Goal: Task Accomplishment & Management: Manage account settings

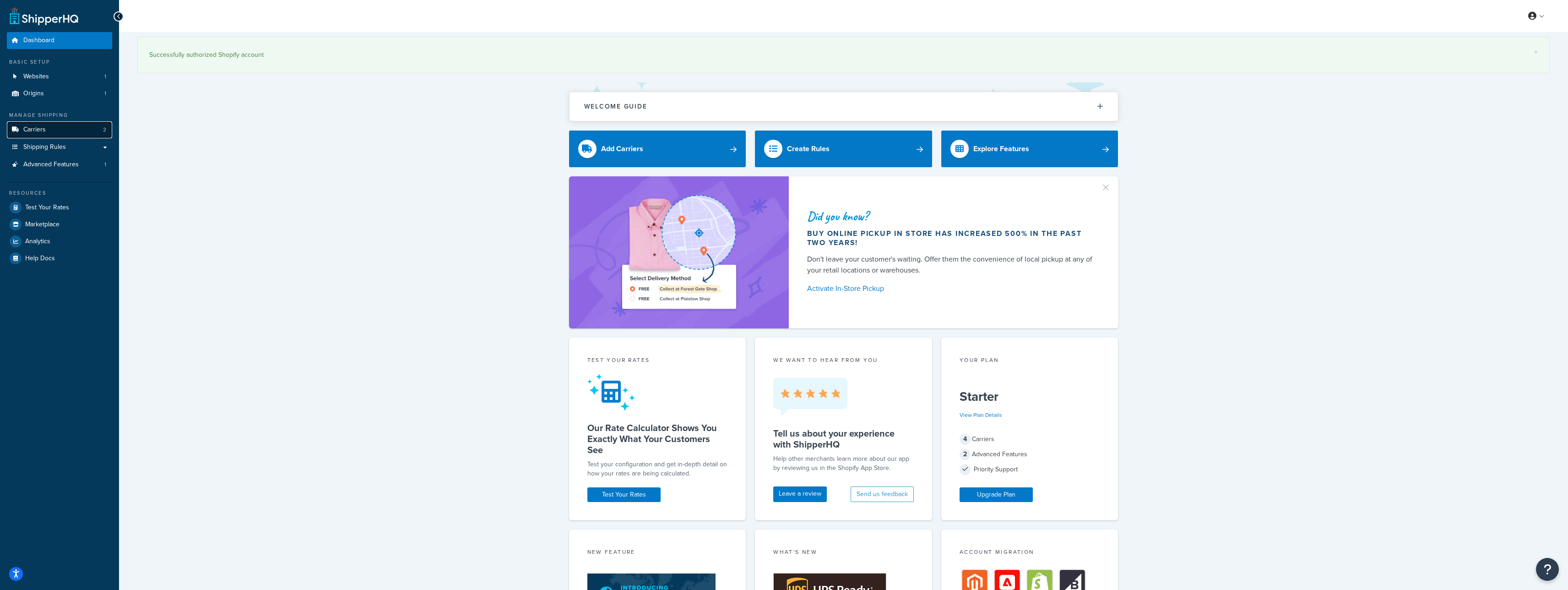
click at [67, 134] on link "Carriers 2" at bounding box center [60, 129] width 105 height 17
click at [60, 149] on span "Shipping Rules" at bounding box center [45, 147] width 43 height 8
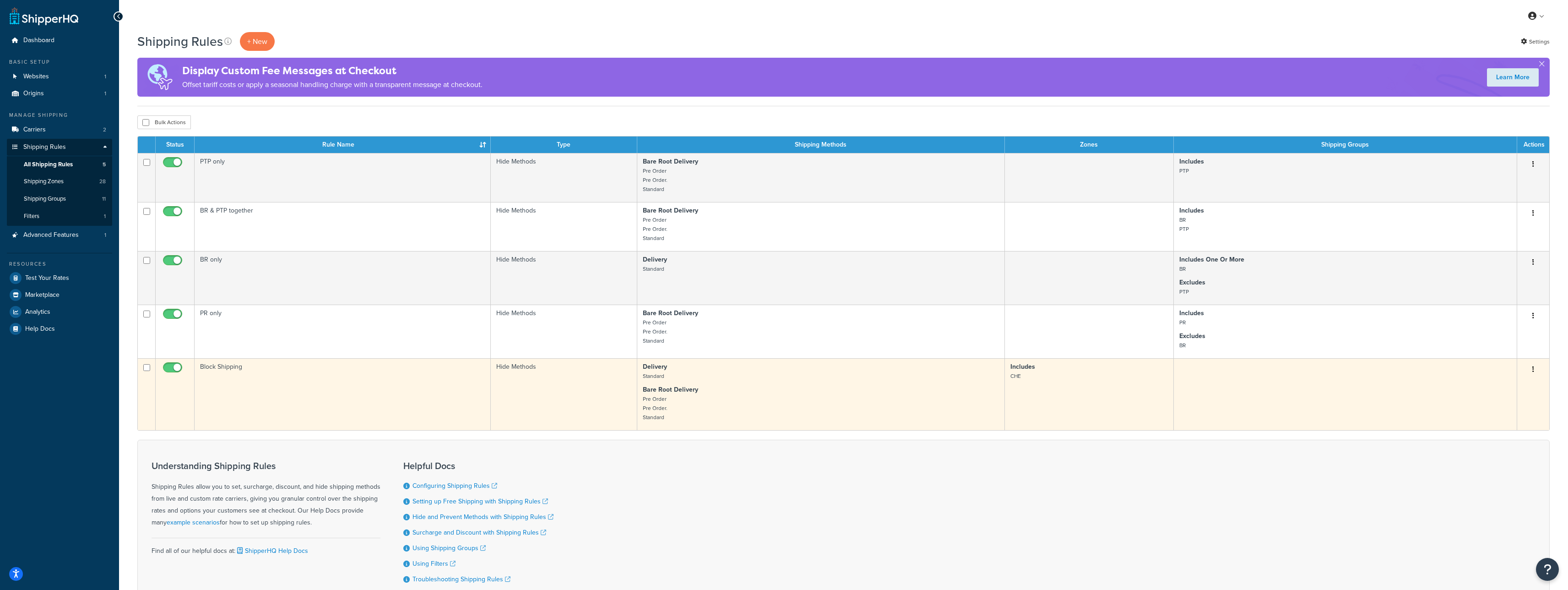
click at [344, 370] on td "Block Shipping" at bounding box center [342, 394] width 296 height 72
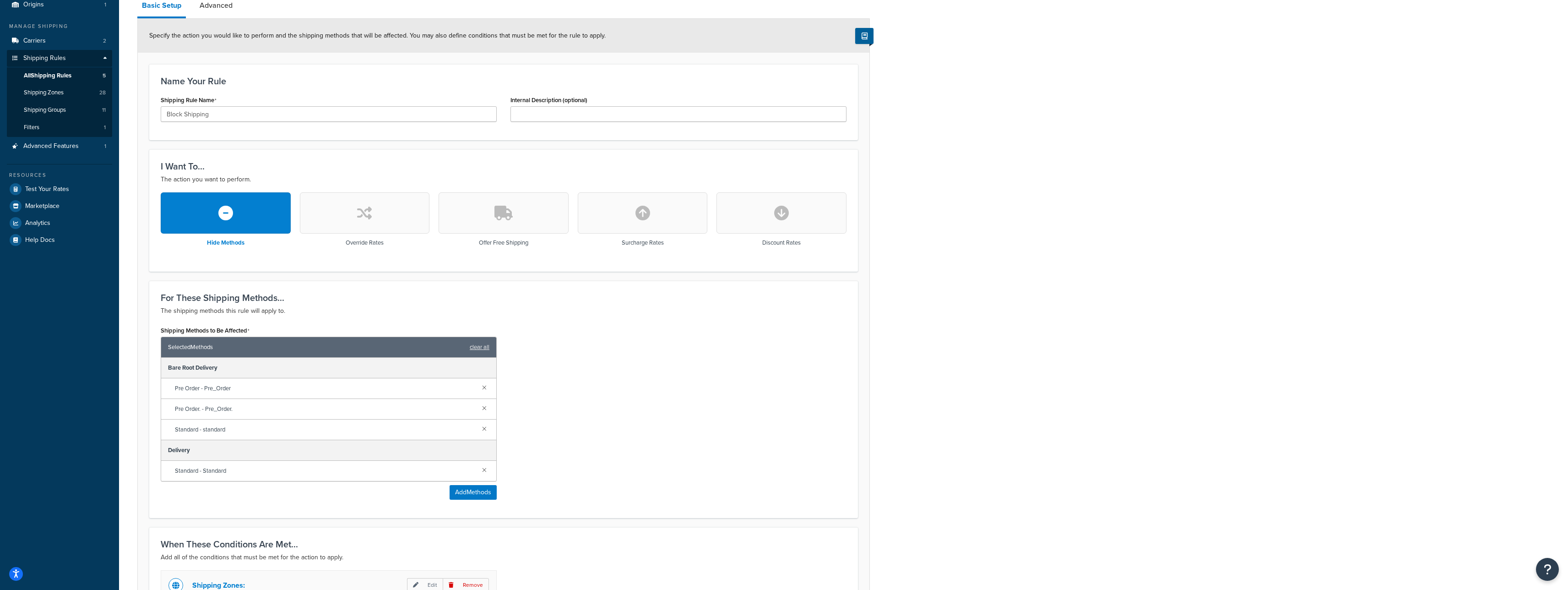
scroll to position [80, 0]
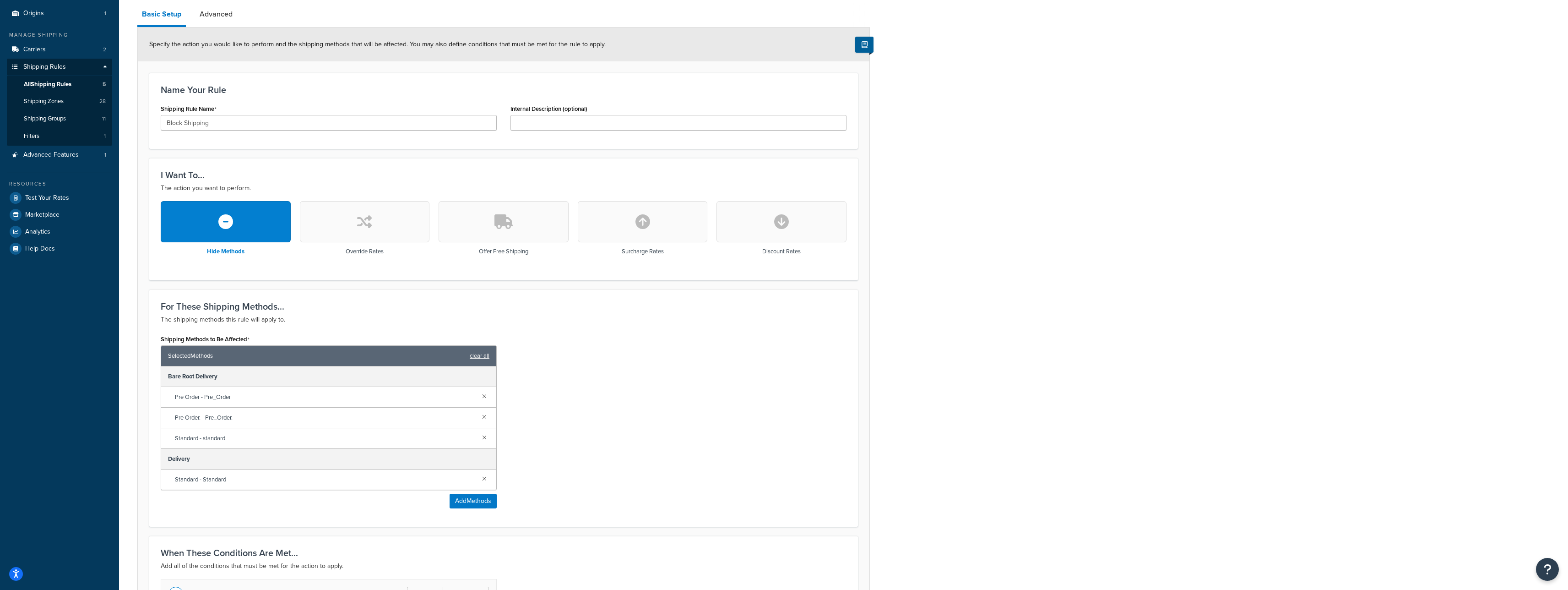
click at [610, 347] on div "Shipping Methods to Be Affected Selected Methods clear all Bare Root Delivery P…" at bounding box center [503, 424] width 700 height 183
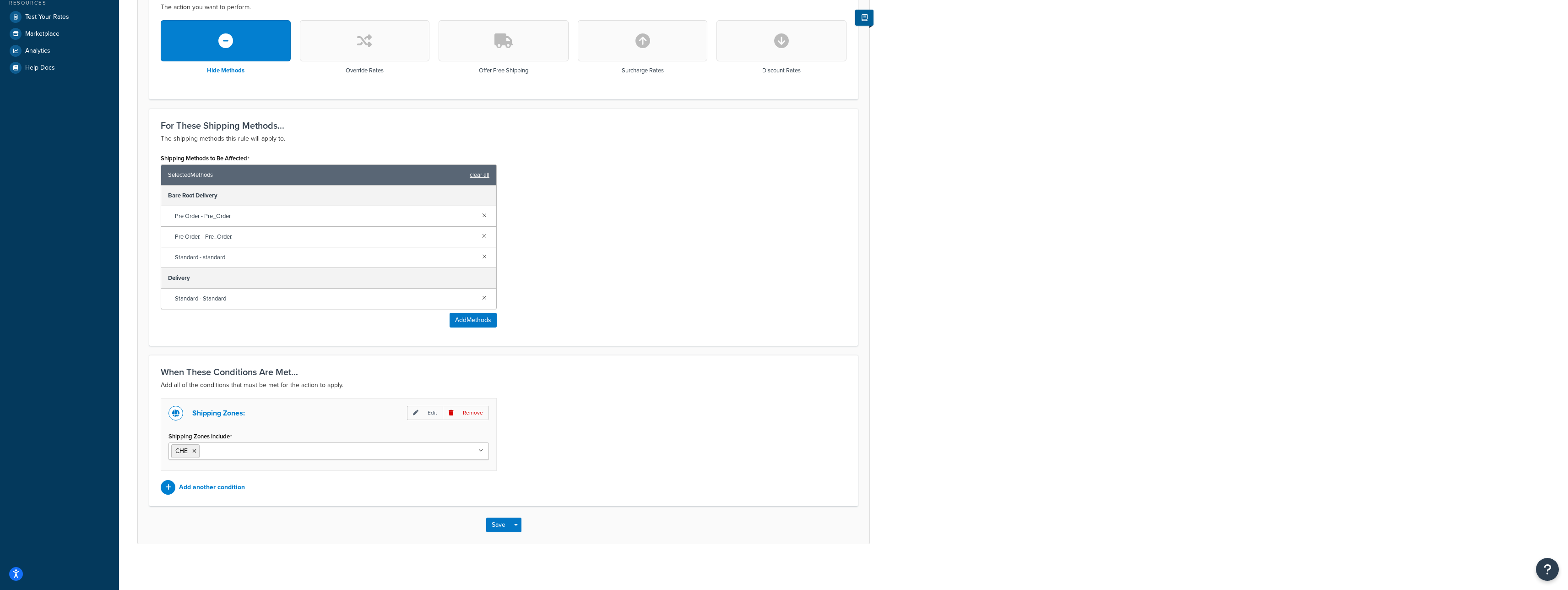
scroll to position [0, 0]
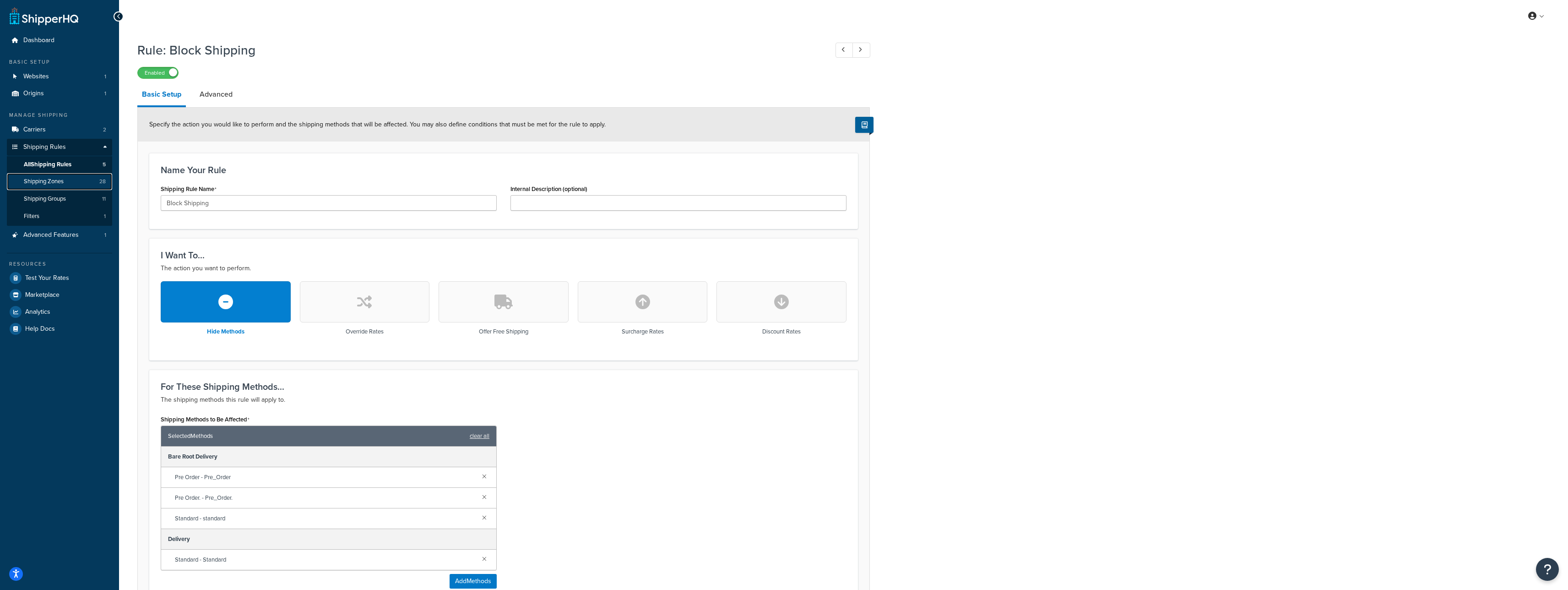
click at [47, 176] on link "Shipping Zones 28" at bounding box center [60, 181] width 105 height 17
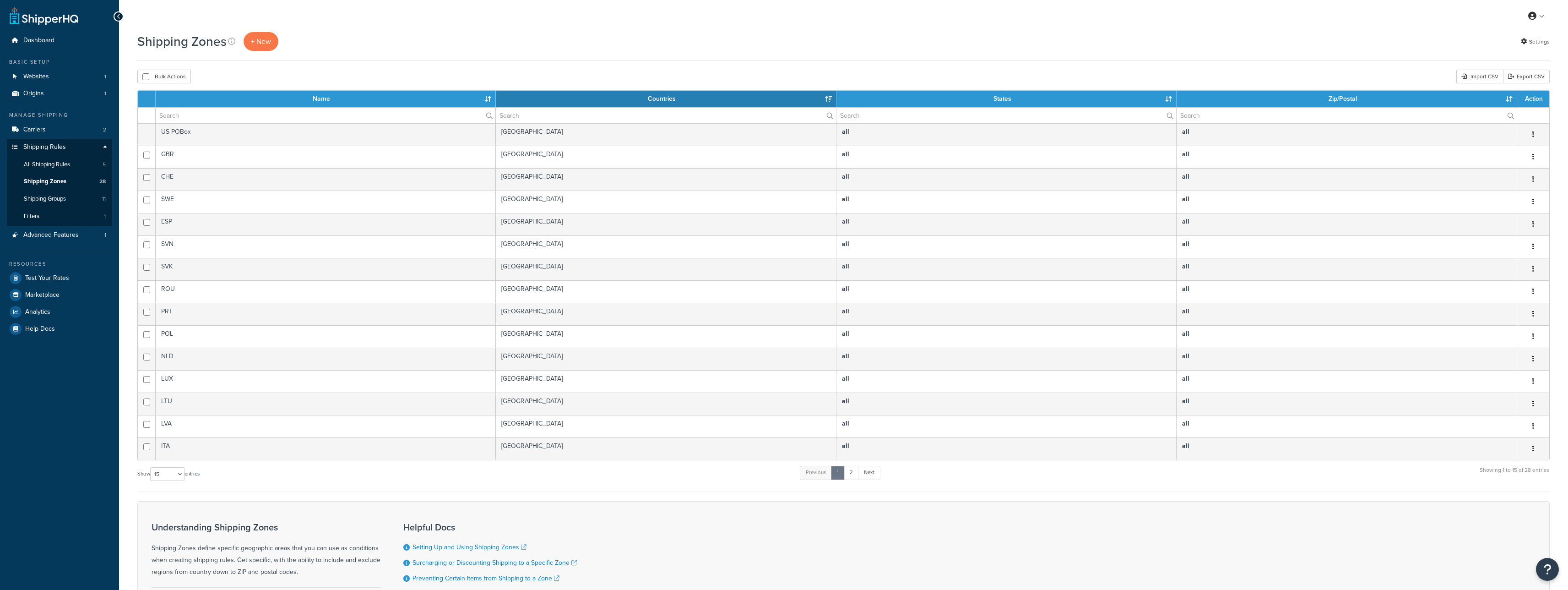
select select "15"
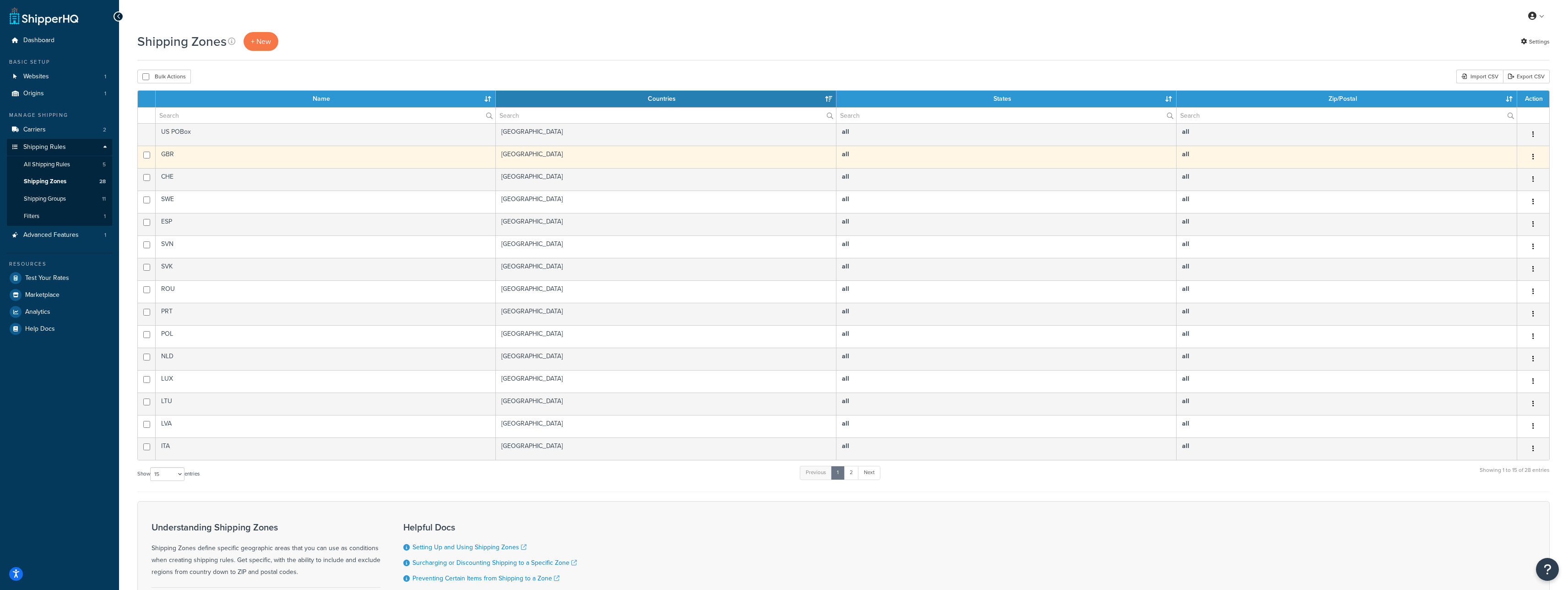
click at [232, 159] on td "GBR" at bounding box center [326, 157] width 341 height 23
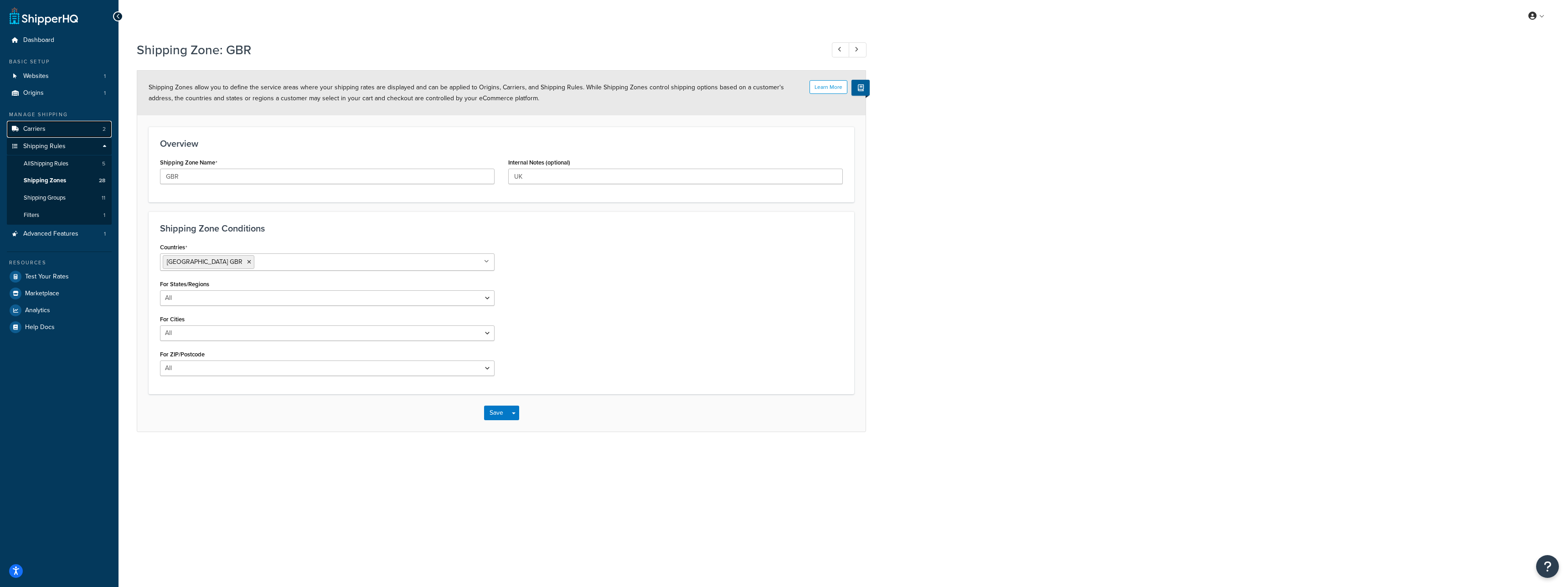
click at [72, 132] on link "Carriers 2" at bounding box center [59, 128] width 105 height 17
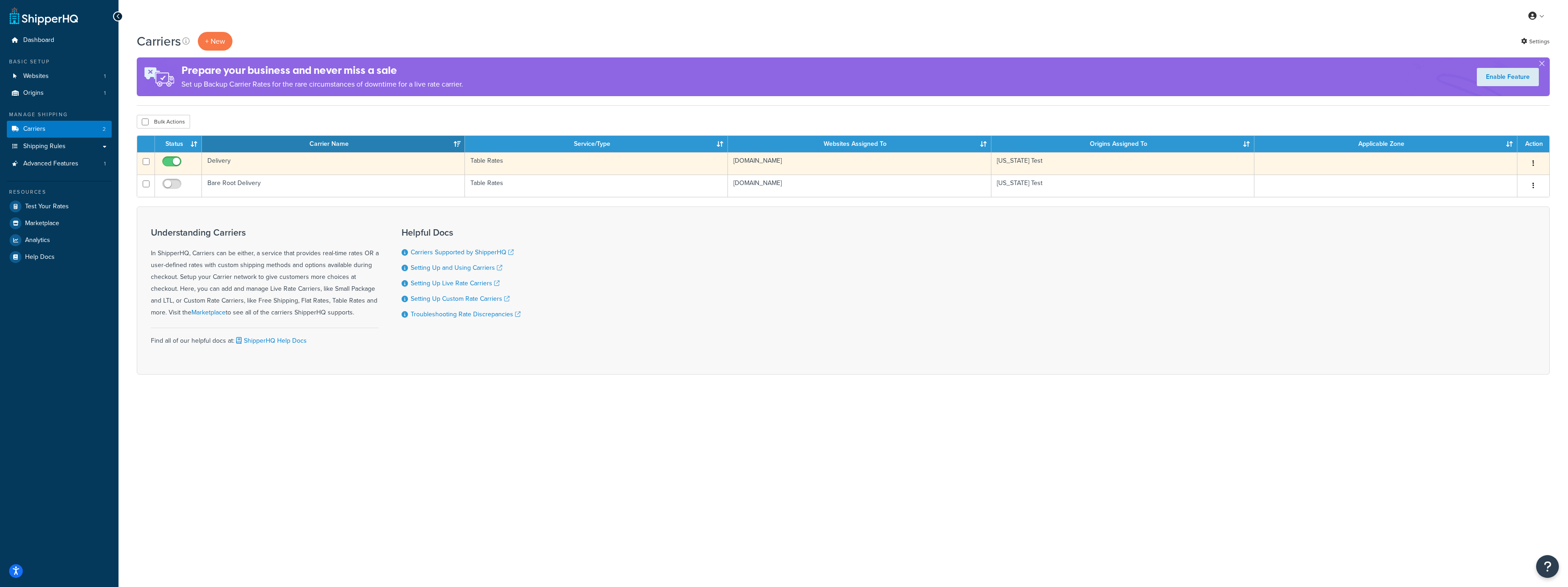
click at [316, 162] on td "Delivery" at bounding box center [333, 163] width 263 height 23
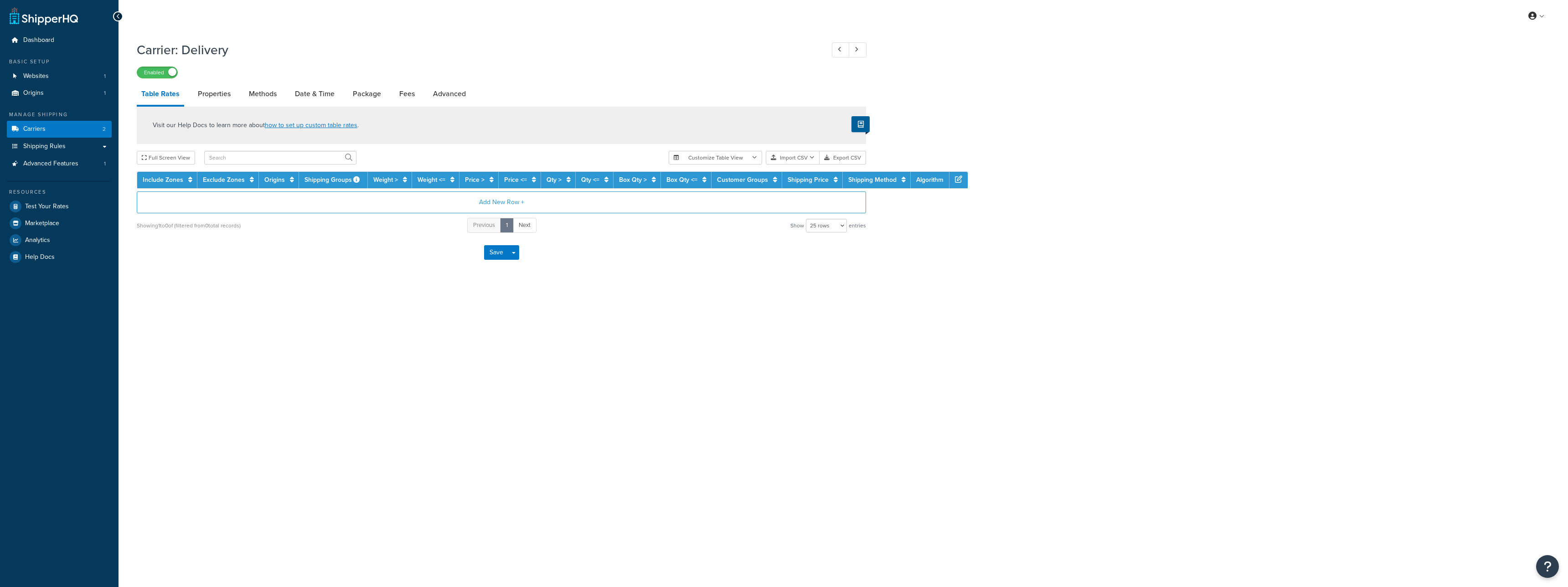
select select "25"
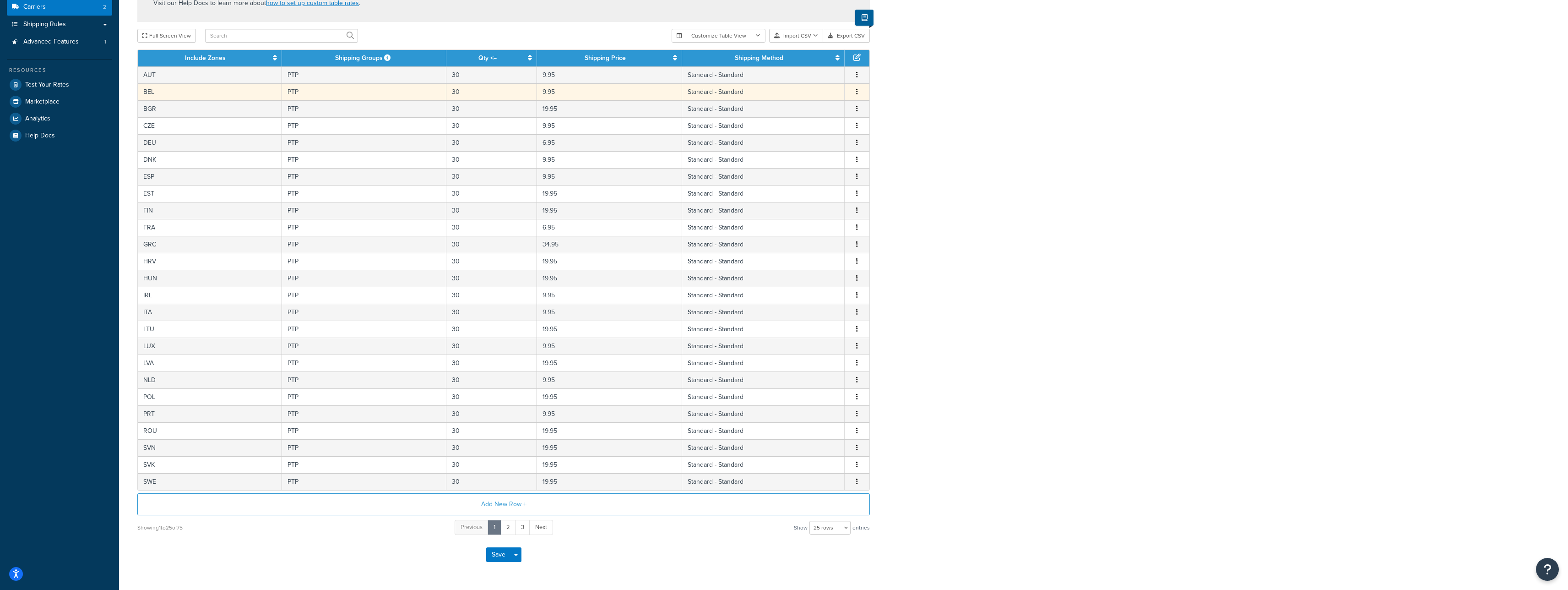
scroll to position [139, 0]
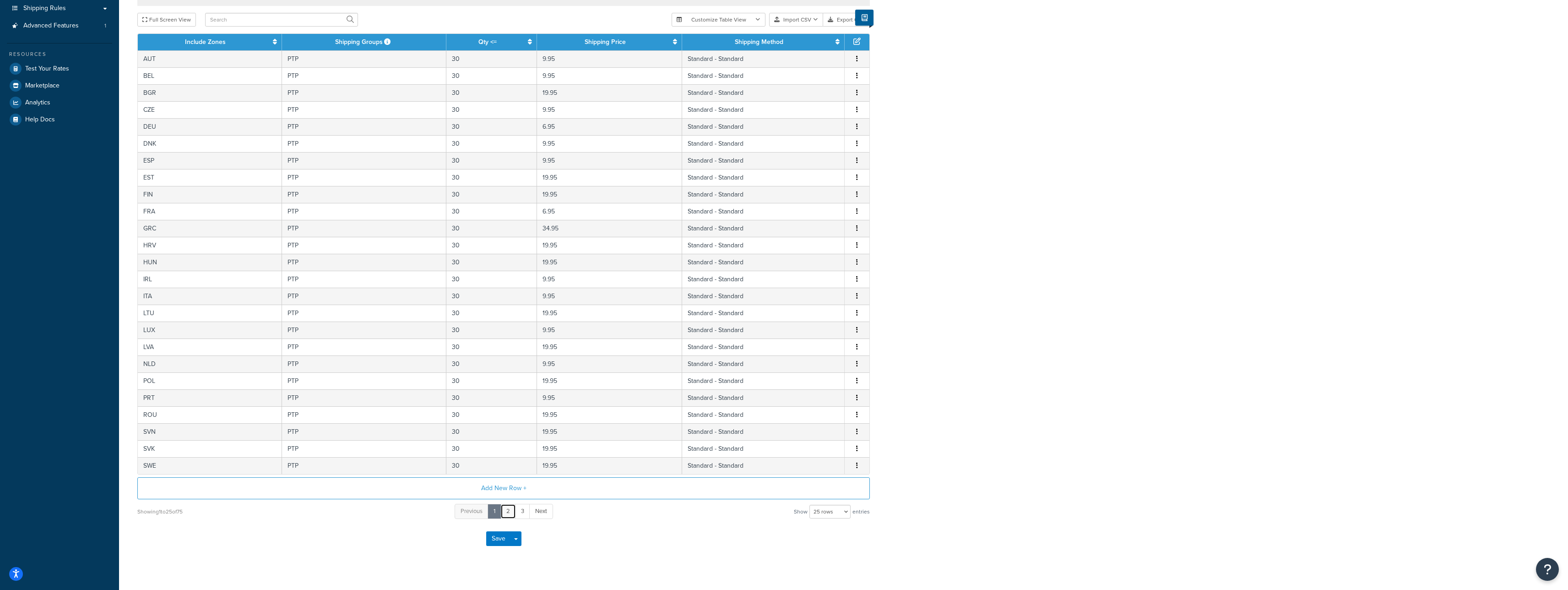
click at [511, 514] on link "2" at bounding box center [508, 511] width 16 height 15
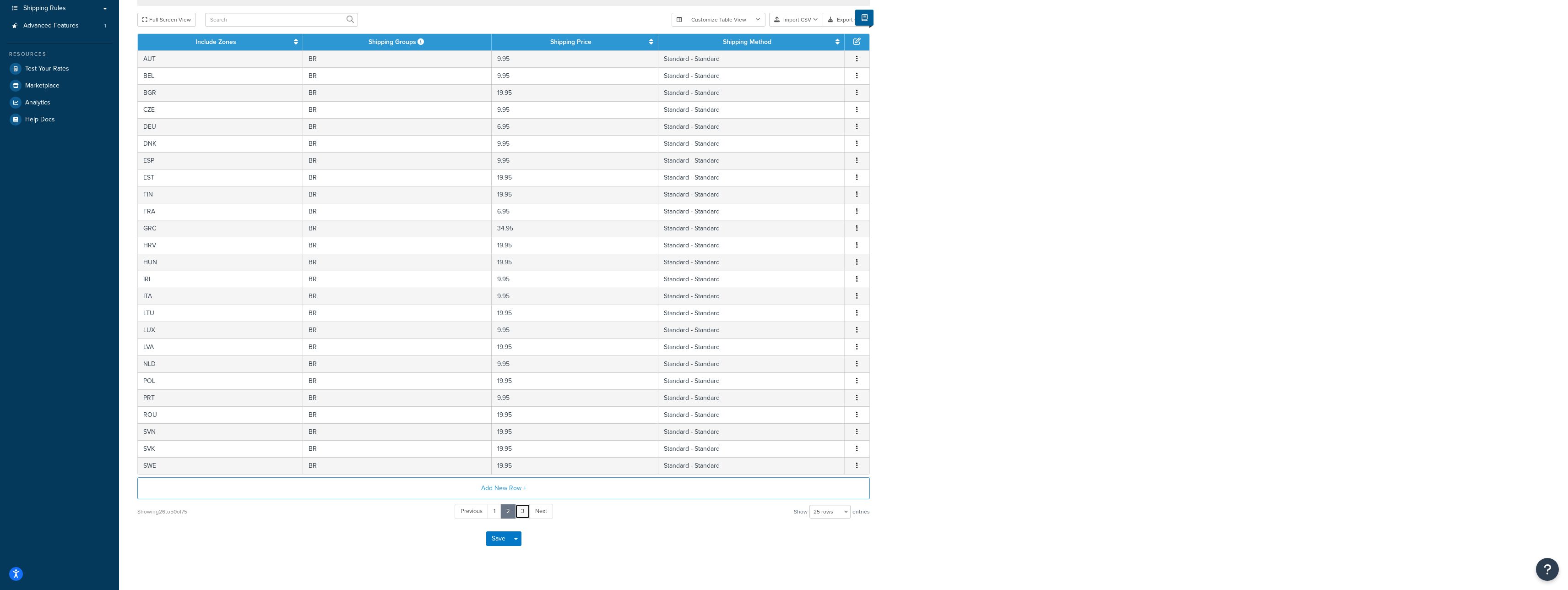
click at [524, 516] on link "3" at bounding box center [522, 511] width 15 height 15
click at [222, 468] on td "SWE" at bounding box center [220, 465] width 165 height 17
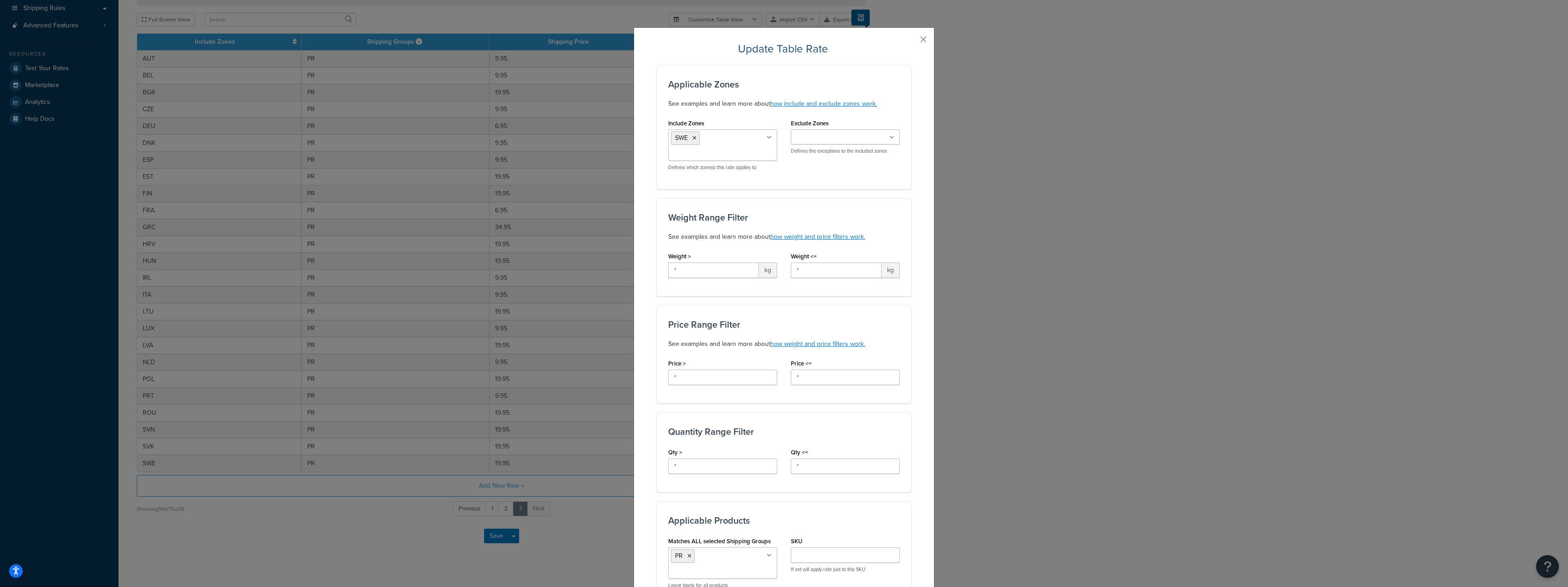
click at [443, 262] on div "Update Table Rate Applicable Zones See examples and learn more about how includ…" at bounding box center [784, 294] width 1568 height 587
click at [912, 41] on button "button" at bounding box center [910, 42] width 3 height 3
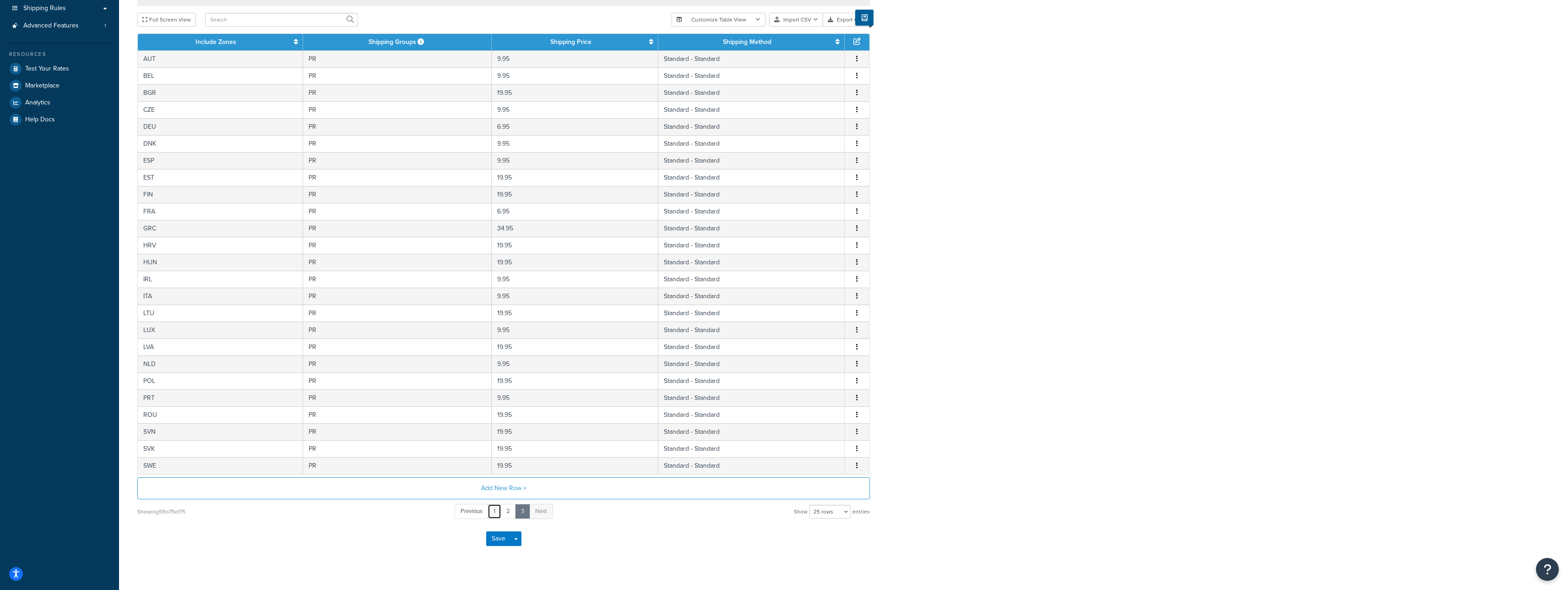
click at [492, 509] on link "1" at bounding box center [494, 511] width 14 height 15
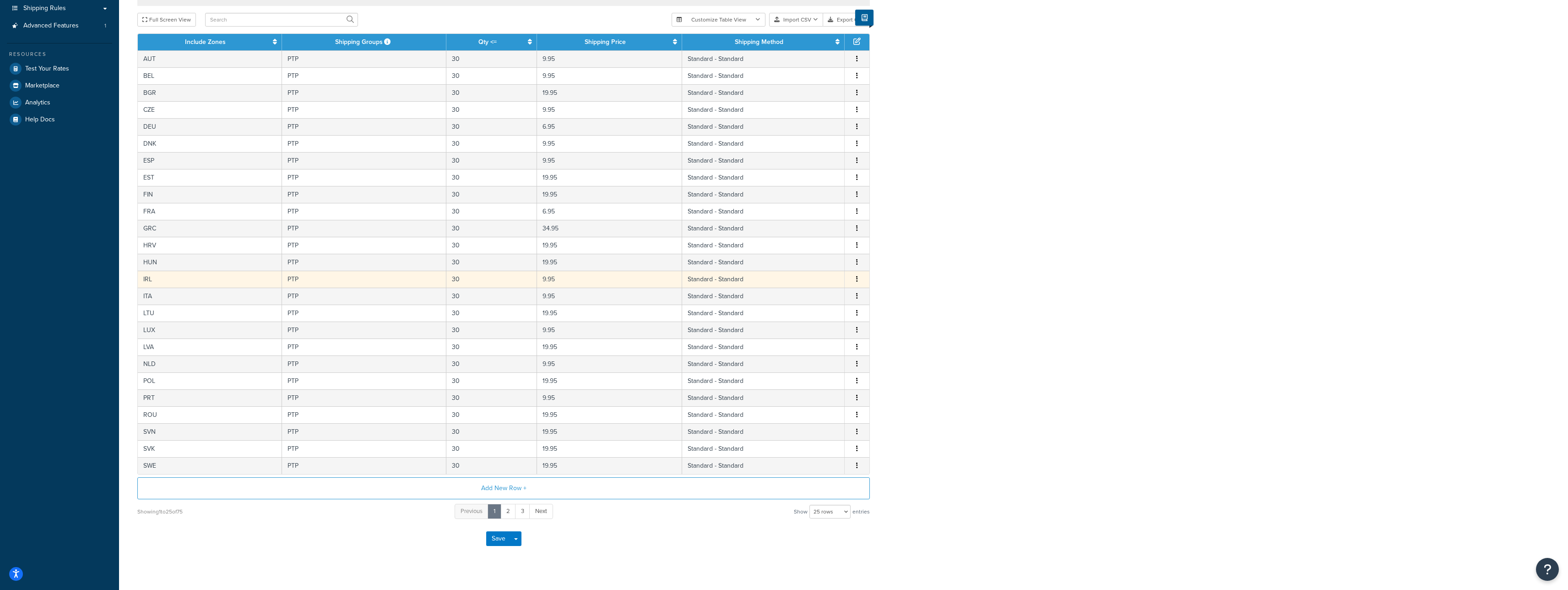
click at [190, 287] on td "IRL" at bounding box center [210, 278] width 144 height 17
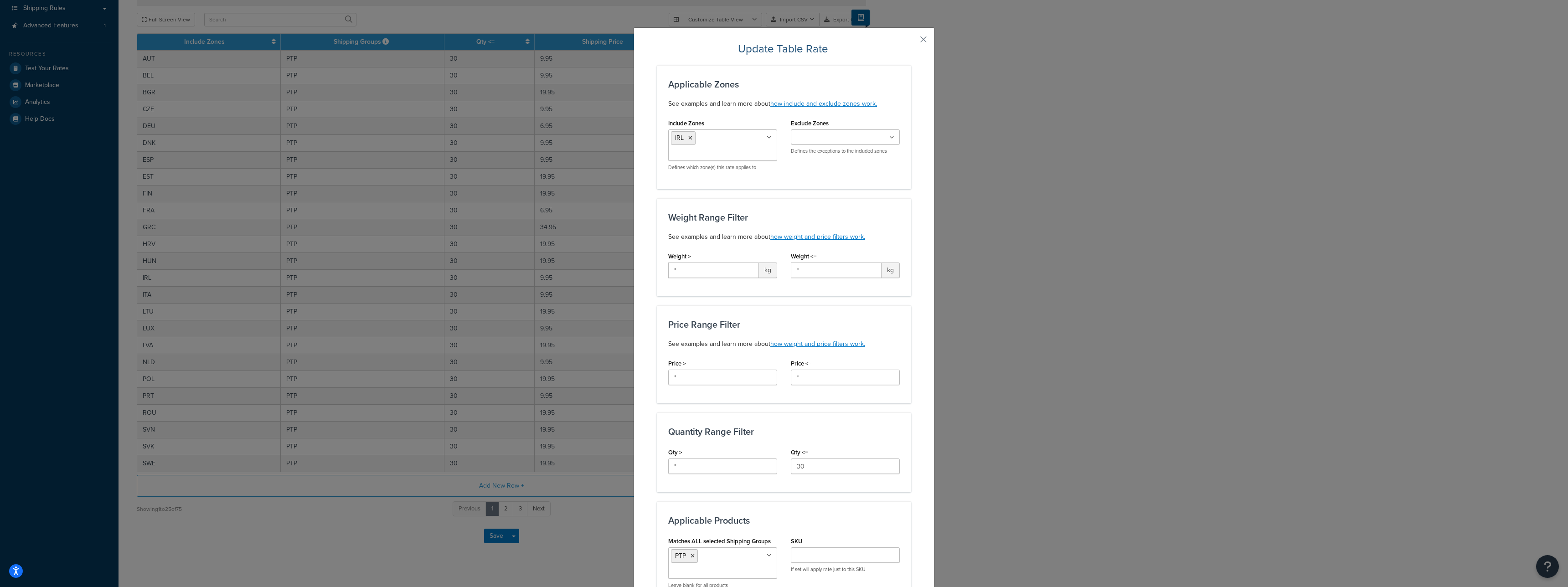
click at [475, 287] on div "Update Table Rate Applicable Zones See examples and learn more about how includ…" at bounding box center [784, 294] width 1568 height 587
click at [912, 41] on button "button" at bounding box center [910, 42] width 3 height 3
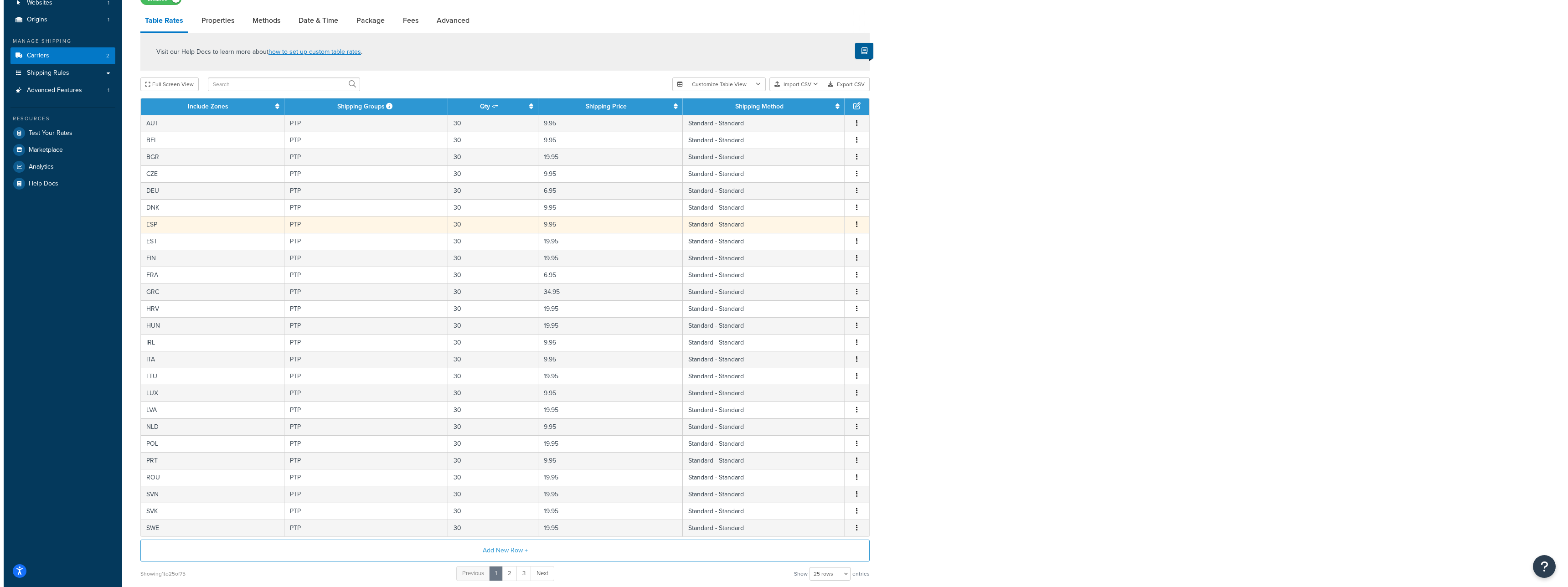
scroll to position [96, 0]
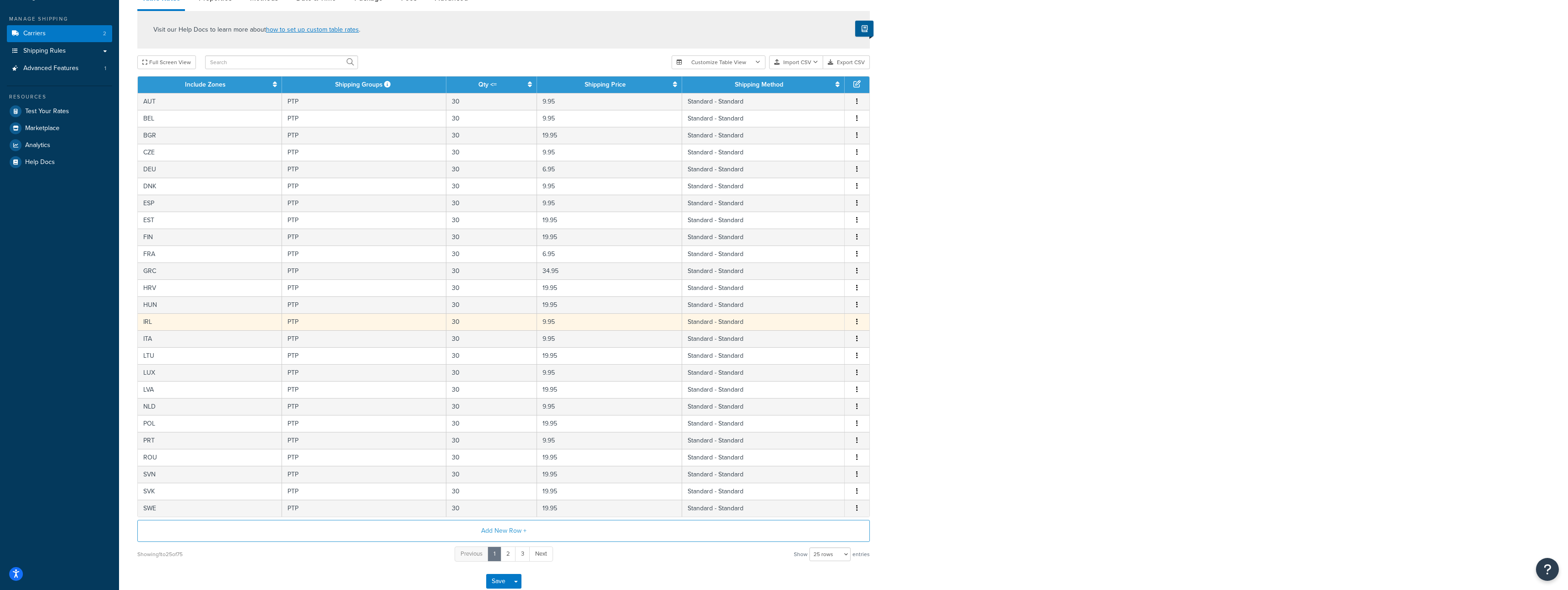
click at [207, 323] on td "IRL" at bounding box center [210, 321] width 144 height 17
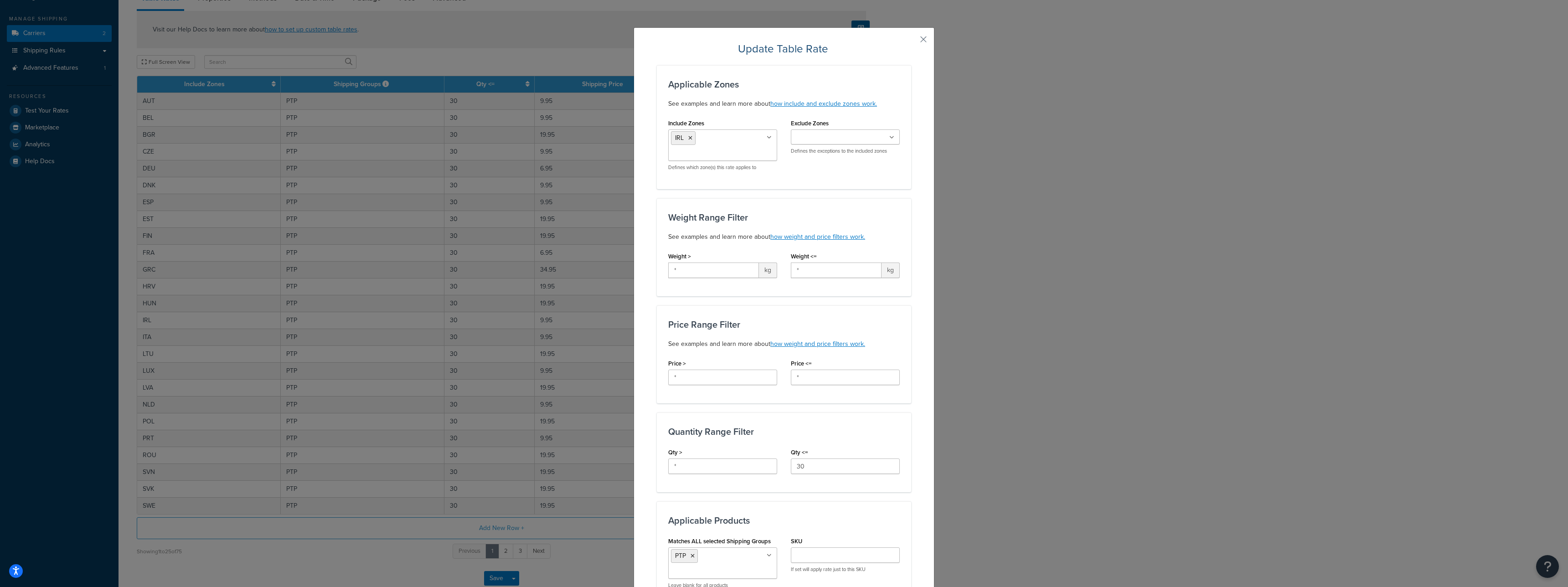
click at [737, 140] on ul "IRL" at bounding box center [723, 145] width 109 height 31
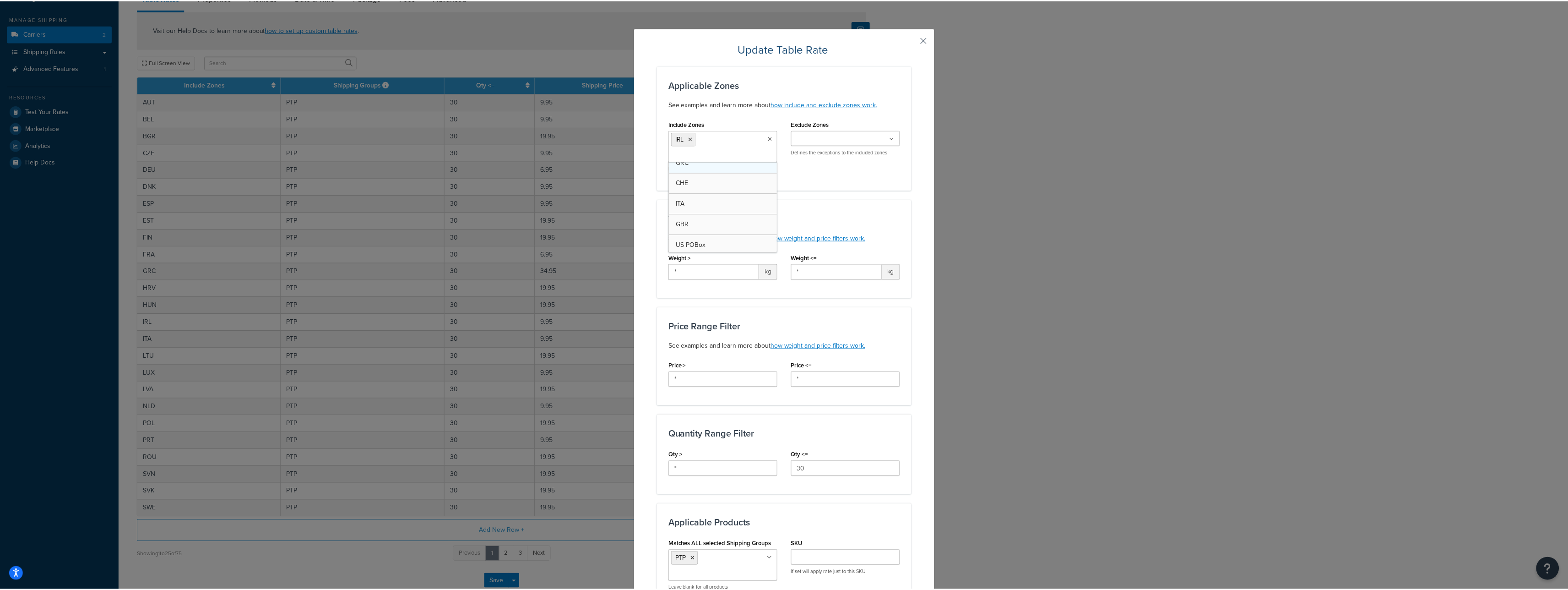
scroll to position [465, 0]
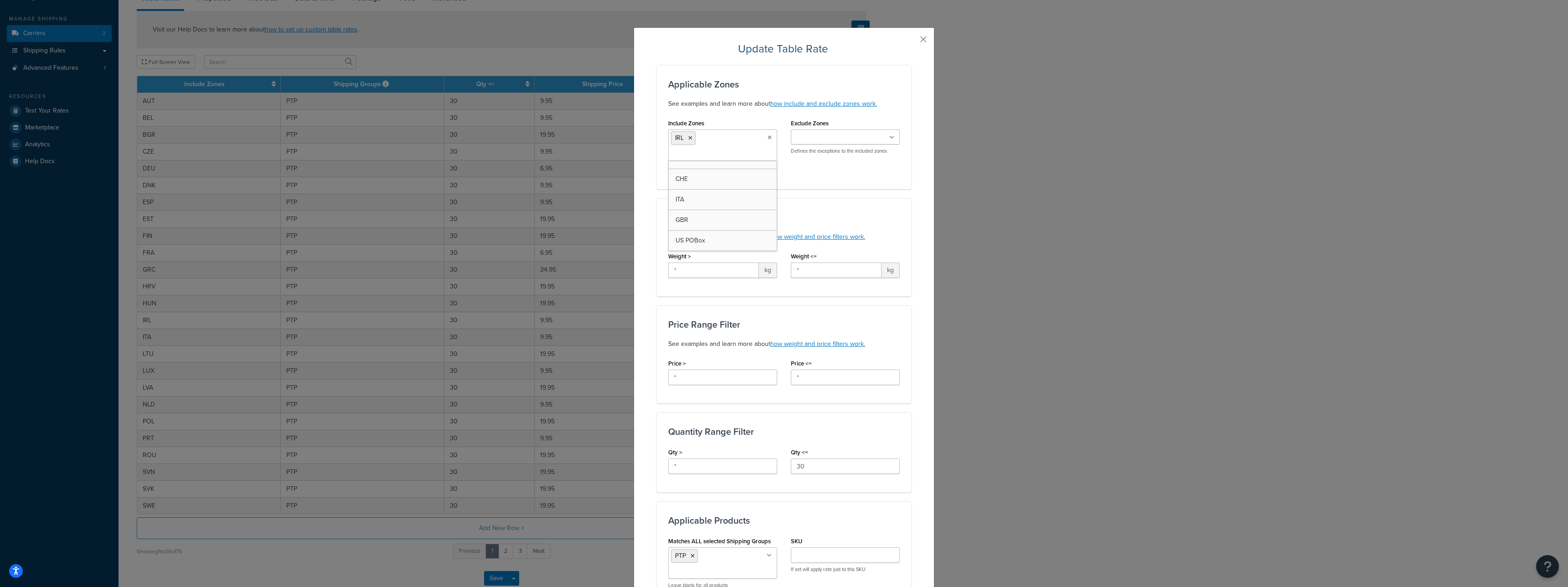
click at [92, 233] on div "Update Table Rate Applicable Zones See examples and learn more about how includ…" at bounding box center [784, 294] width 1568 height 587
click at [103, 231] on div "Update Table Rate Applicable Zones See examples and learn more about how includ…" at bounding box center [784, 294] width 1568 height 587
click at [912, 41] on button "button" at bounding box center [910, 42] width 3 height 3
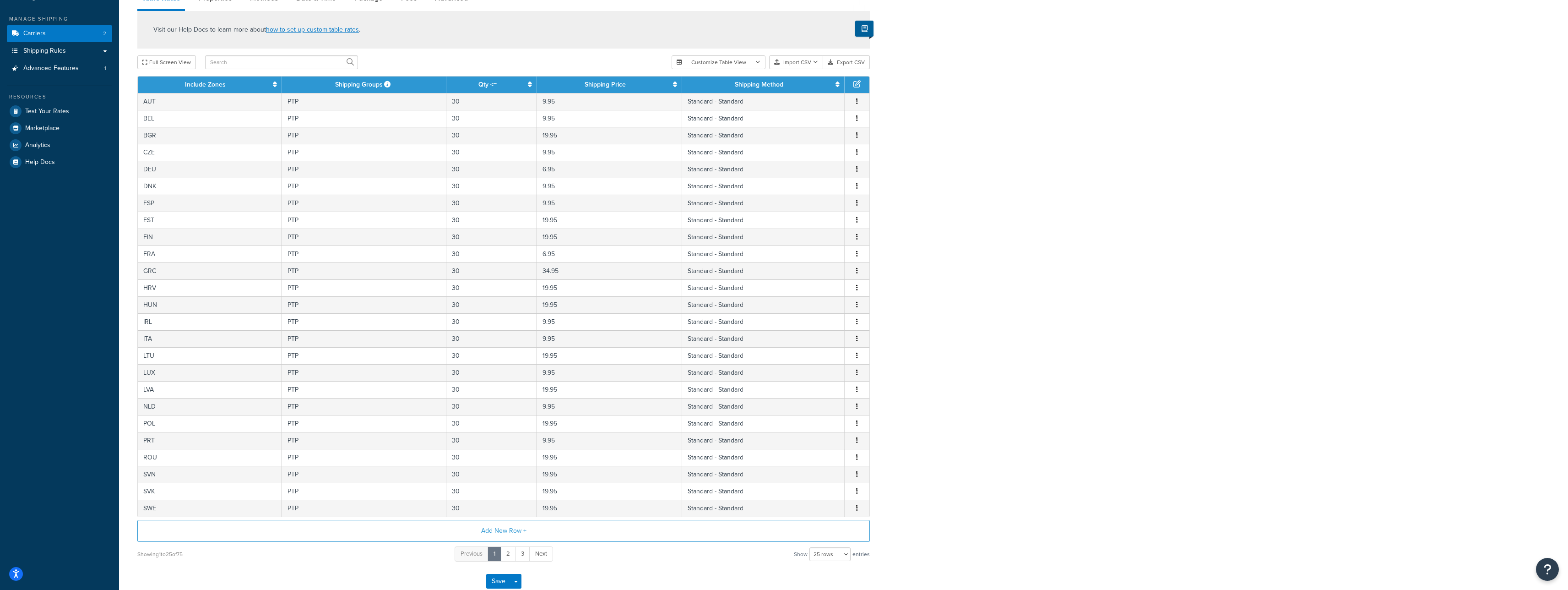
scroll to position [0, 0]
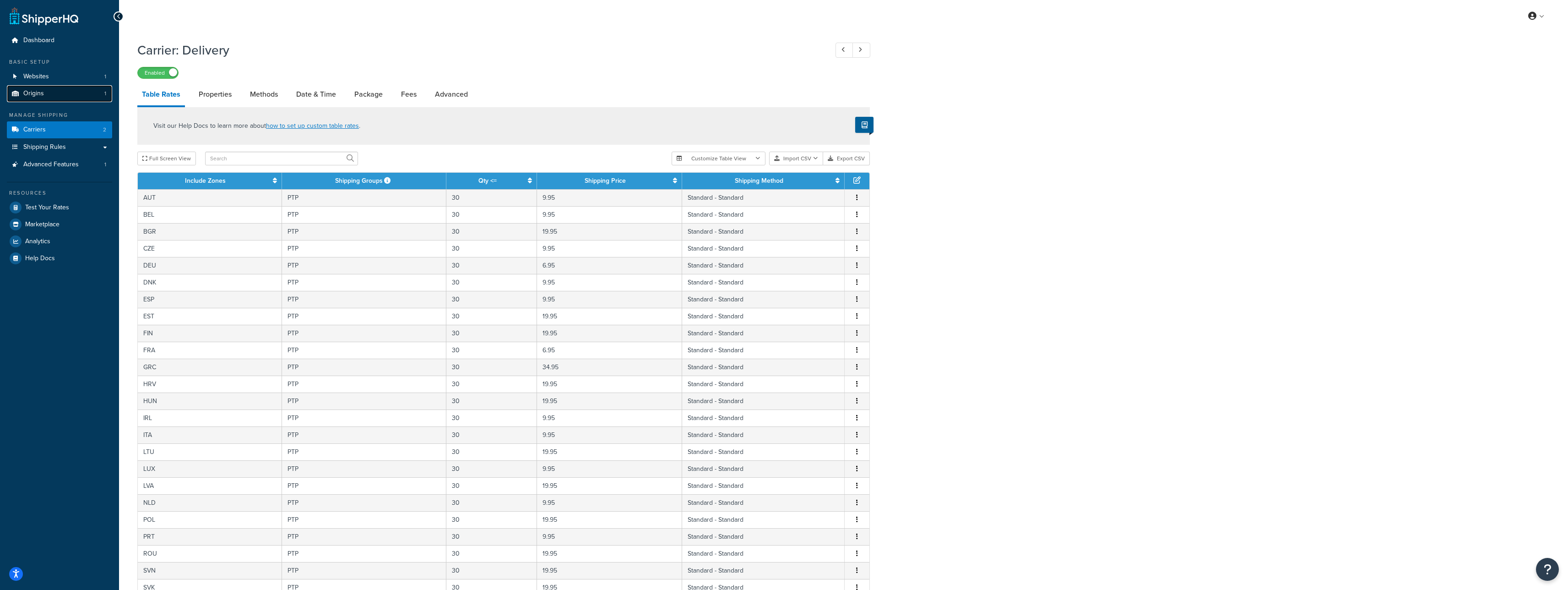
click at [48, 88] on link "Origins 1" at bounding box center [60, 93] width 105 height 17
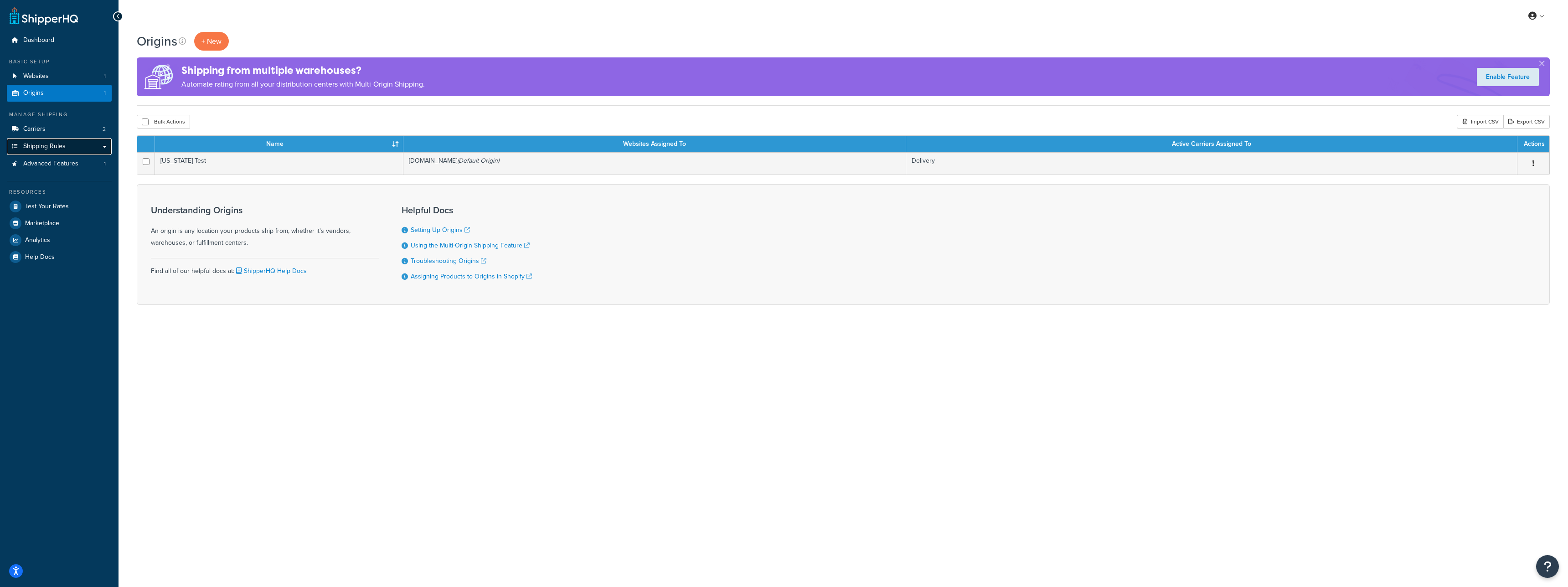
click at [65, 140] on link "Shipping Rules" at bounding box center [59, 146] width 105 height 17
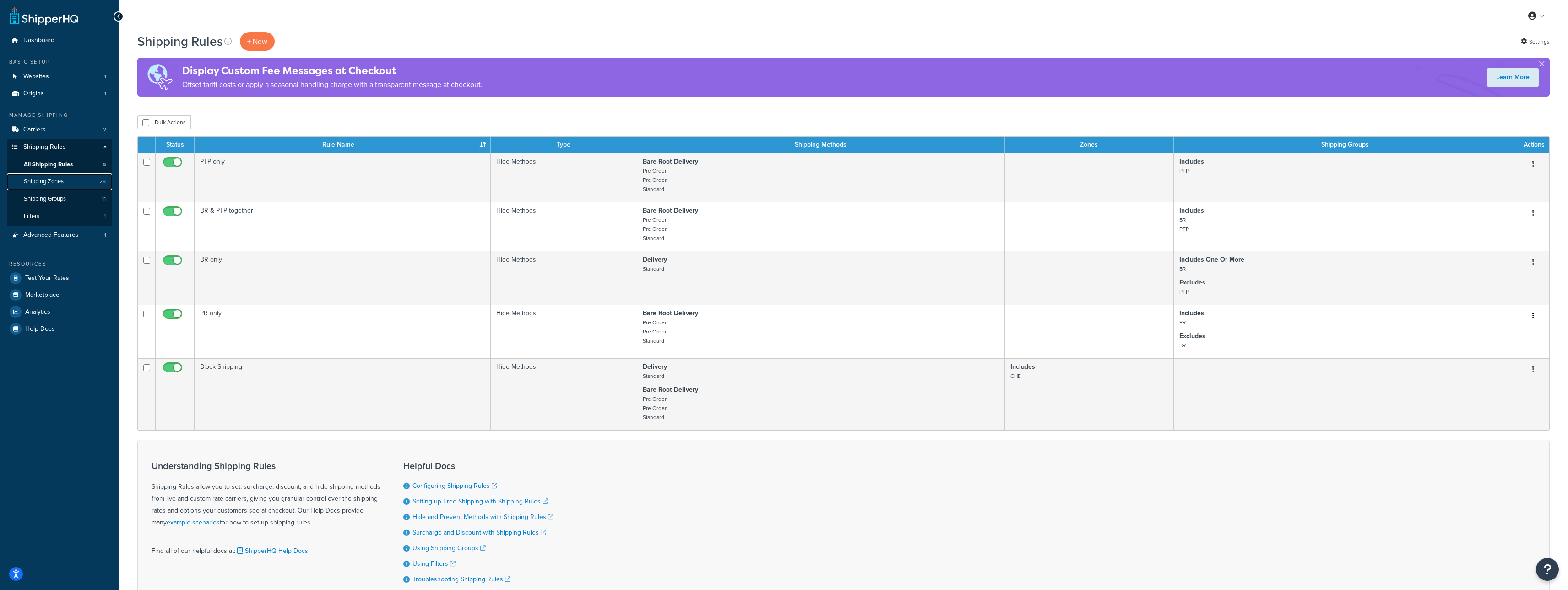
click at [60, 174] on link "Shipping Zones 28" at bounding box center [60, 181] width 105 height 17
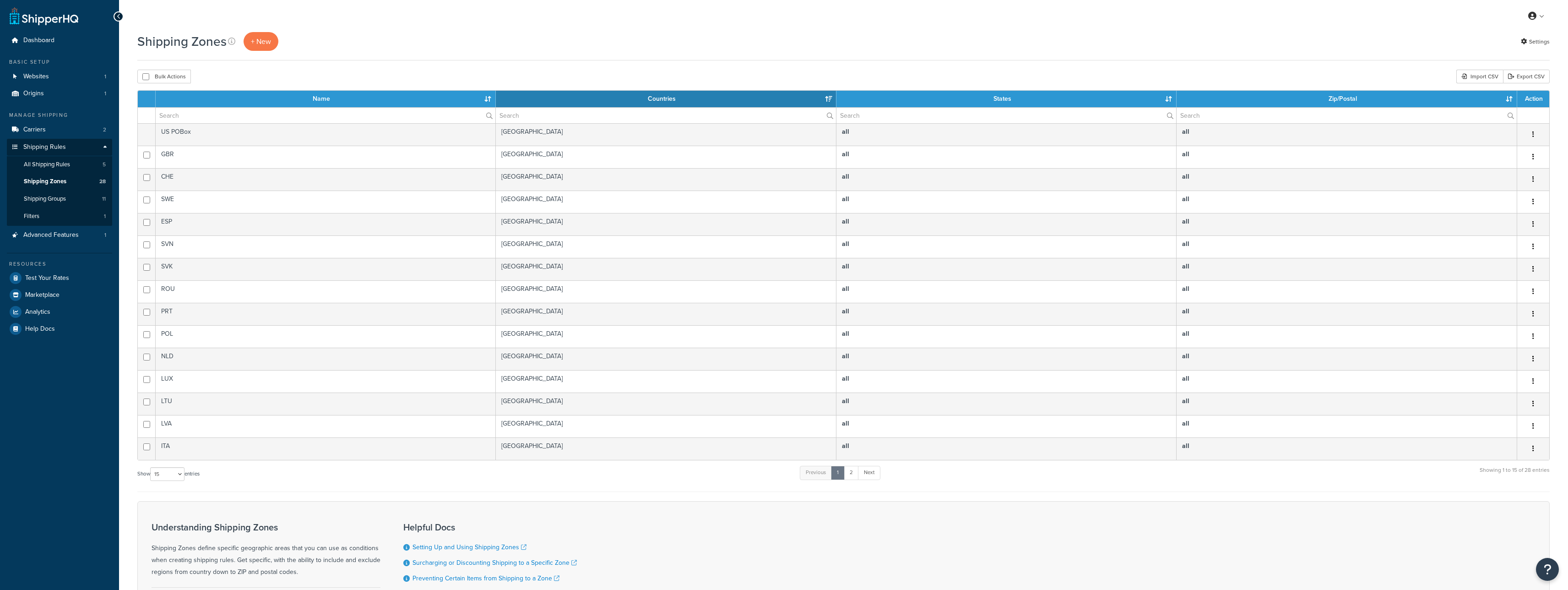
select select "15"
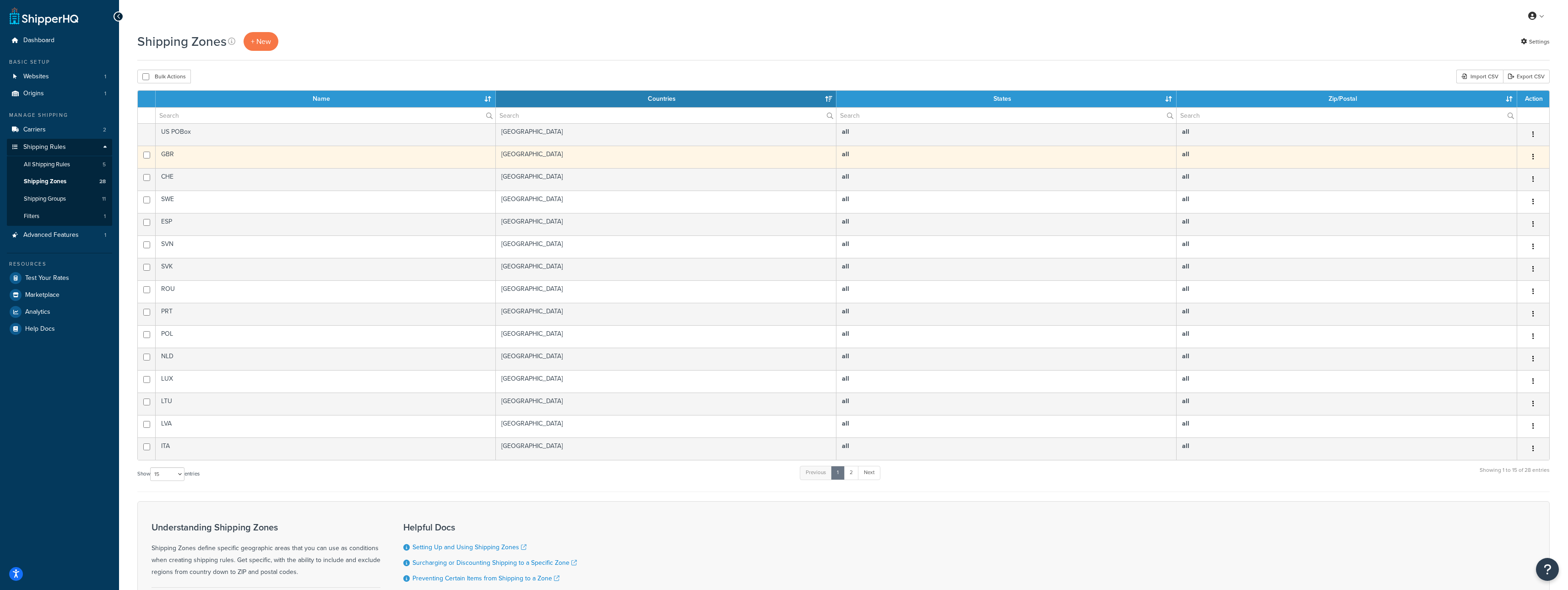
click at [293, 148] on td "GBR" at bounding box center [326, 157] width 341 height 23
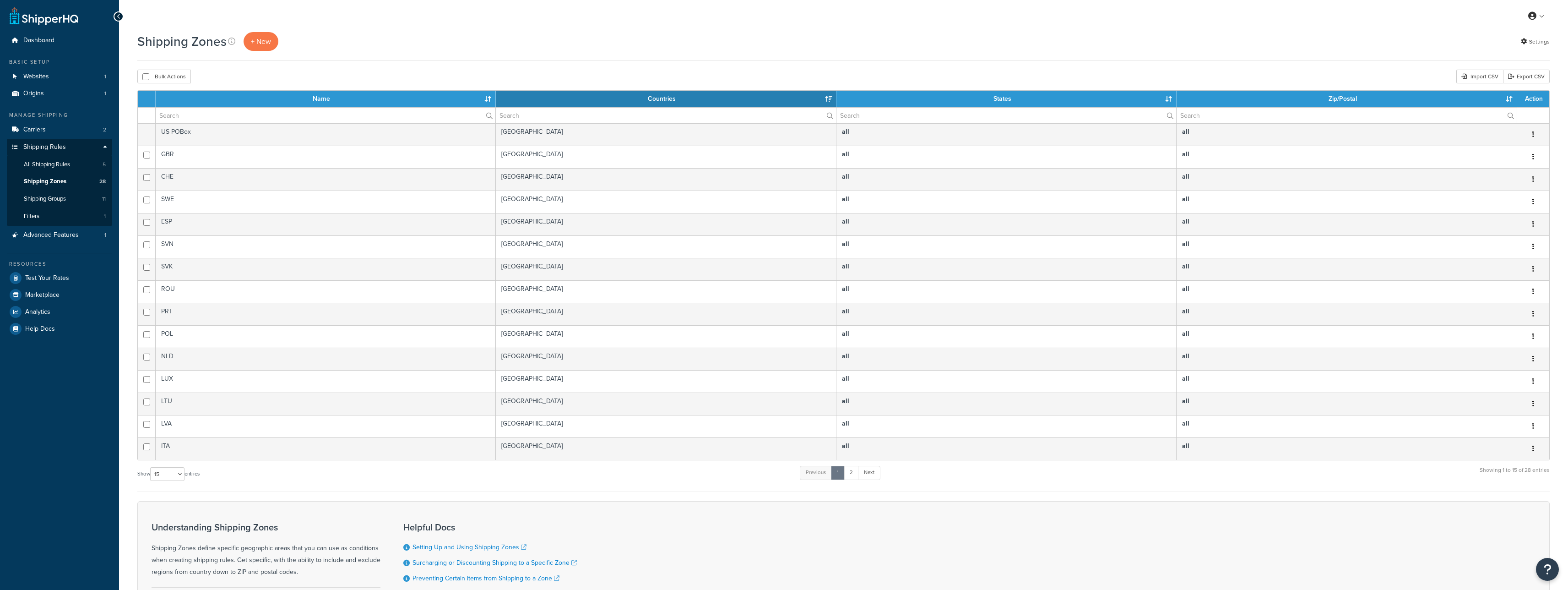
select select "15"
click at [853, 470] on link "2" at bounding box center [851, 472] width 15 height 14
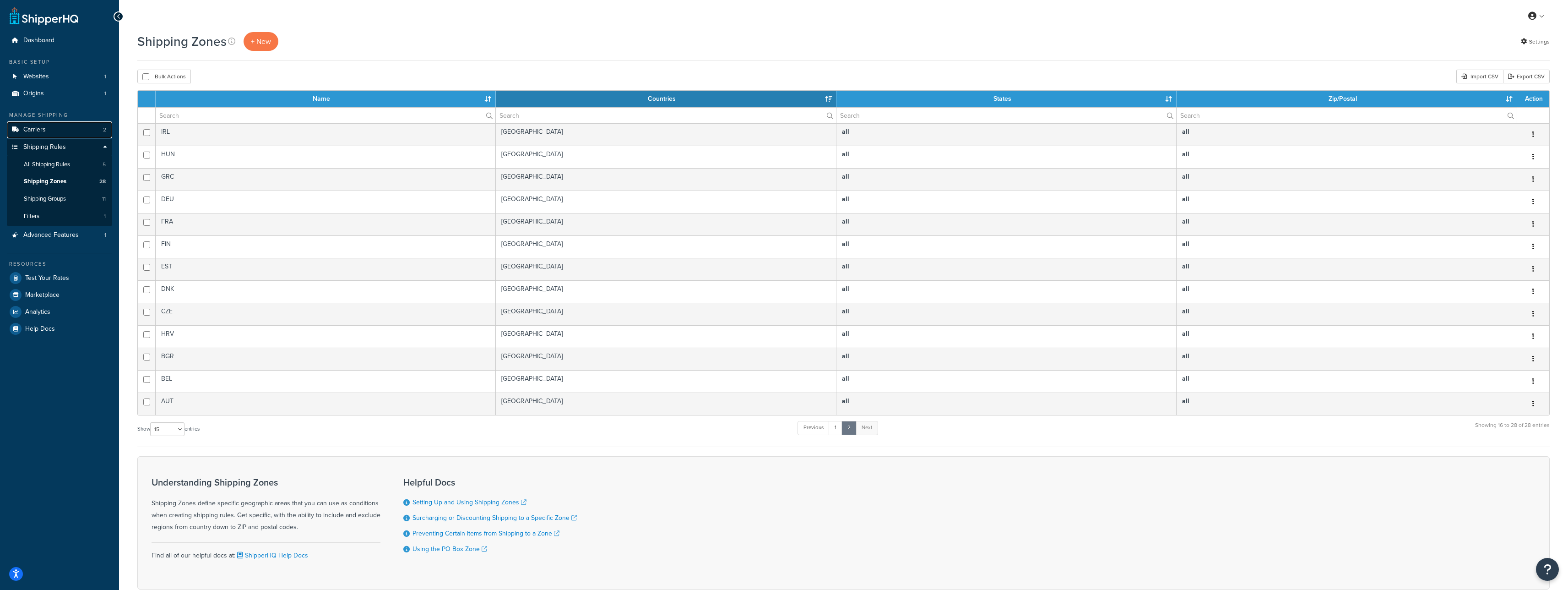
click at [88, 133] on link "Carriers 2" at bounding box center [60, 129] width 105 height 17
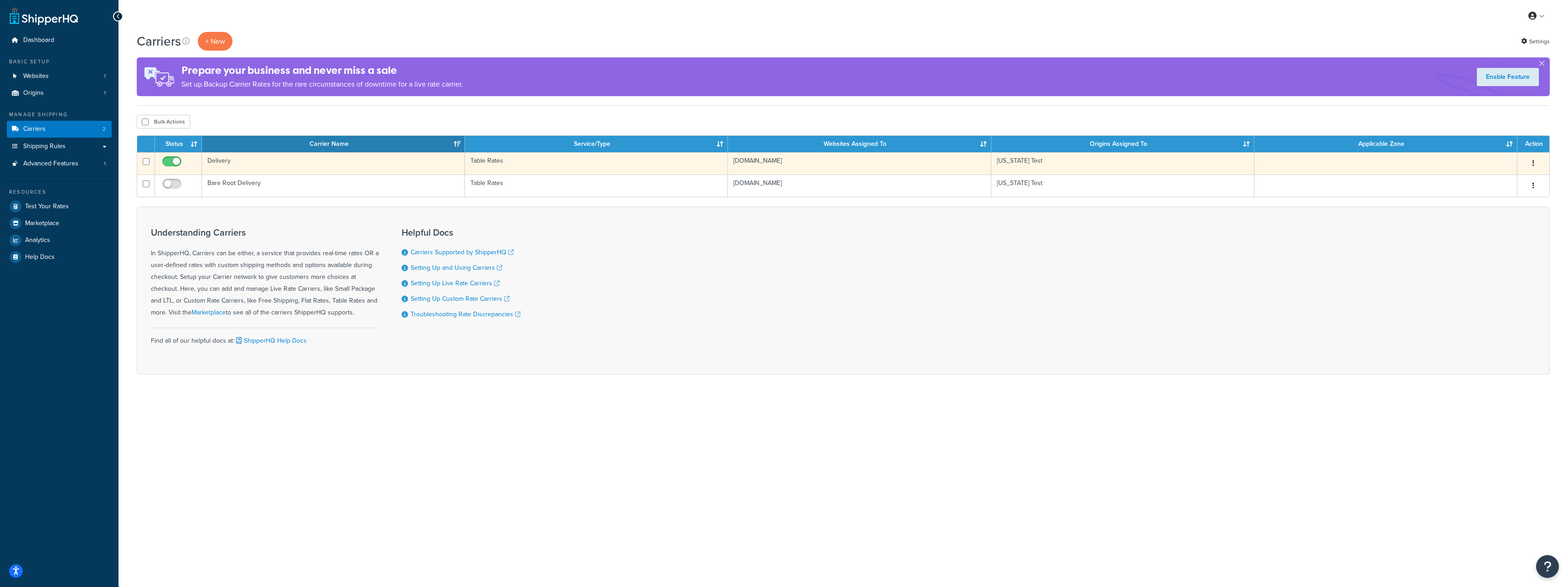
click at [303, 162] on td "Delivery" at bounding box center [333, 163] width 263 height 23
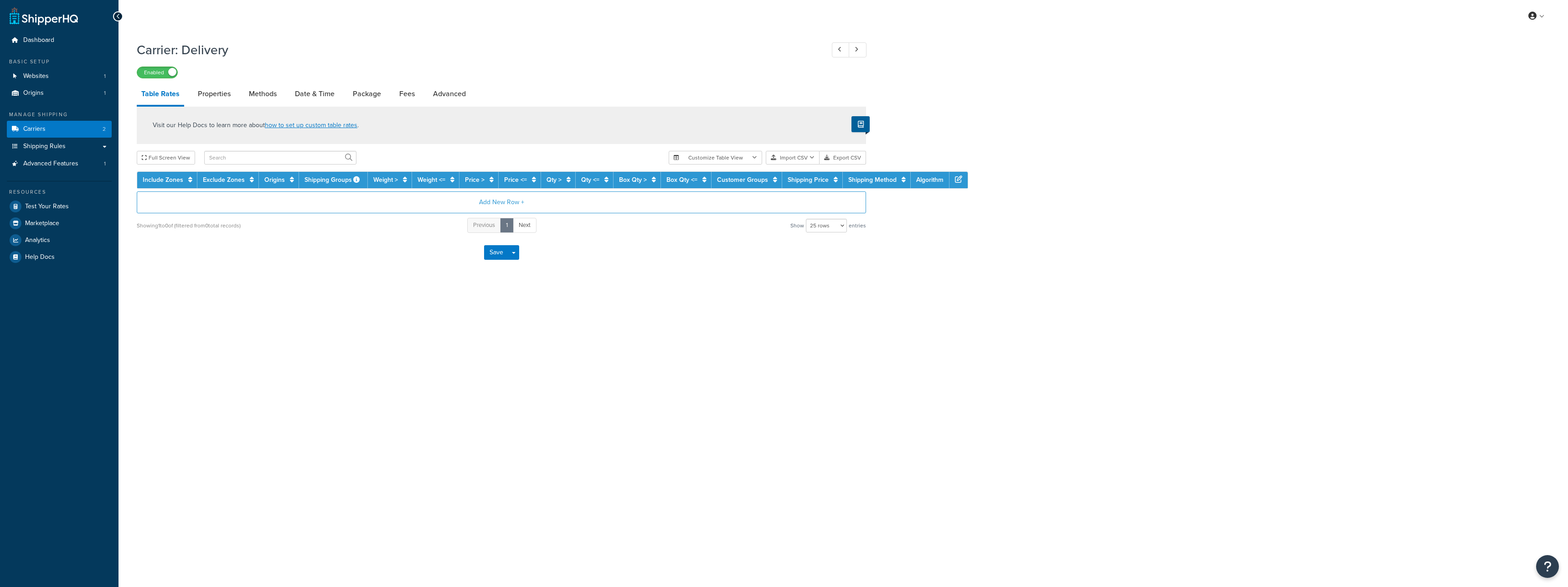
select select "25"
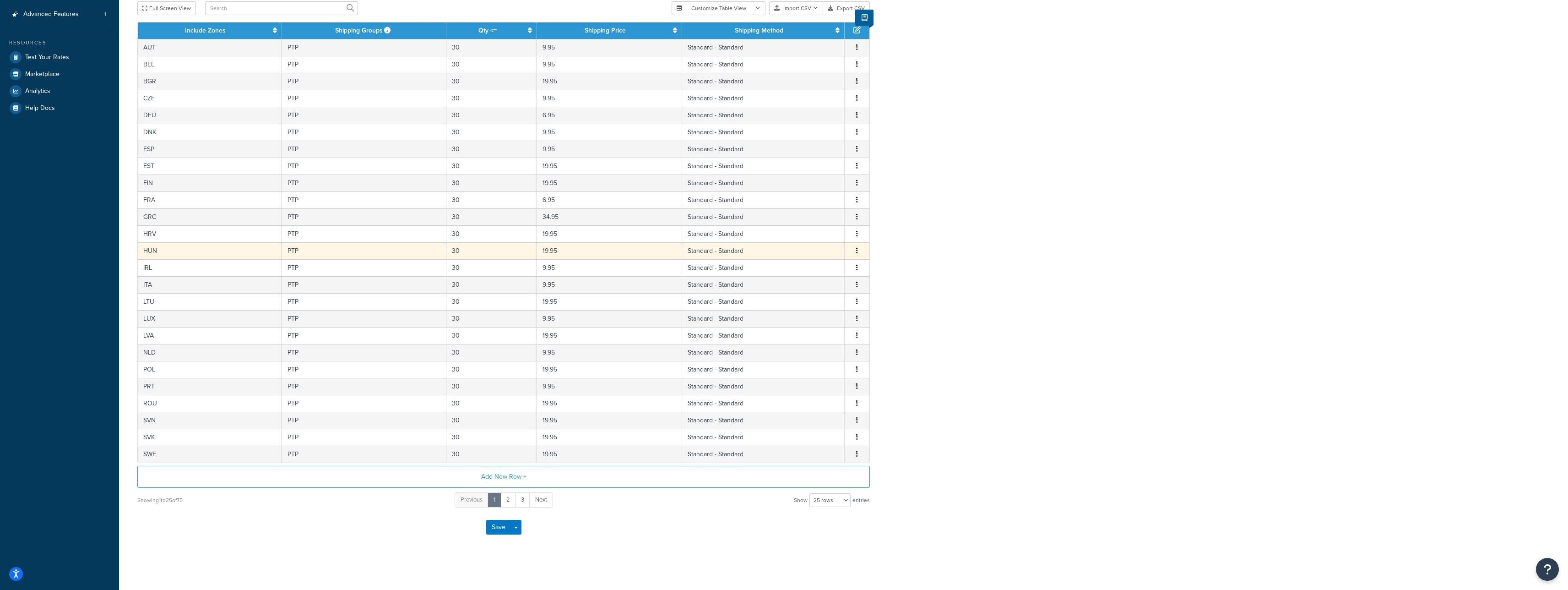
scroll to position [148, 0]
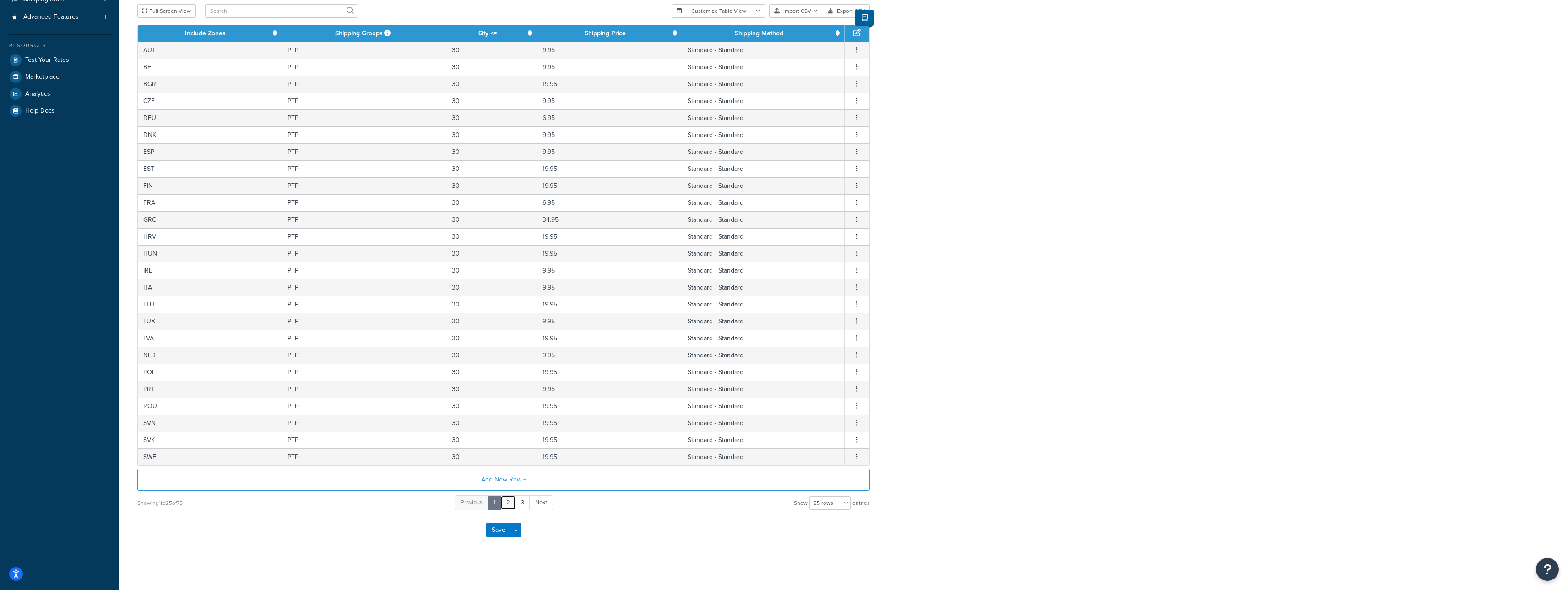
click at [511, 508] on link "2" at bounding box center [508, 502] width 16 height 15
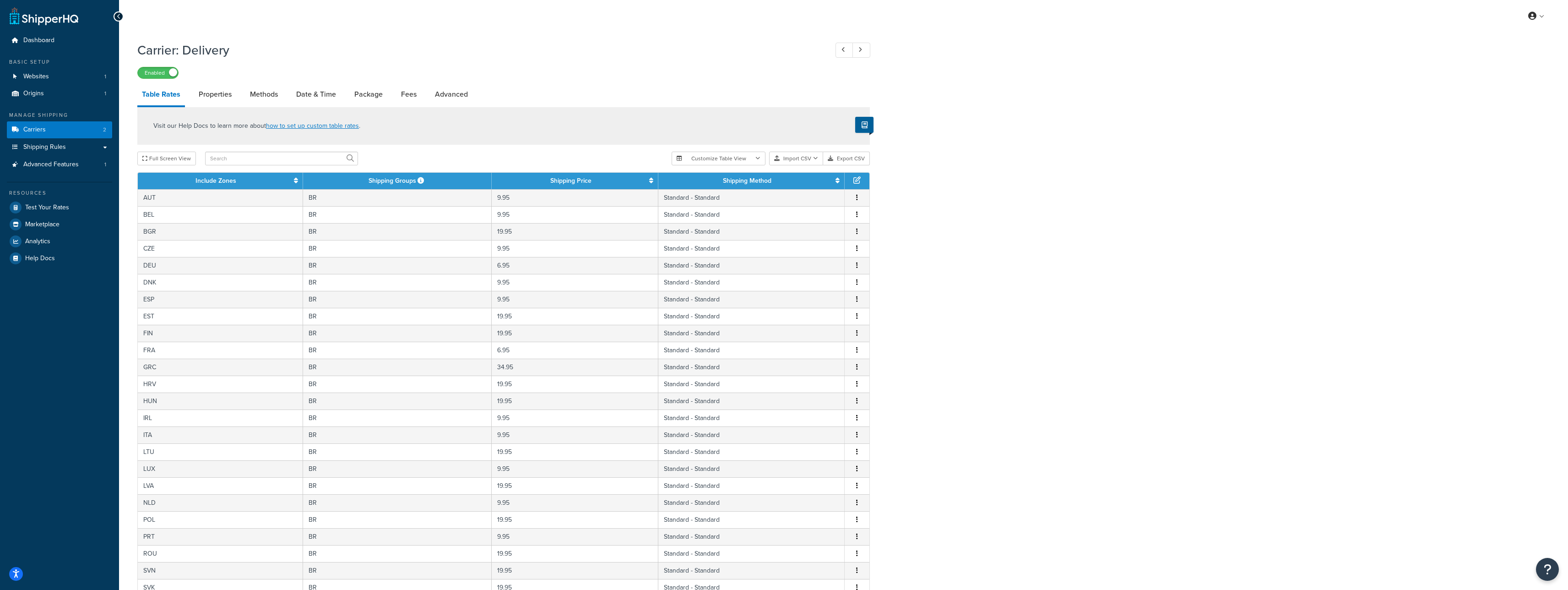
scroll to position [154, 0]
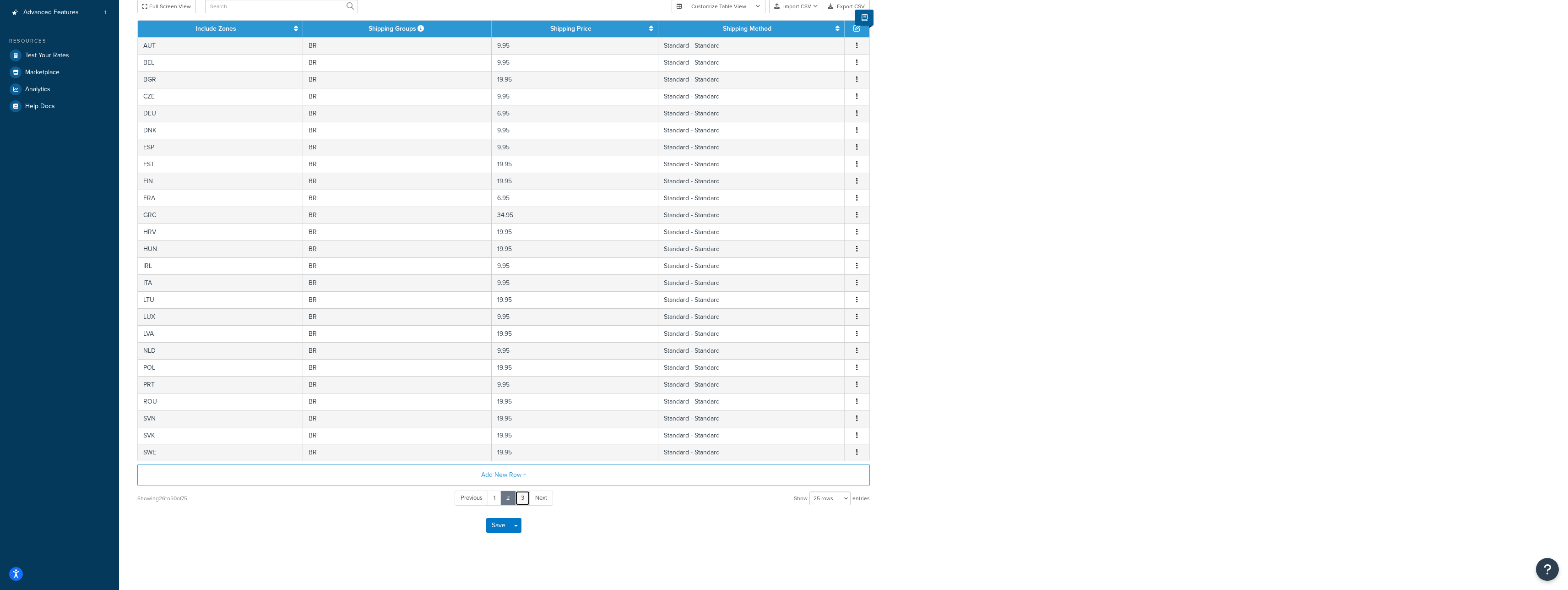
click at [522, 500] on link "3" at bounding box center [522, 498] width 15 height 15
click at [498, 500] on link "1" at bounding box center [494, 498] width 14 height 15
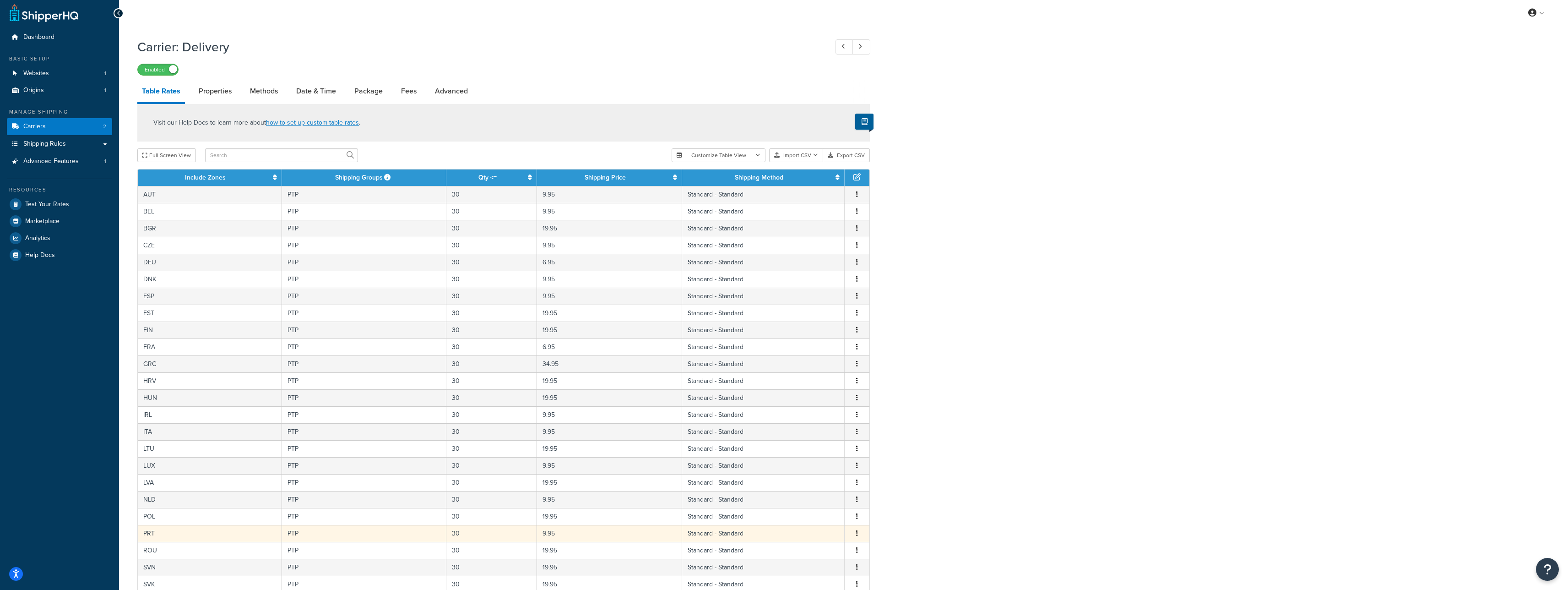
scroll to position [3, 0]
click at [91, 201] on link "Test Your Rates" at bounding box center [60, 205] width 105 height 17
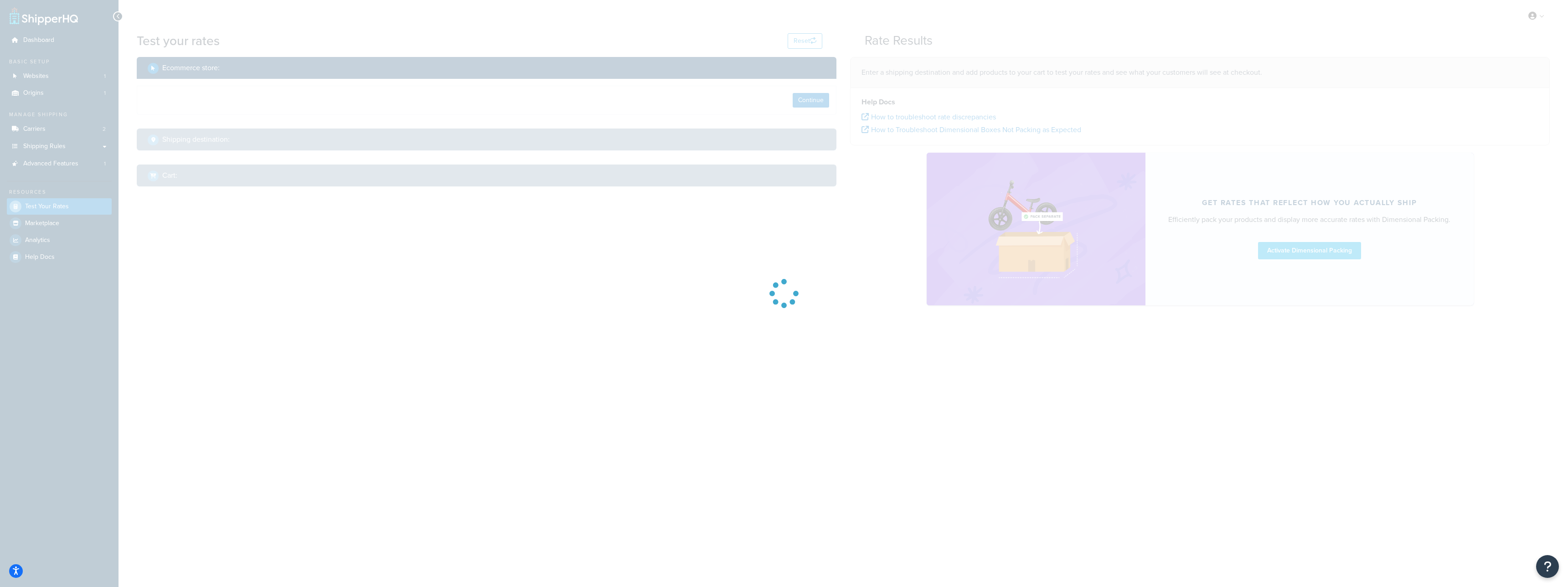
select select "TX"
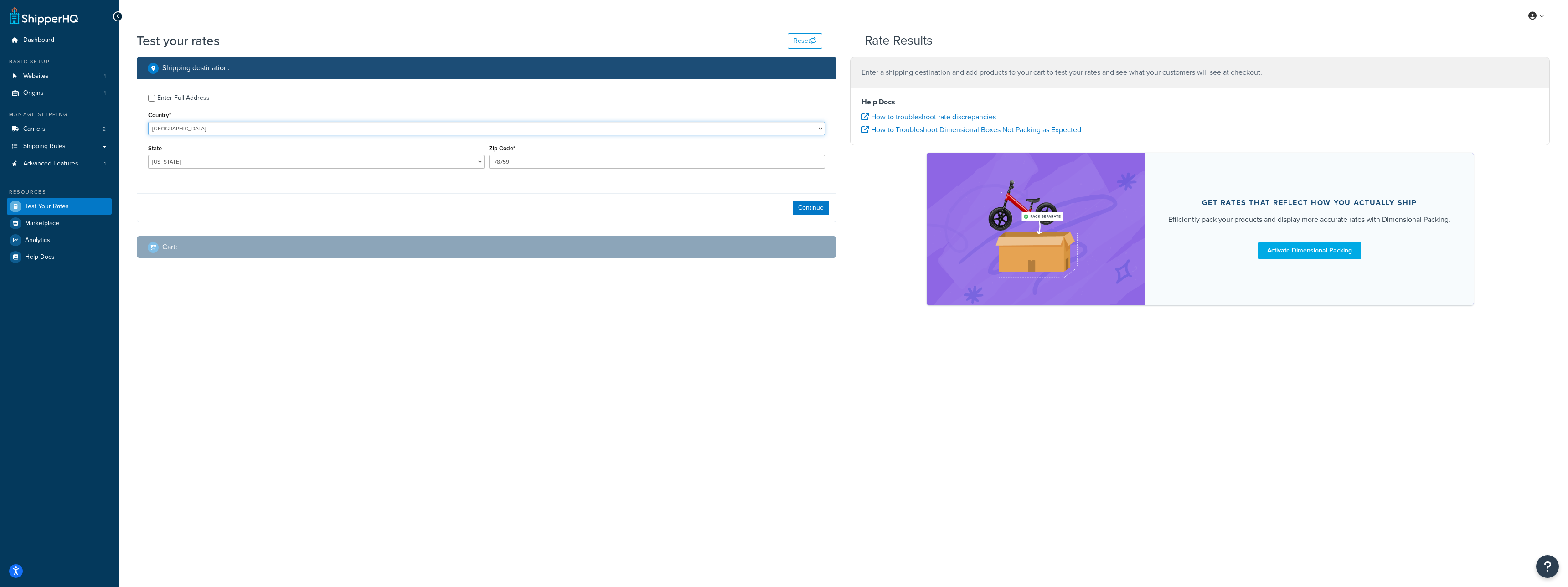
click at [198, 126] on select "United States United Kingdom Afghanistan Åland Islands Albania Algeria American…" at bounding box center [487, 128] width 677 height 14
select select "GB"
click at [149, 121] on select "United States United Kingdom Afghanistan Åland Islands Albania Algeria American…" at bounding box center [487, 128] width 677 height 14
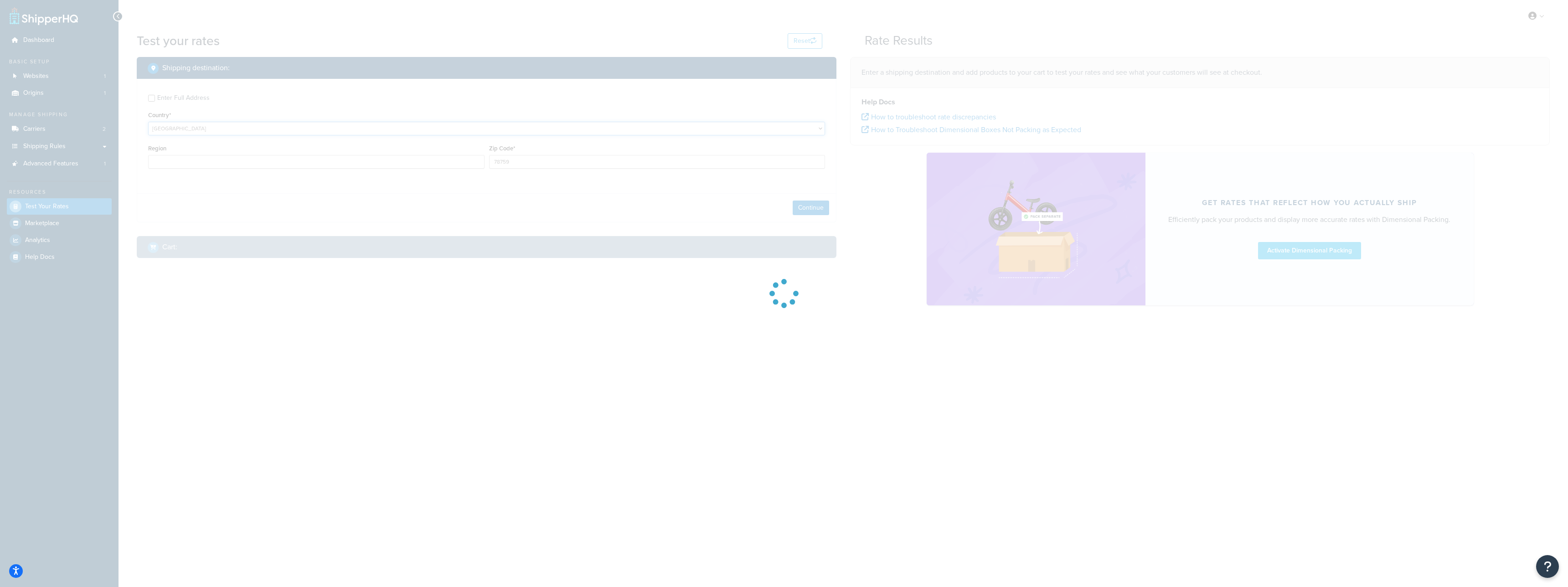
type input "TX"
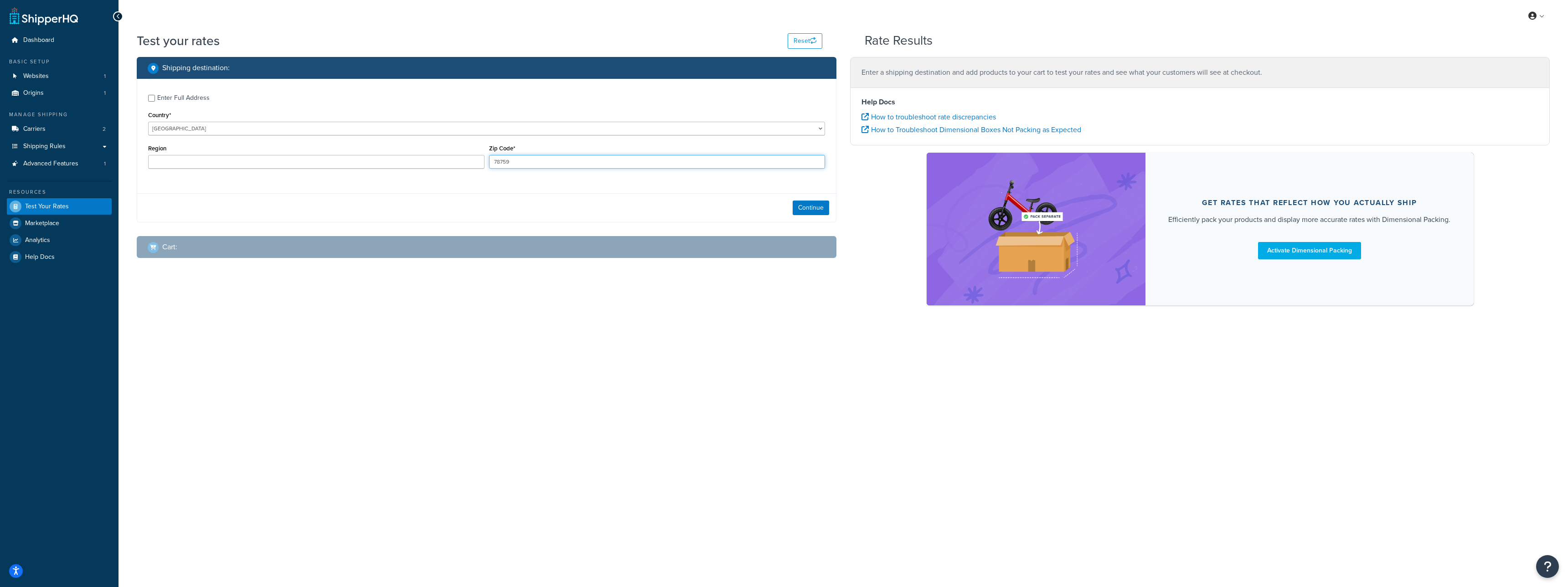
click at [517, 163] on input "78759" at bounding box center [657, 162] width 336 height 14
click at [461, 162] on input "Region" at bounding box center [316, 162] width 336 height 14
click at [523, 162] on input "78759" at bounding box center [657, 162] width 336 height 14
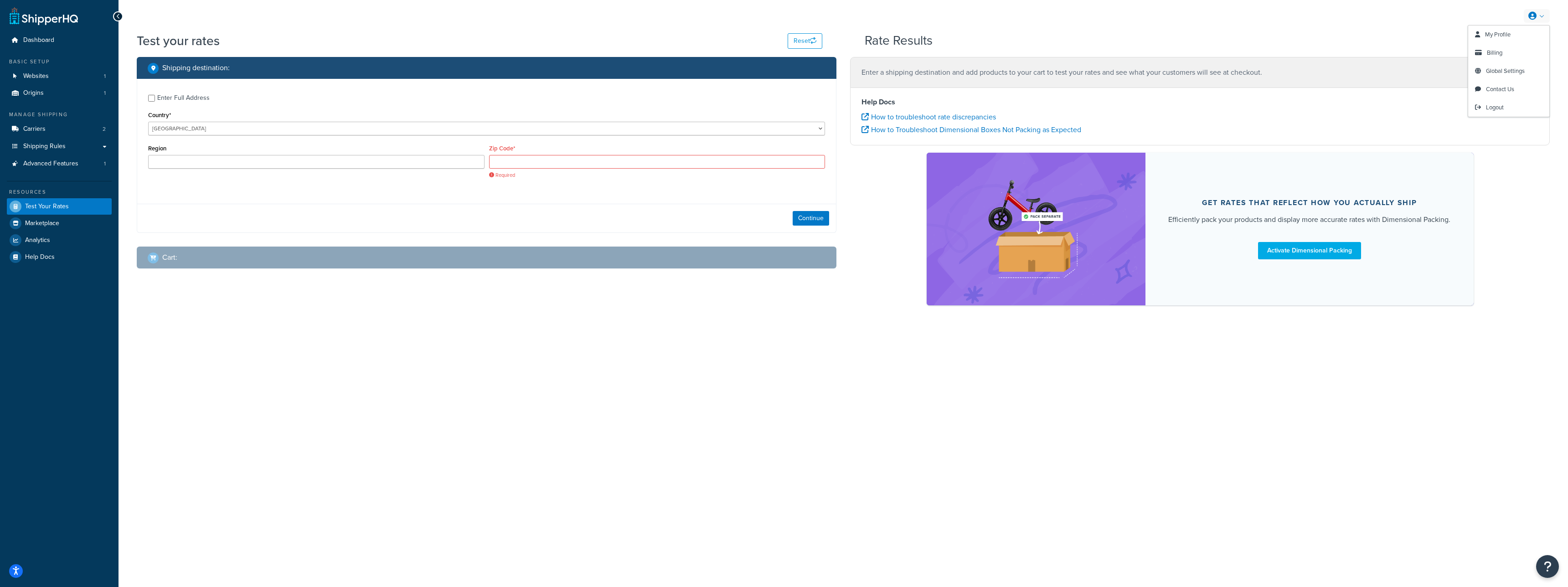
click at [1542, 16] on link at bounding box center [1537, 16] width 26 height 14
click at [816, 216] on button "Continue" at bounding box center [811, 218] width 37 height 15
click at [663, 157] on input "Zip Code*" at bounding box center [657, 162] width 336 height 14
paste input "BT1 4PE"
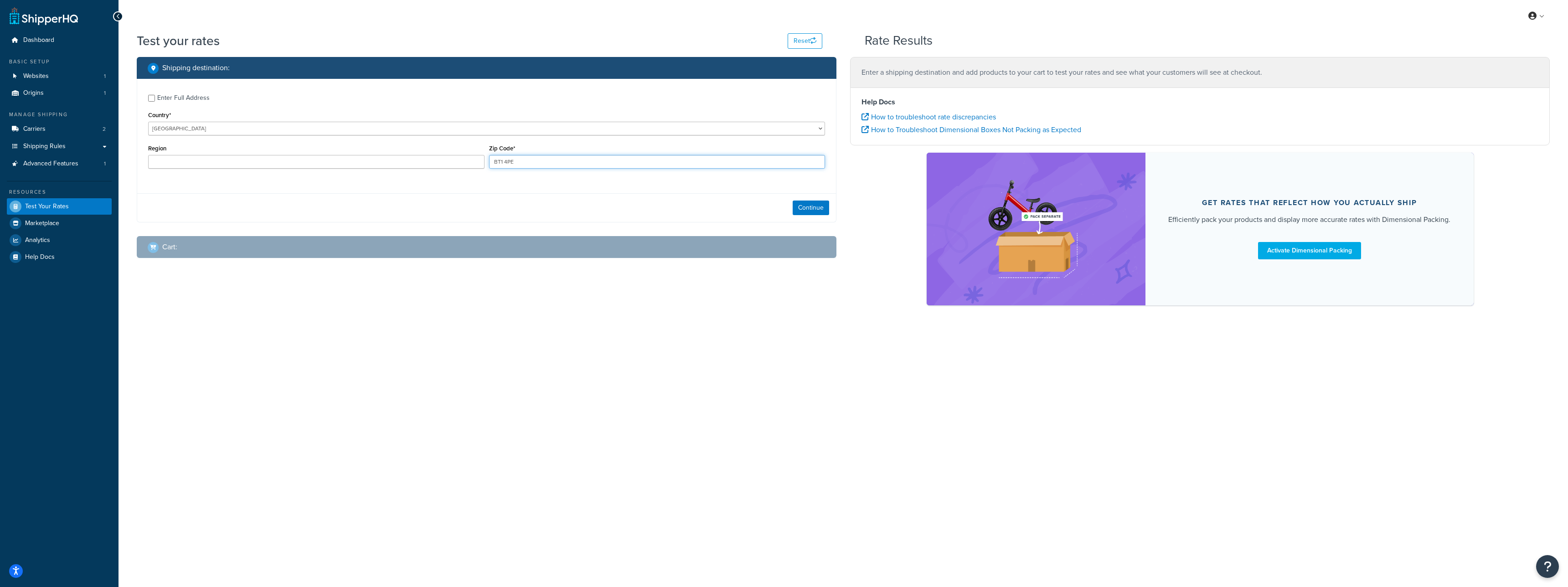
type input "BT1 4PE"
click at [517, 232] on div "Shipping destination : Enter Full Address Country* United States United Kingdom…" at bounding box center [487, 164] width 713 height 215
click at [783, 197] on div "Continue" at bounding box center [487, 207] width 699 height 29
click at [798, 203] on button "Continue" at bounding box center [811, 207] width 37 height 15
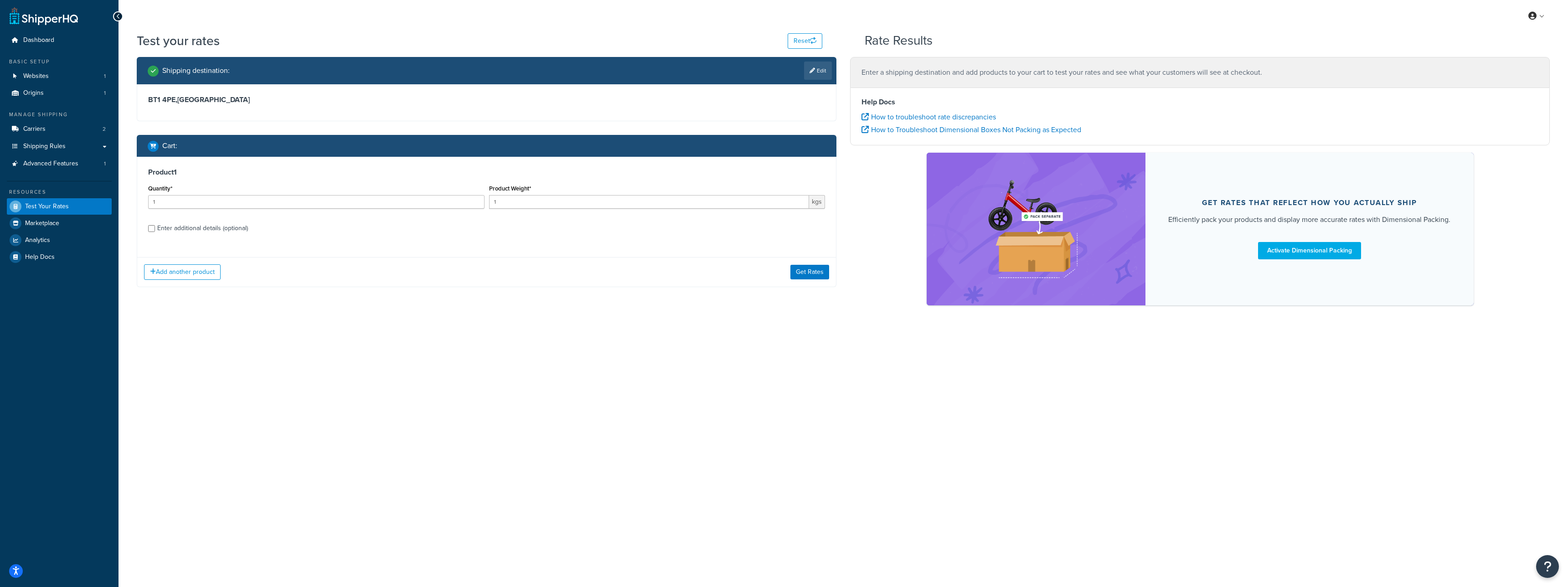
click at [238, 231] on div "Enter additional details (optional)" at bounding box center [203, 228] width 91 height 13
click at [155, 231] on input "Enter additional details (optional)" at bounding box center [152, 229] width 7 height 7
checkbox input "true"
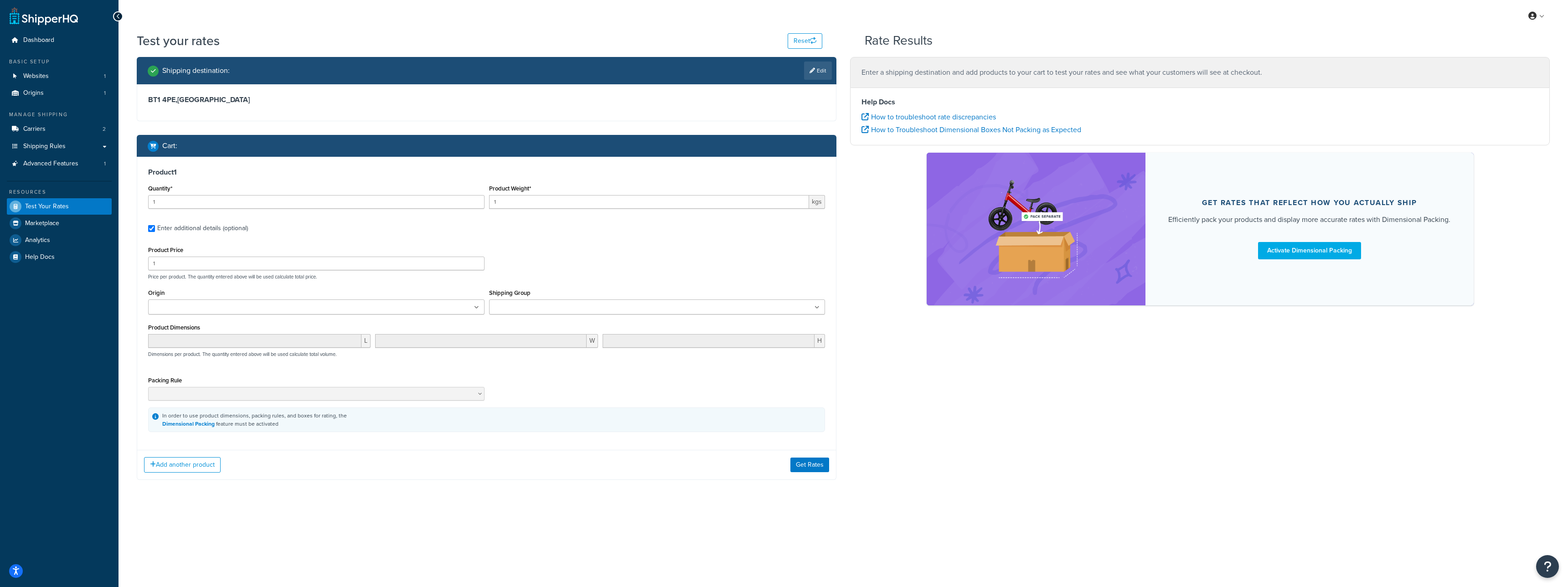
click at [524, 307] on input "Shipping Group" at bounding box center [532, 307] width 80 height 10
click at [816, 464] on button "Get Rates" at bounding box center [809, 466] width 38 height 15
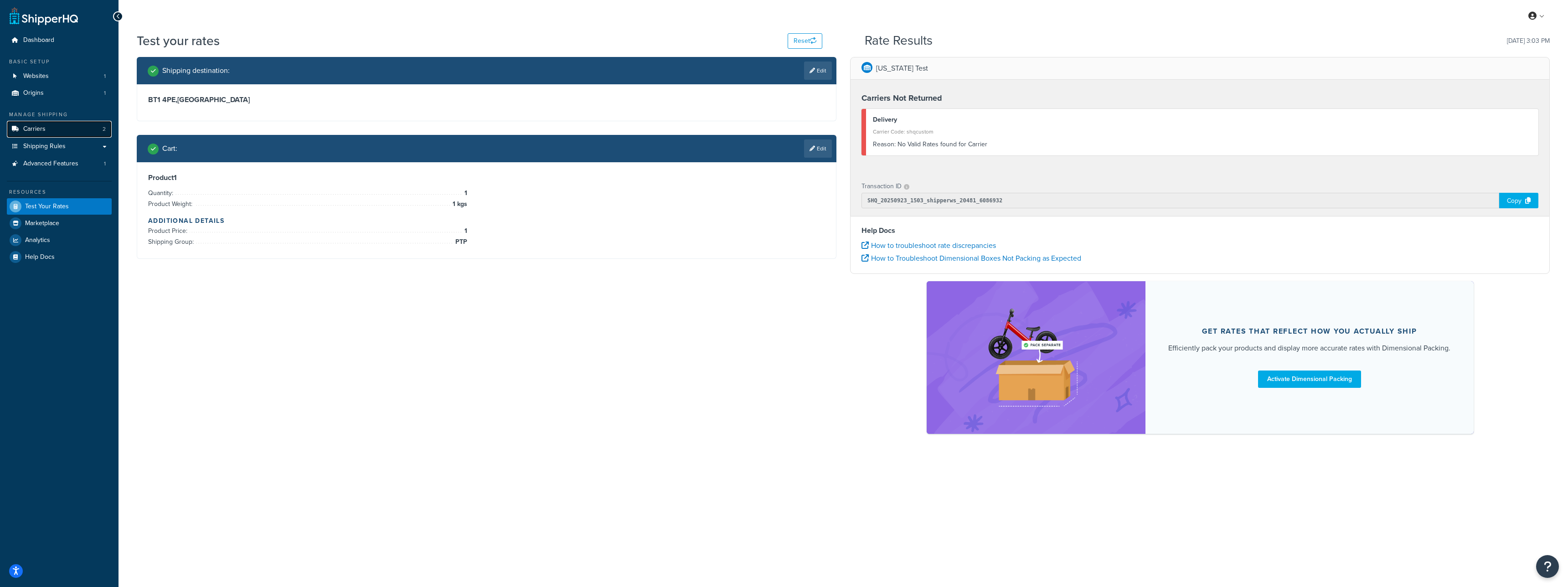
click at [68, 124] on link "Carriers 2" at bounding box center [59, 128] width 105 height 17
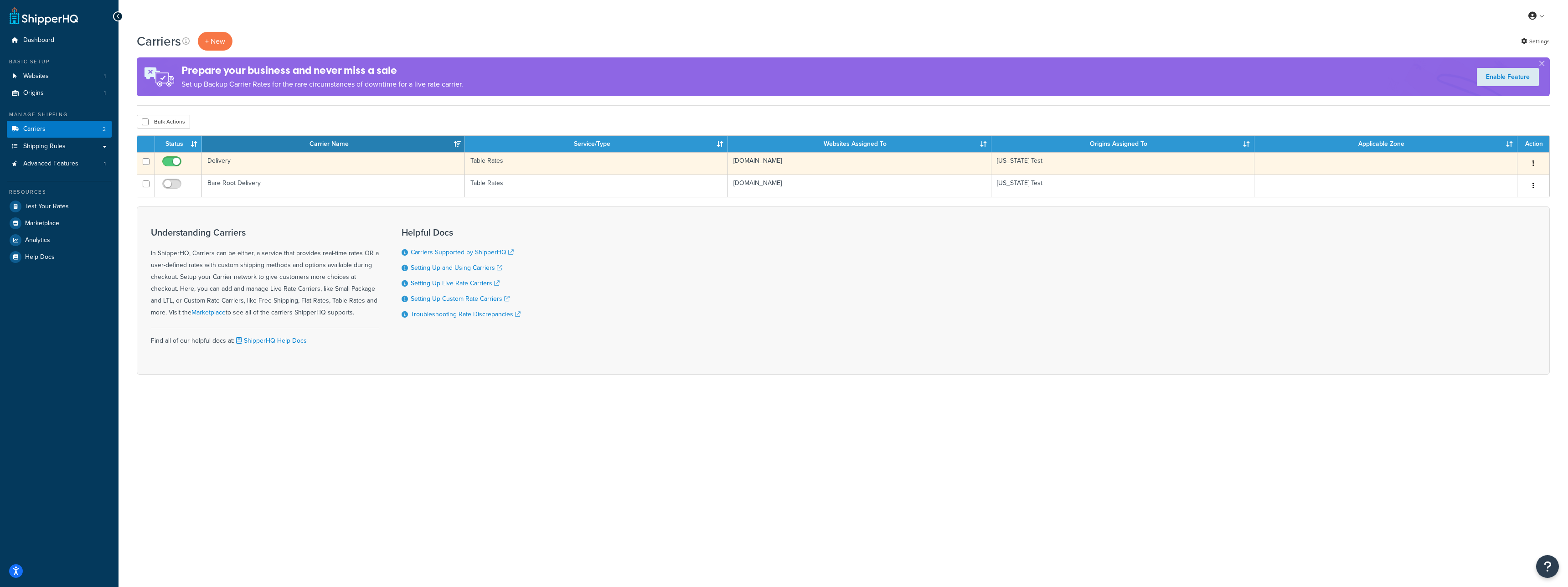
click at [291, 165] on td "Delivery" at bounding box center [333, 163] width 263 height 23
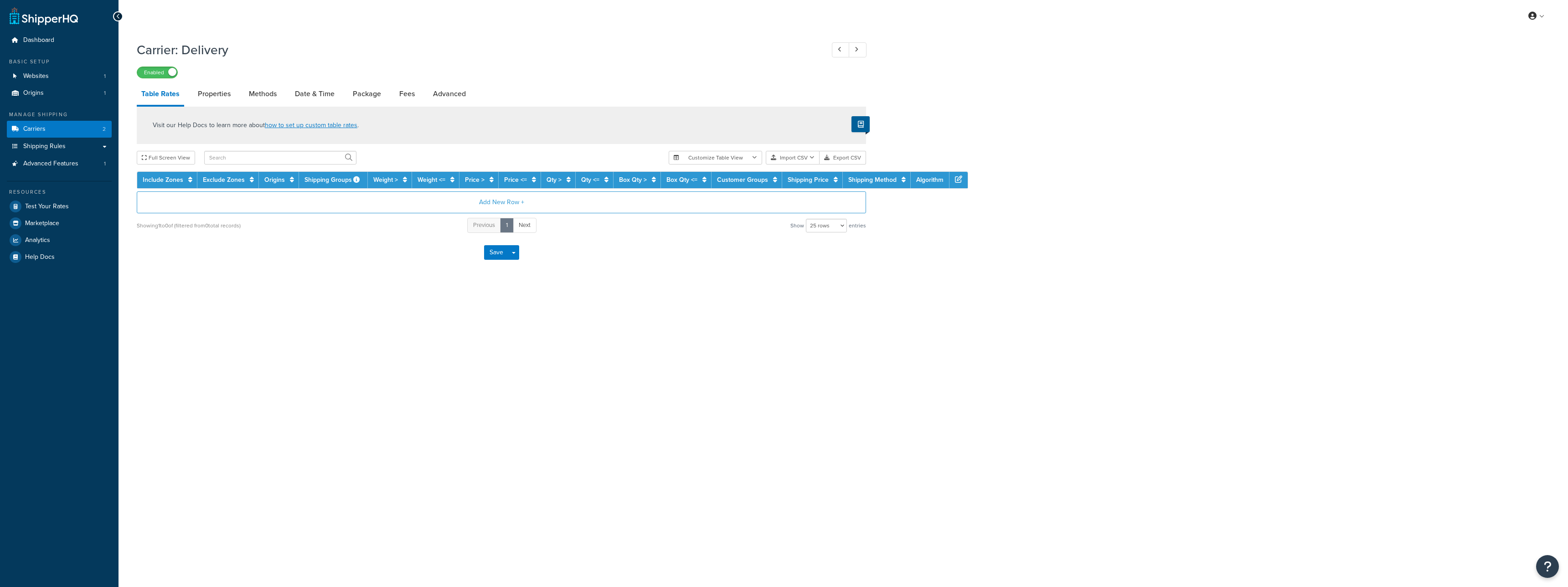
select select "25"
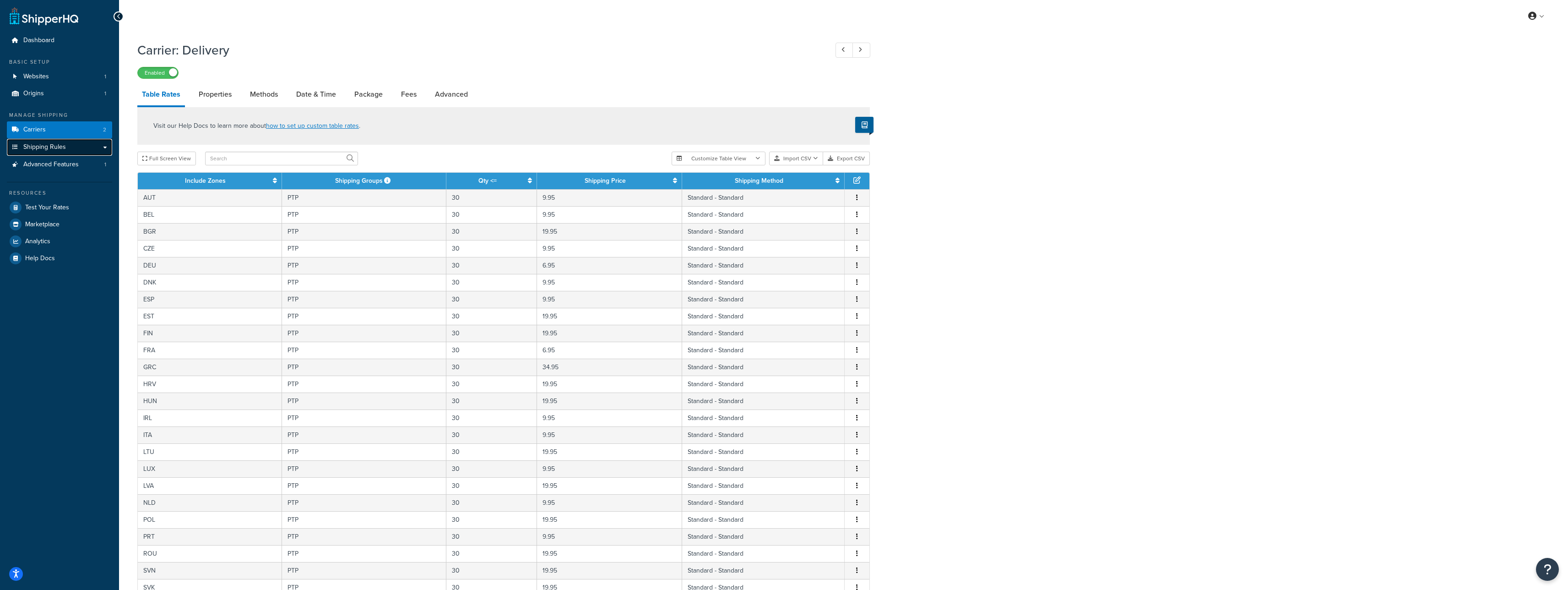
click at [83, 144] on link "Shipping Rules" at bounding box center [60, 147] width 105 height 17
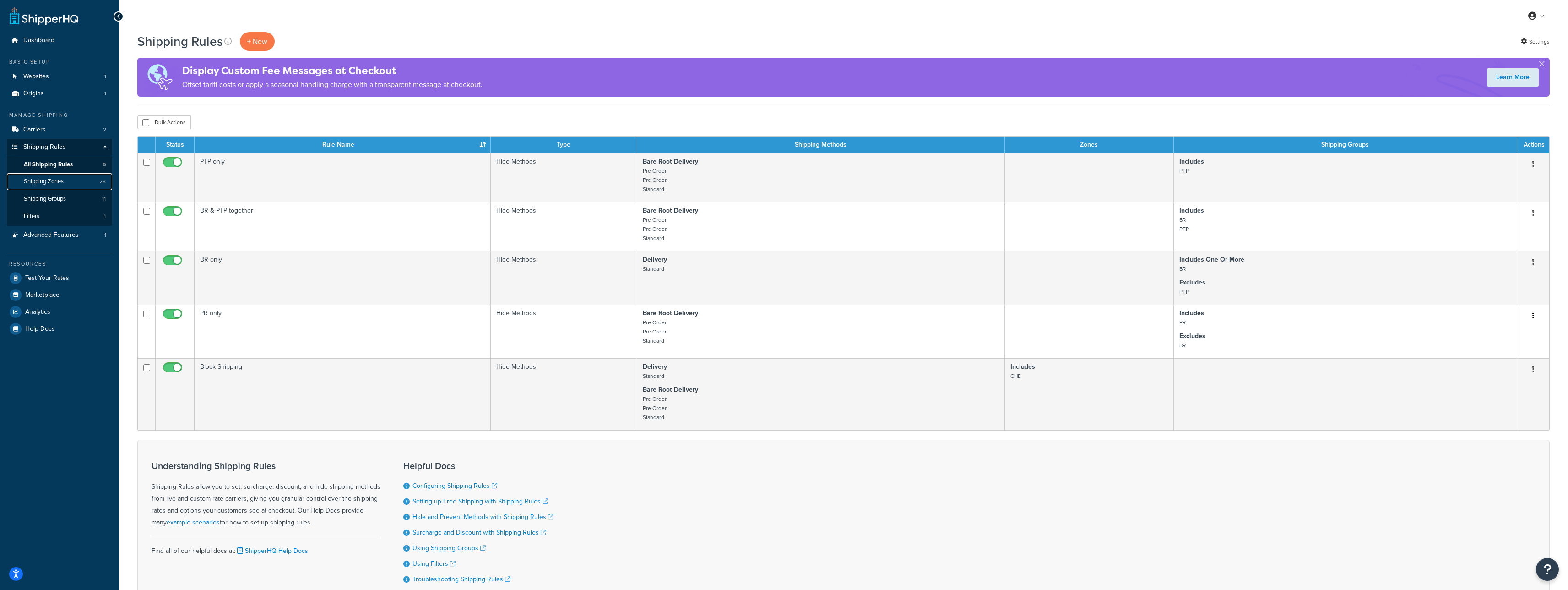
click at [88, 176] on link "Shipping Zones 28" at bounding box center [60, 181] width 105 height 17
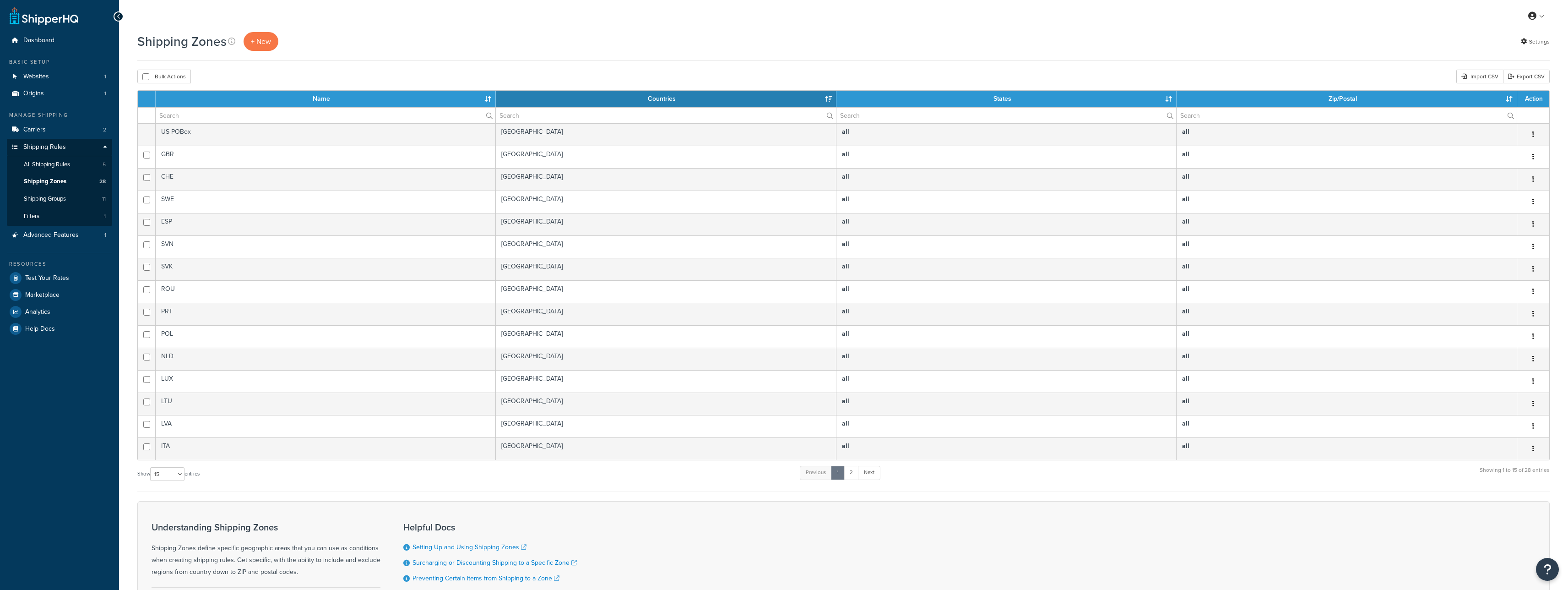
select select "15"
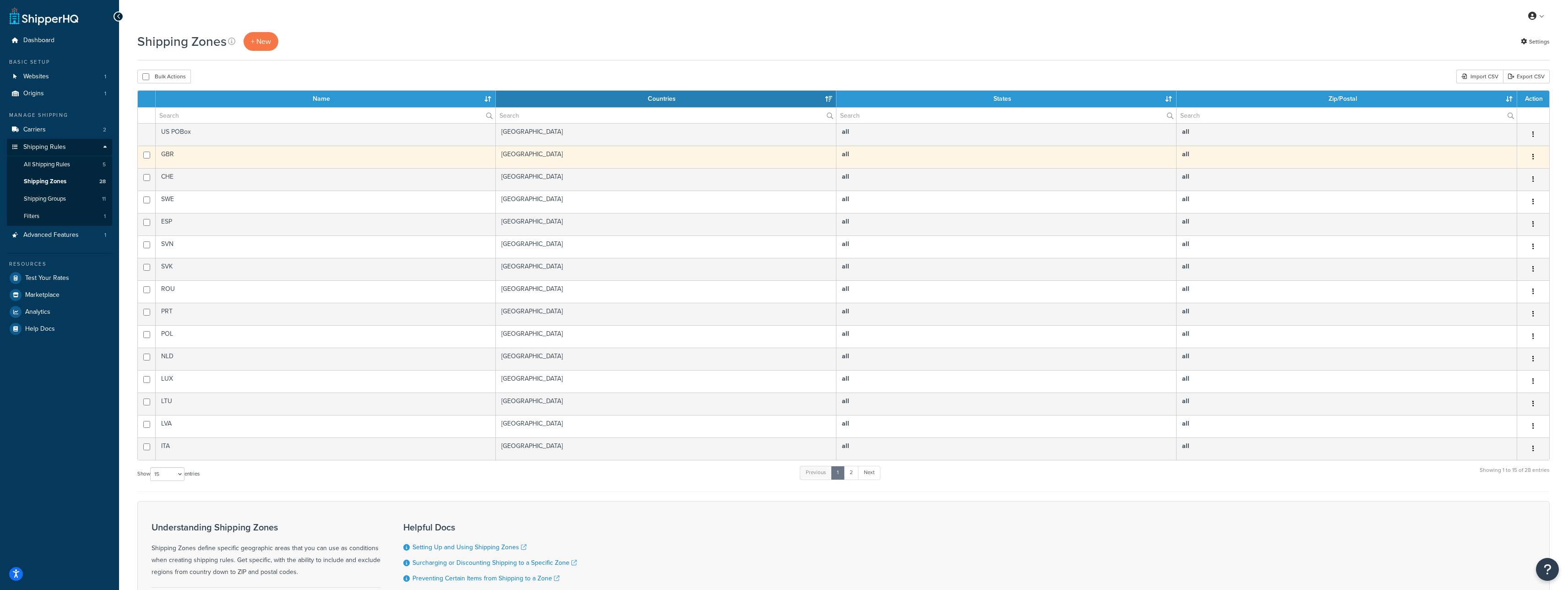
click at [252, 149] on td "GBR" at bounding box center [326, 157] width 341 height 23
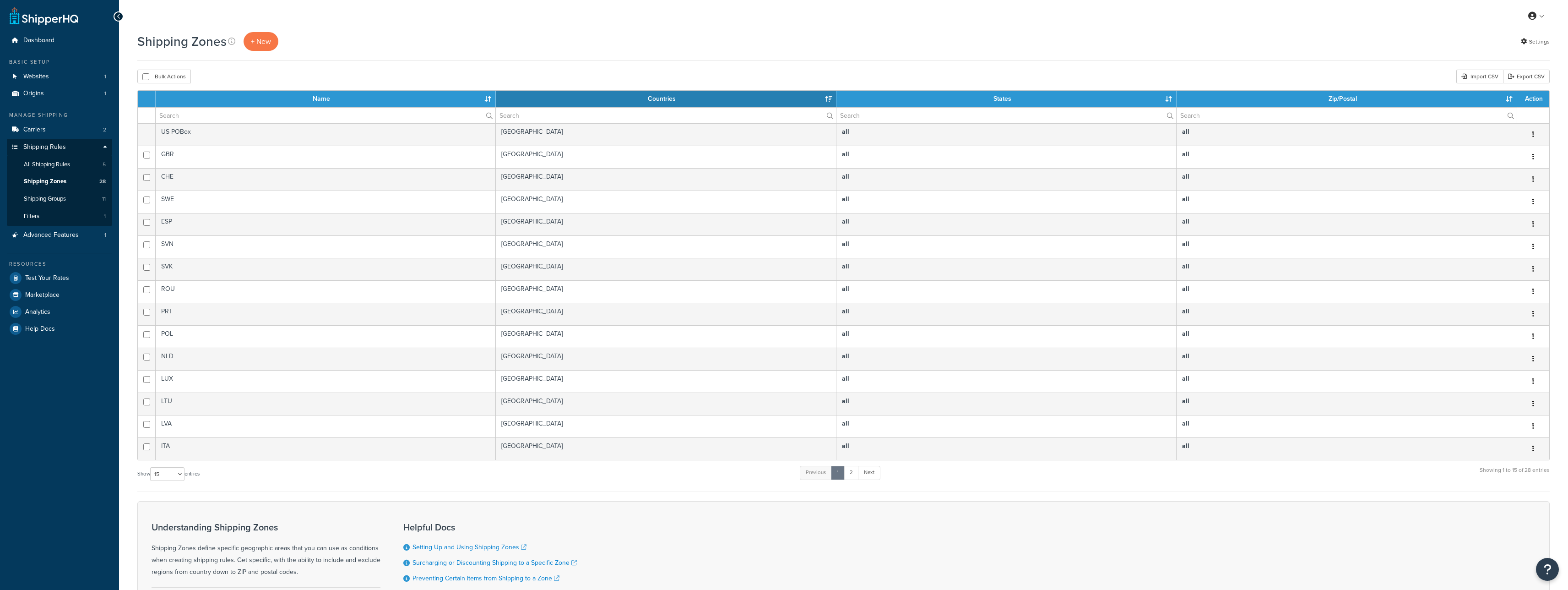
select select "15"
click at [88, 217] on link "Filters 1" at bounding box center [60, 216] width 105 height 17
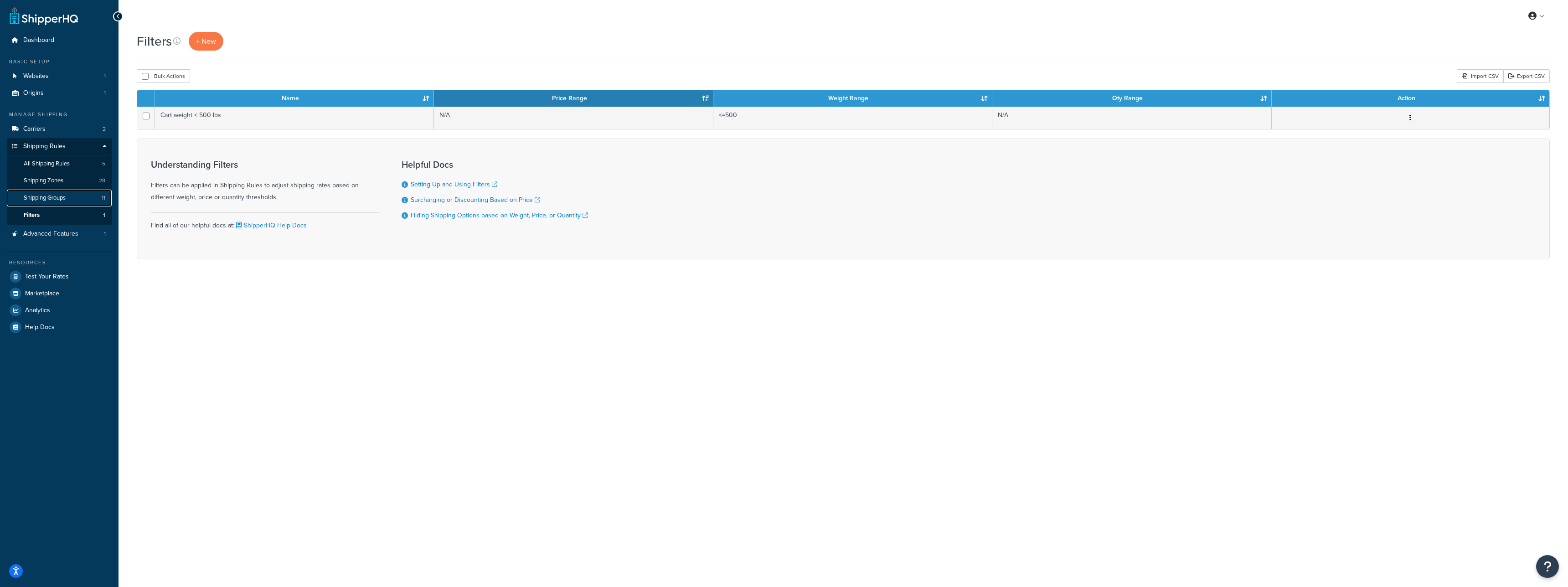
click at [99, 195] on link "Shipping Groups 11" at bounding box center [59, 197] width 105 height 17
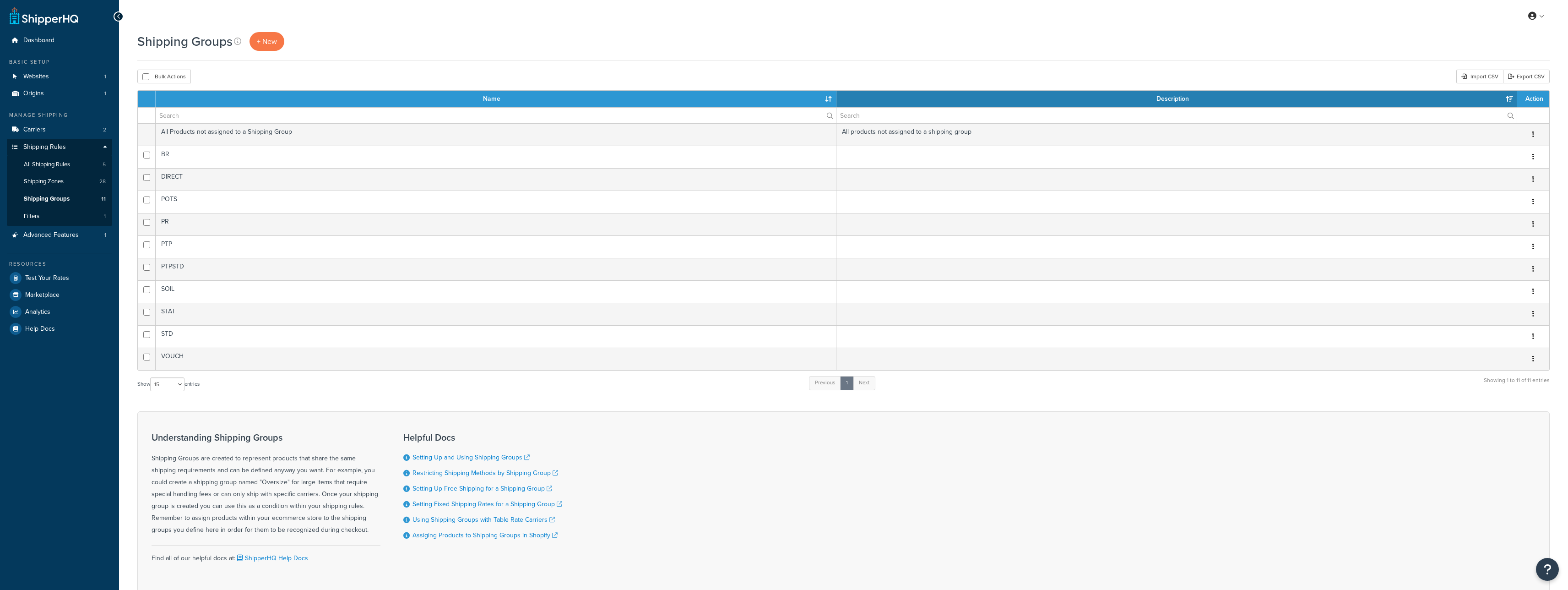
select select "15"
click at [84, 185] on link "Shipping Zones 28" at bounding box center [60, 181] width 105 height 17
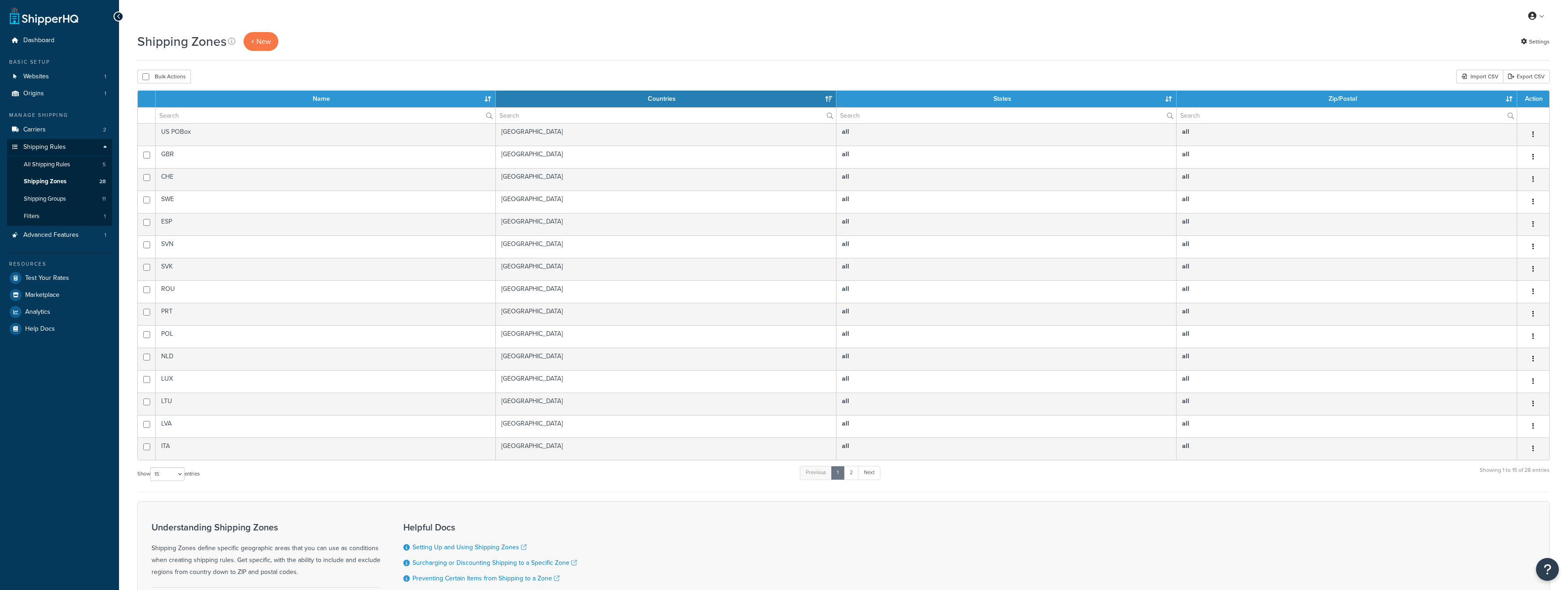
select select "15"
click at [83, 138] on link "Carriers 2" at bounding box center [60, 129] width 105 height 17
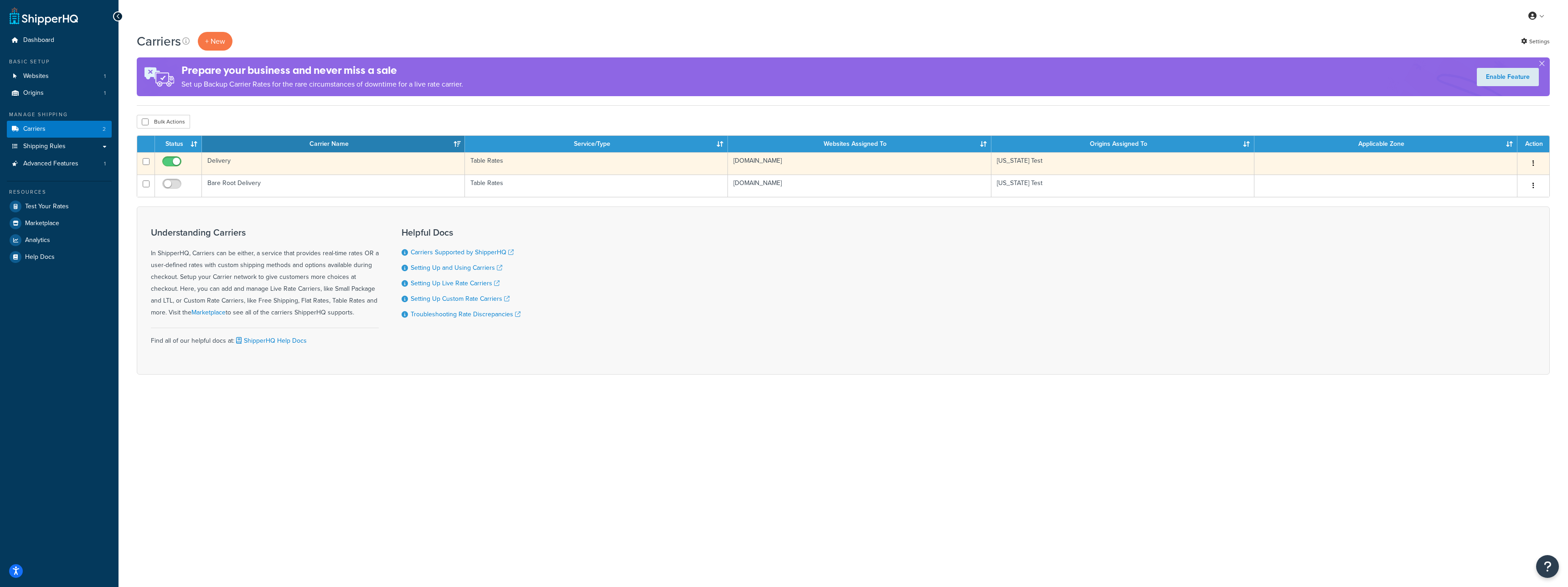
click at [271, 170] on td "Delivery" at bounding box center [333, 163] width 263 height 23
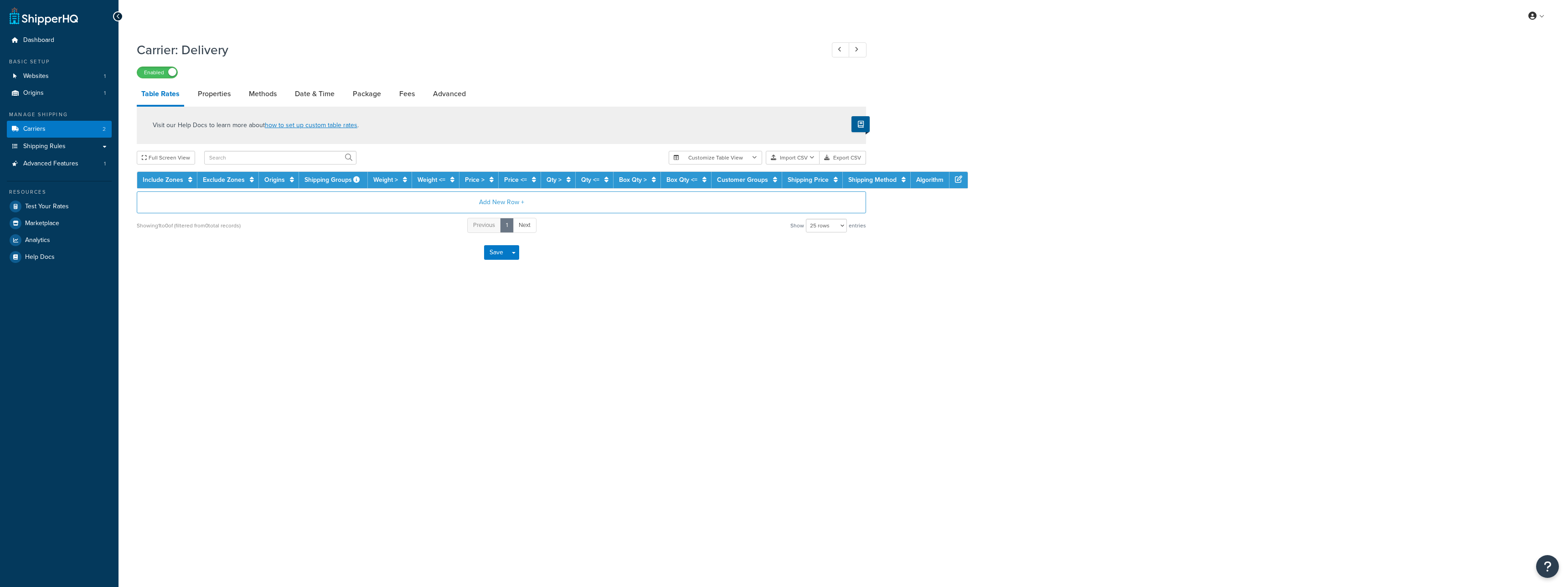
select select "25"
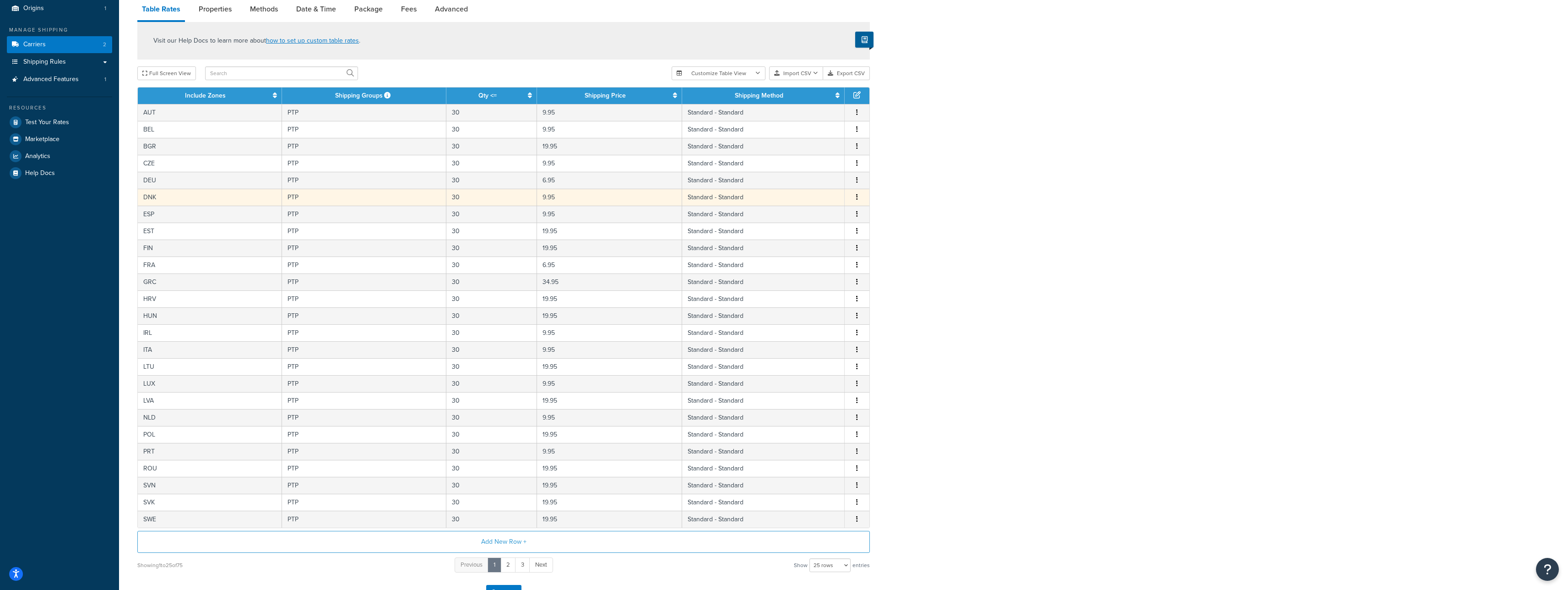
scroll to position [91, 0]
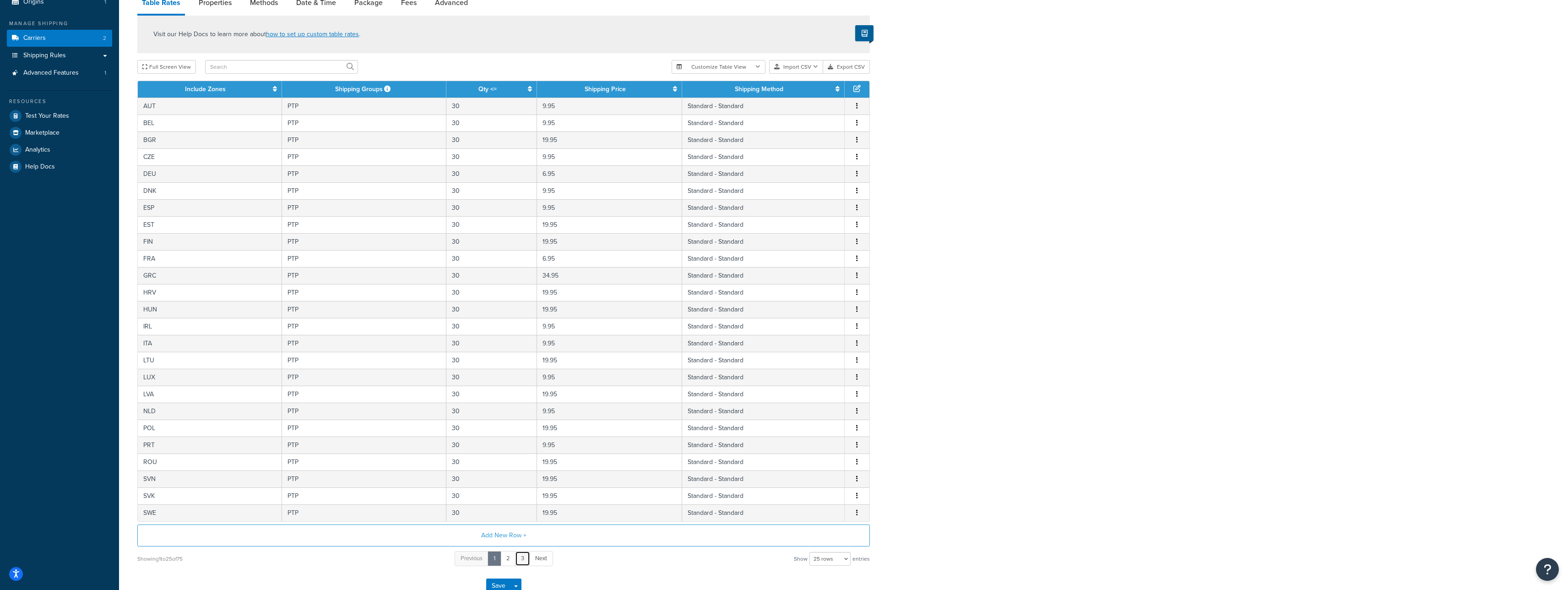
click at [521, 556] on link "3" at bounding box center [522, 558] width 15 height 15
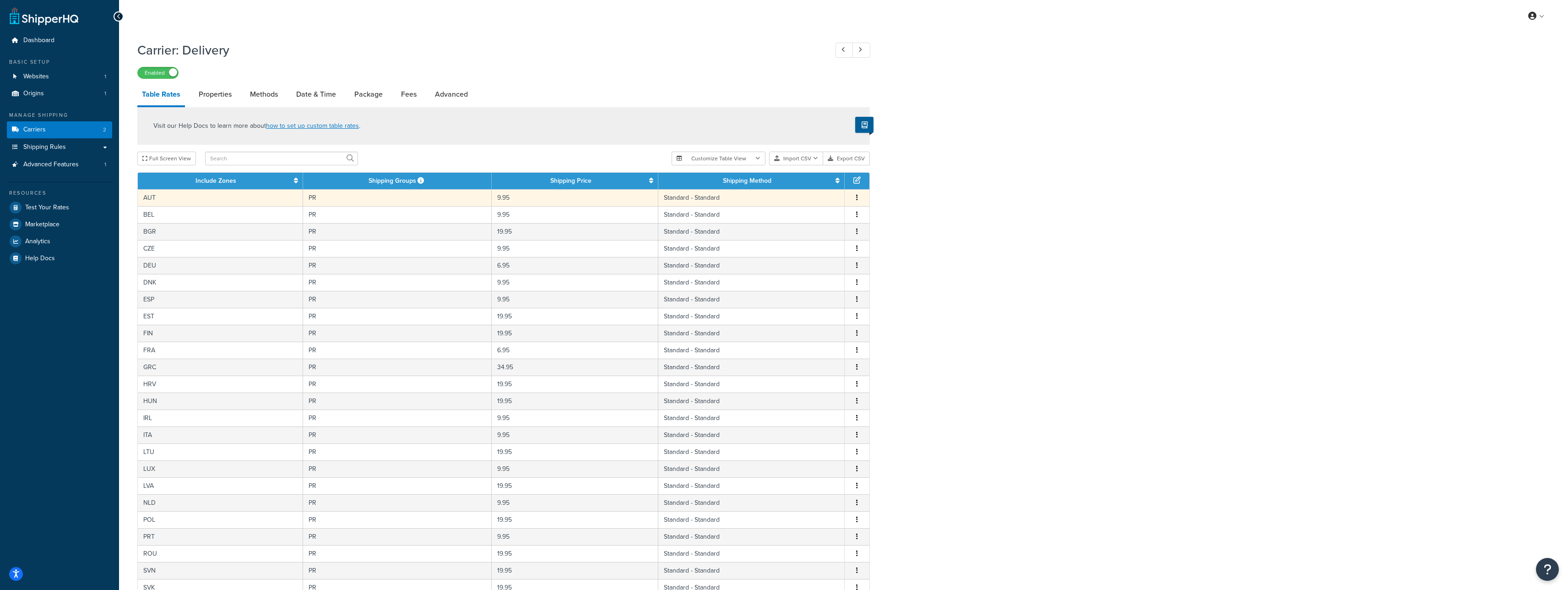
scroll to position [9, 0]
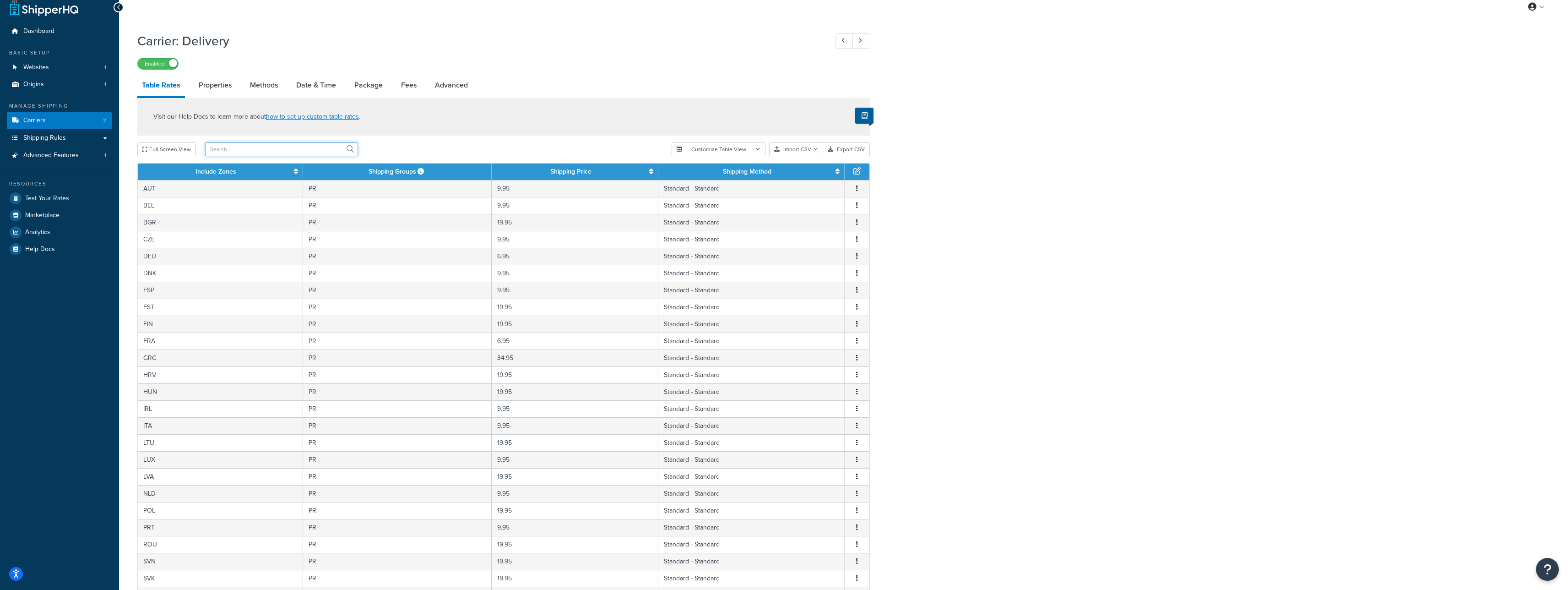
click at [266, 144] on input "text" at bounding box center [282, 149] width 153 height 14
type input "gbr"
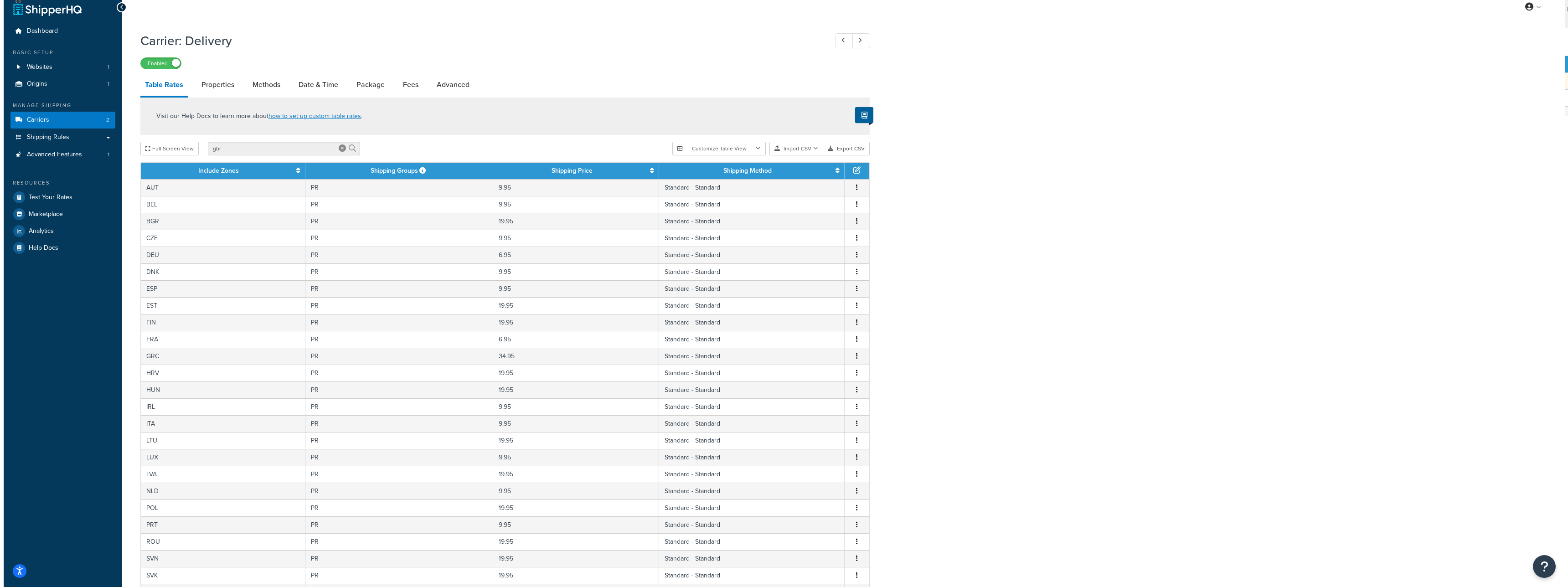
scroll to position [0, 0]
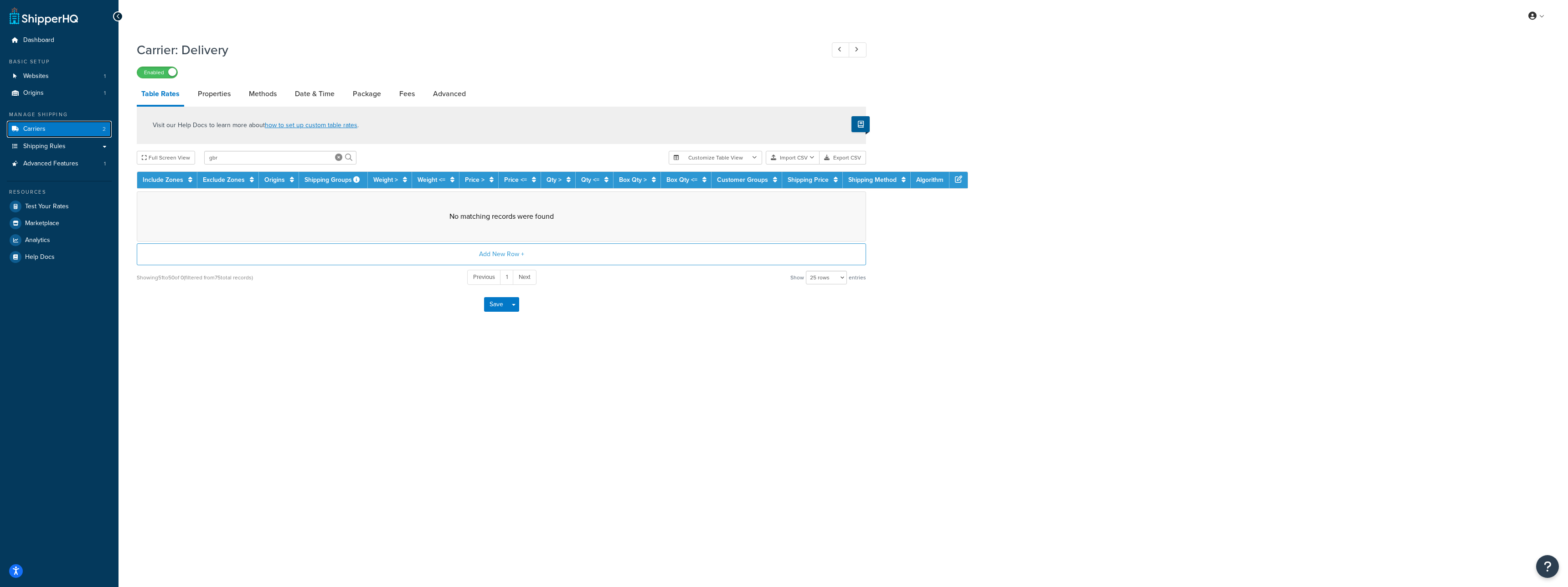
click at [41, 129] on span "Carriers" at bounding box center [35, 128] width 23 height 8
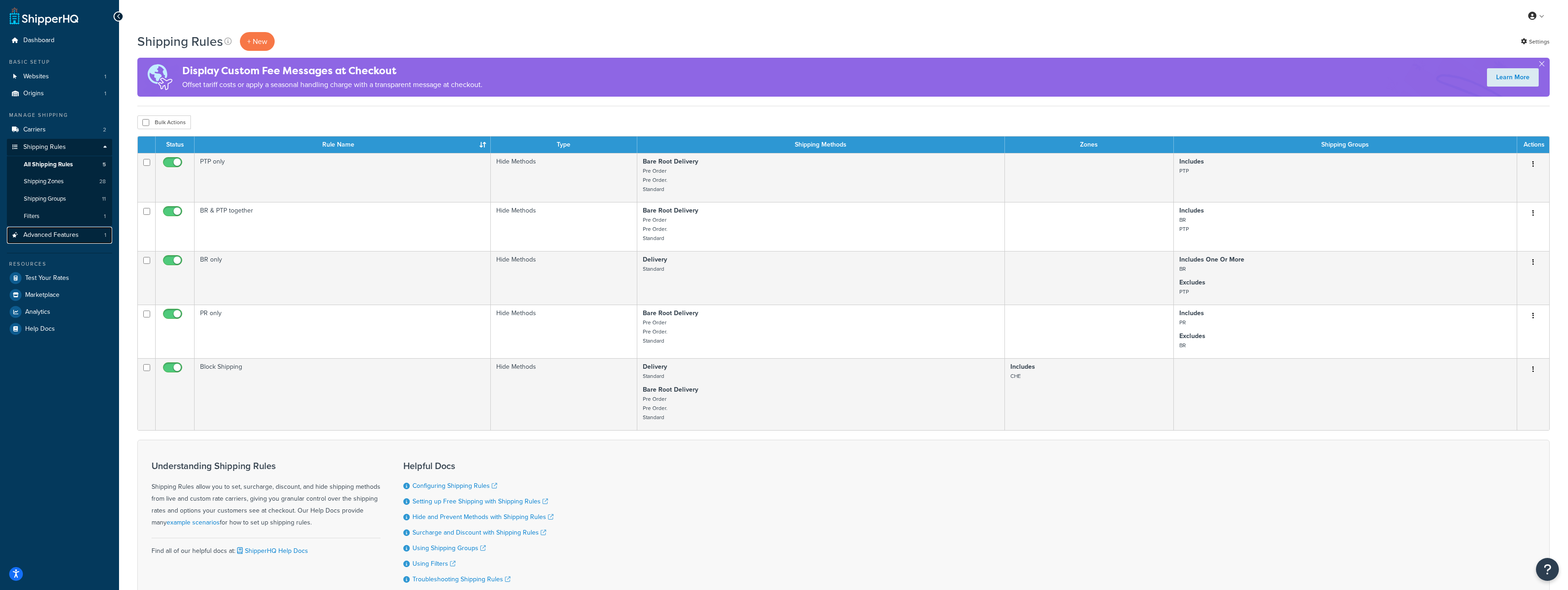
click at [57, 235] on span "Advanced Features" at bounding box center [51, 234] width 55 height 8
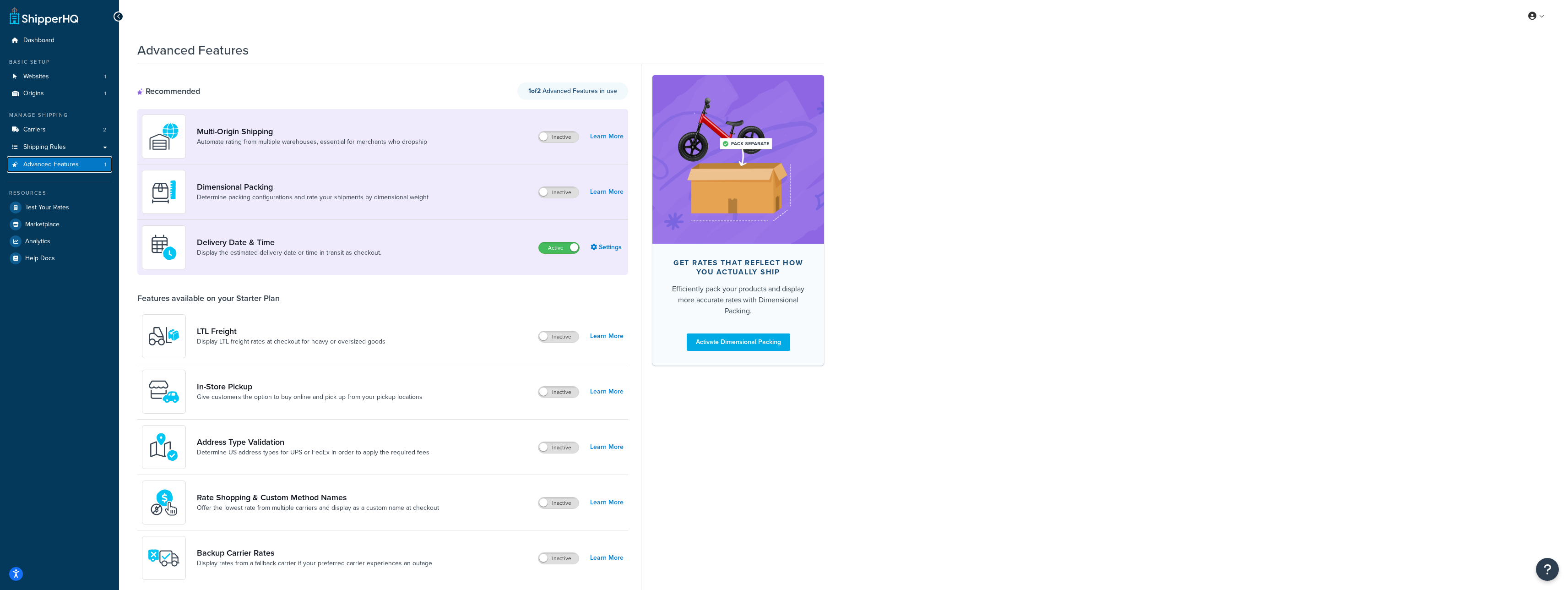
click at [69, 156] on link "Advanced Features 1" at bounding box center [60, 164] width 105 height 17
click at [70, 152] on link "Shipping Rules" at bounding box center [60, 147] width 105 height 17
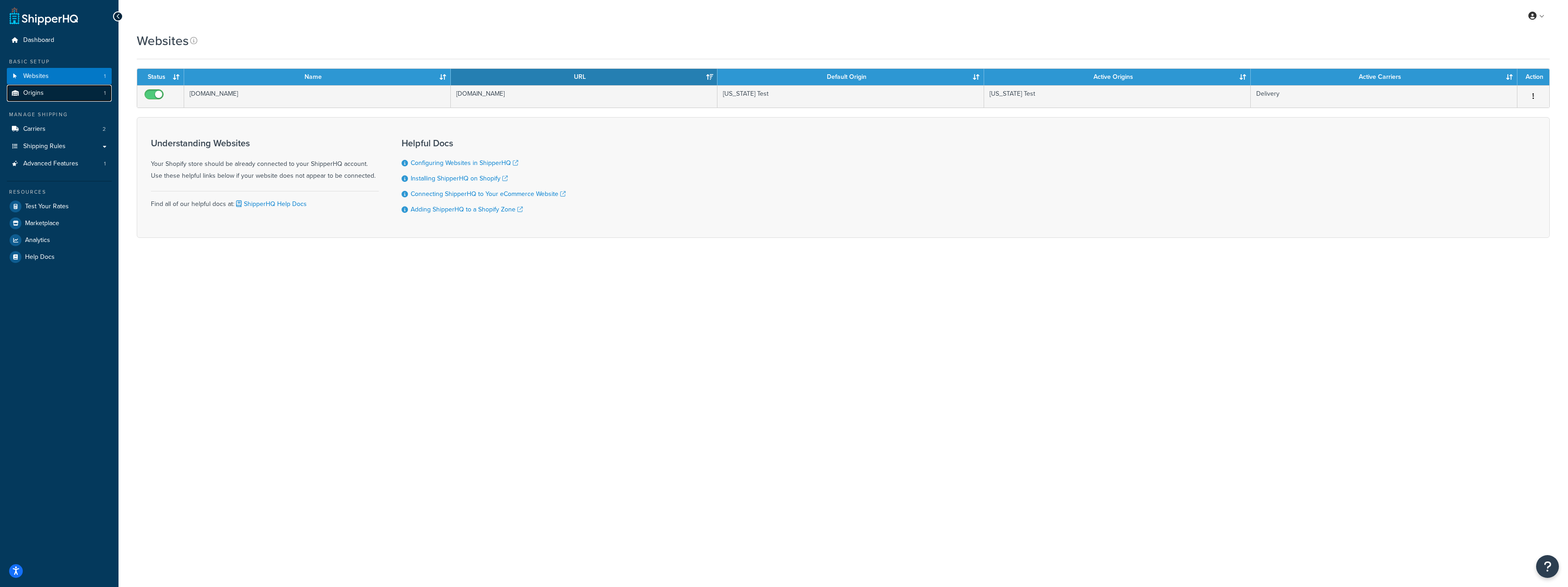
click at [80, 96] on link "Origins 1" at bounding box center [59, 93] width 105 height 17
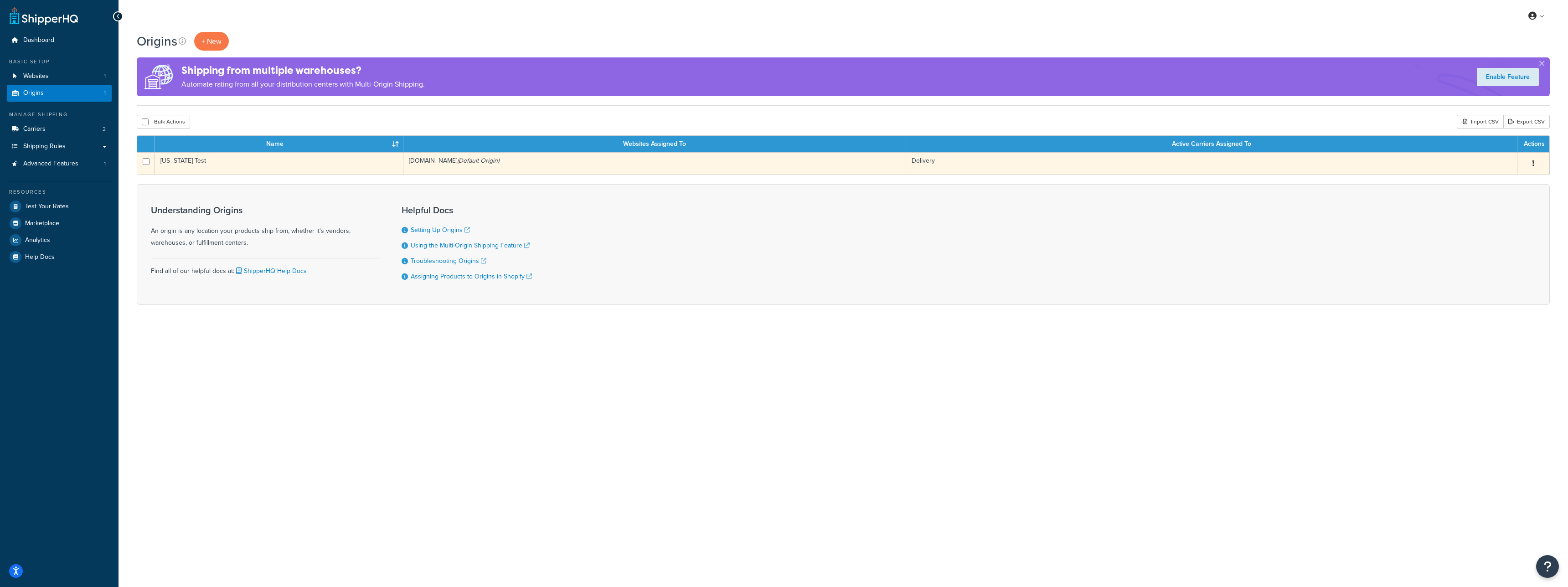
click at [258, 165] on td "[US_STATE] Test" at bounding box center [279, 163] width 248 height 23
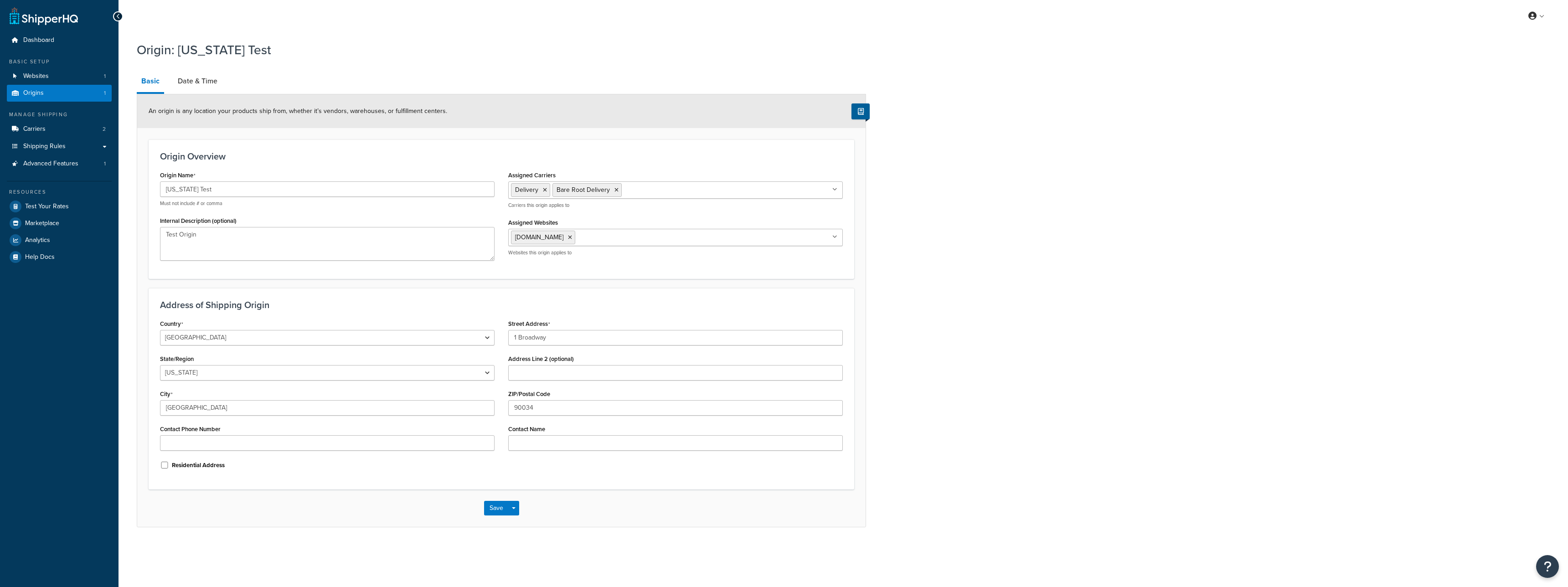
select select "5"
click at [55, 135] on link "Carriers 2" at bounding box center [59, 128] width 105 height 17
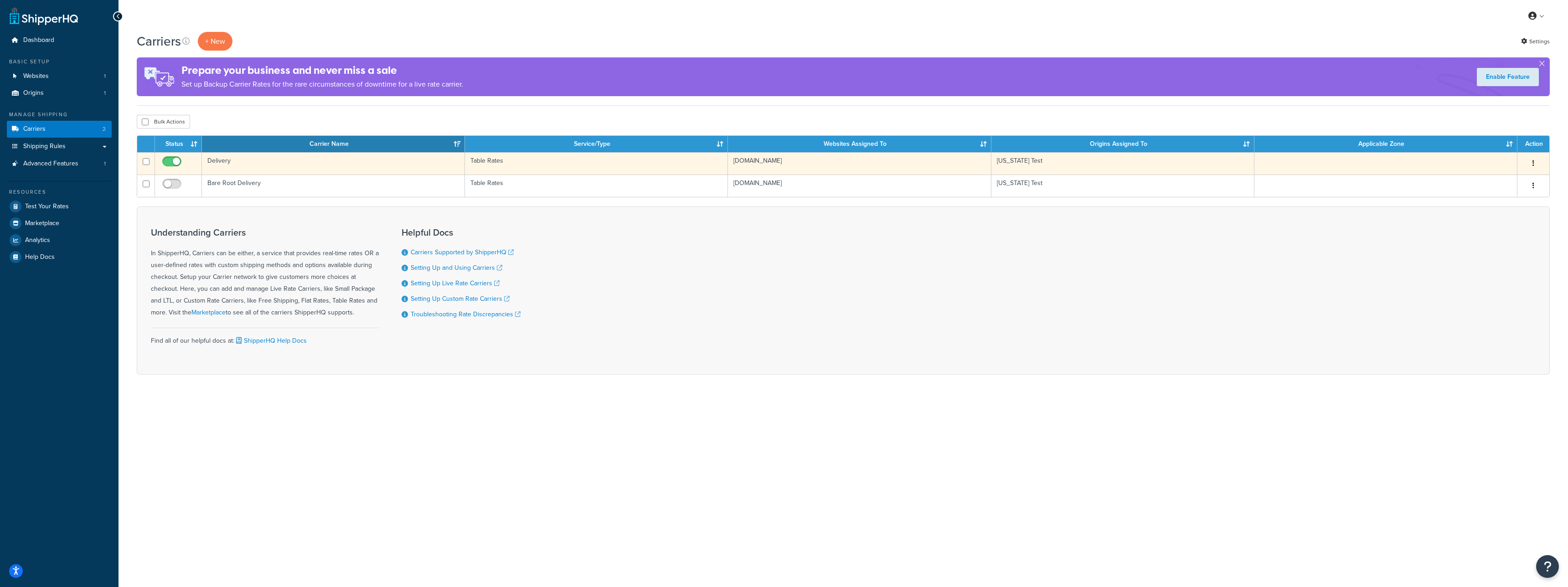
click at [288, 160] on td "Delivery" at bounding box center [333, 163] width 263 height 23
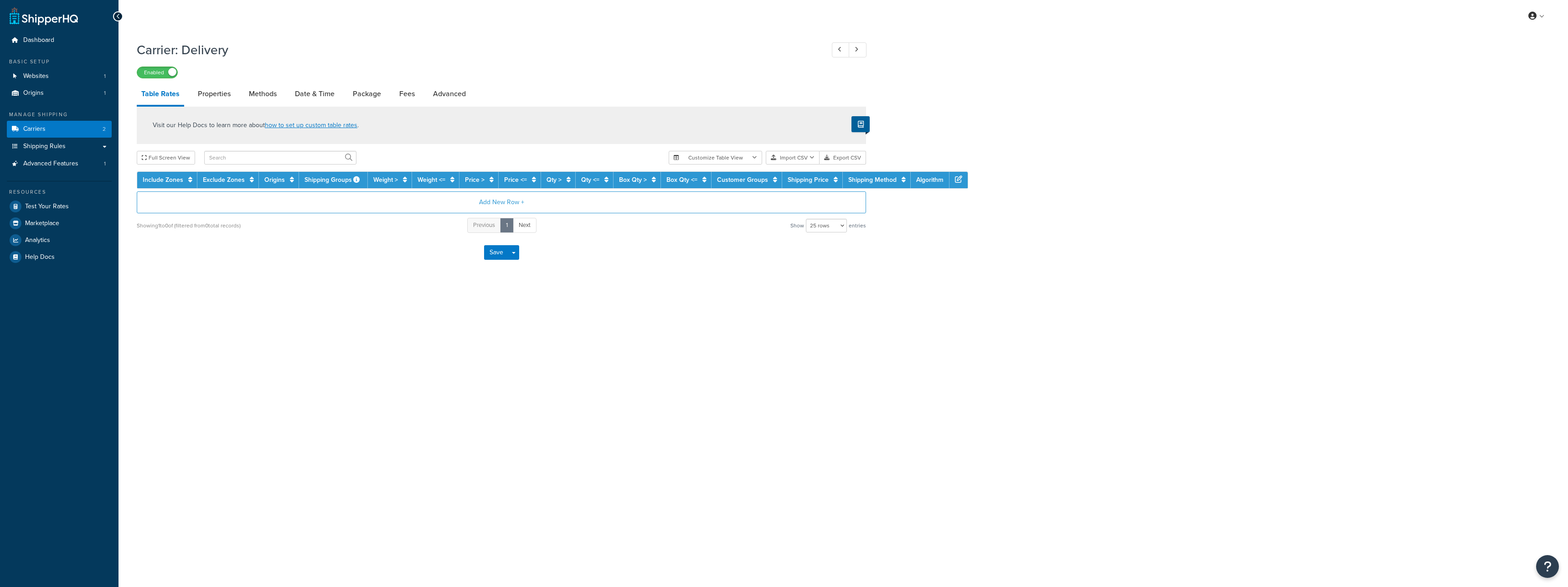
select select "25"
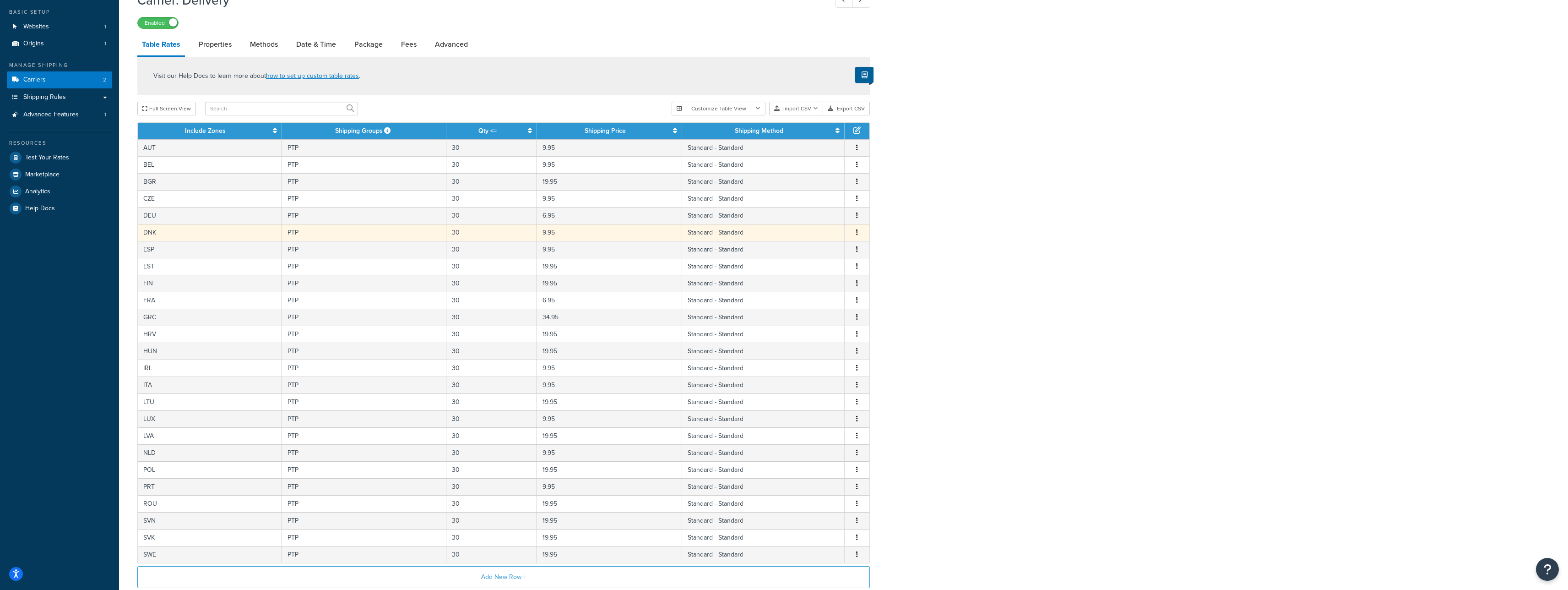
scroll to position [82, 0]
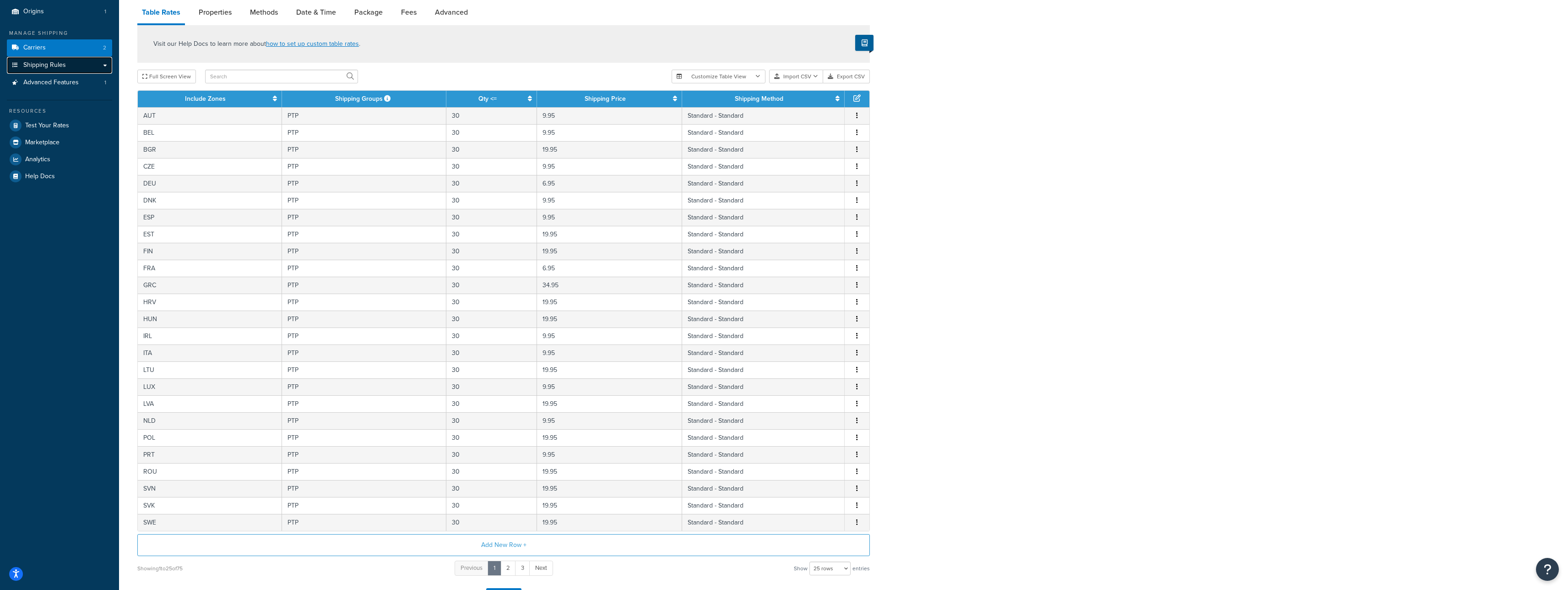
click at [49, 65] on span "Shipping Rules" at bounding box center [45, 65] width 43 height 8
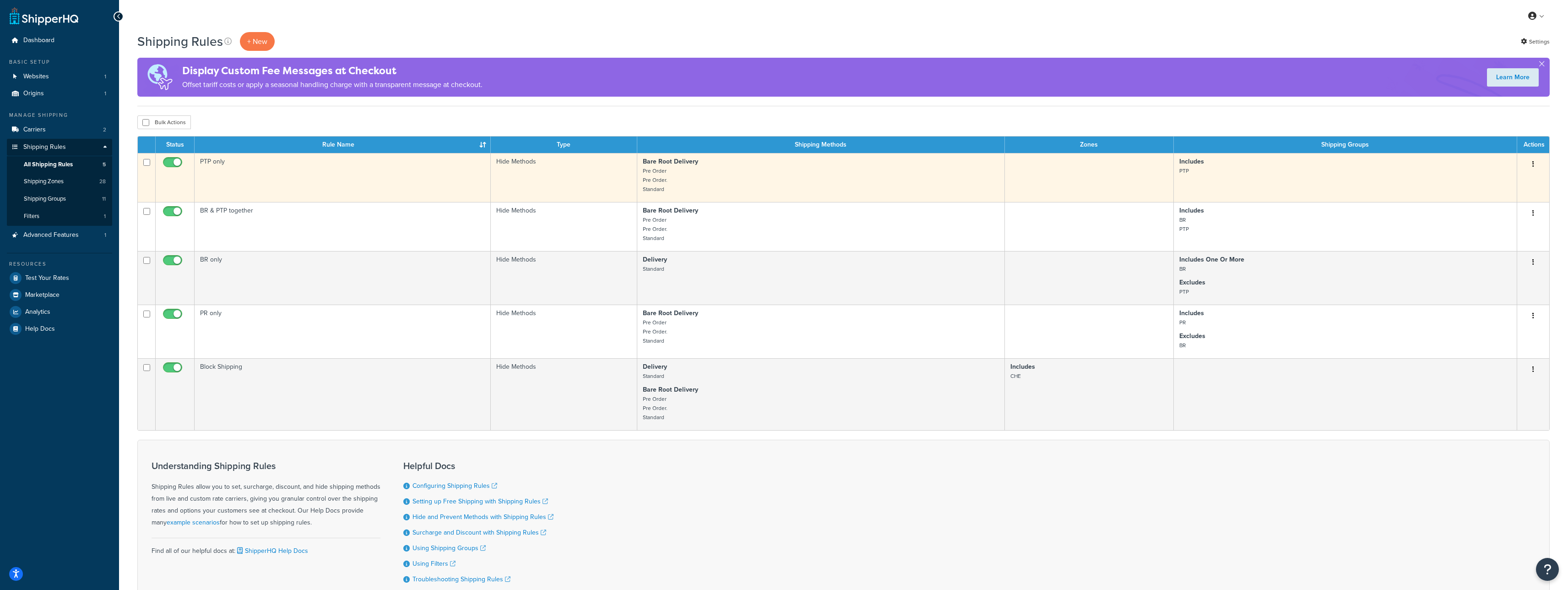
click at [360, 183] on td "PTP only" at bounding box center [342, 177] width 296 height 49
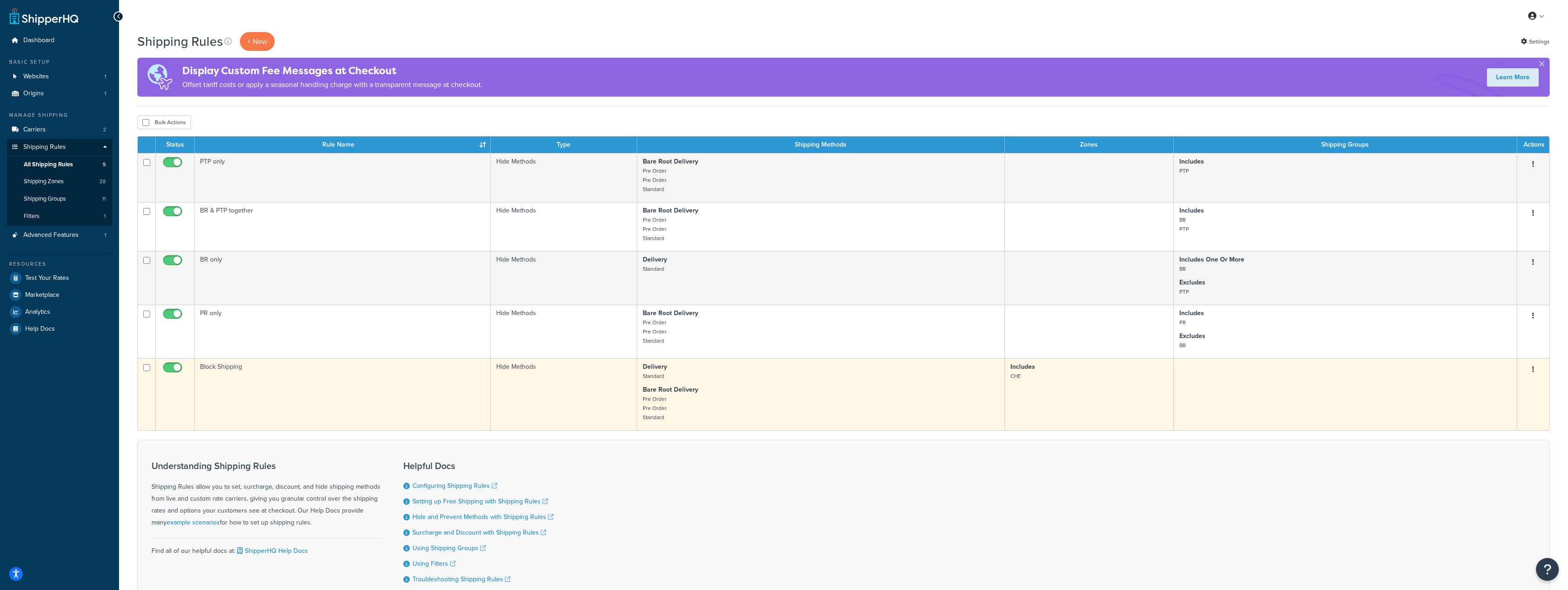
click at [305, 396] on td "Block Shipping" at bounding box center [342, 394] width 296 height 72
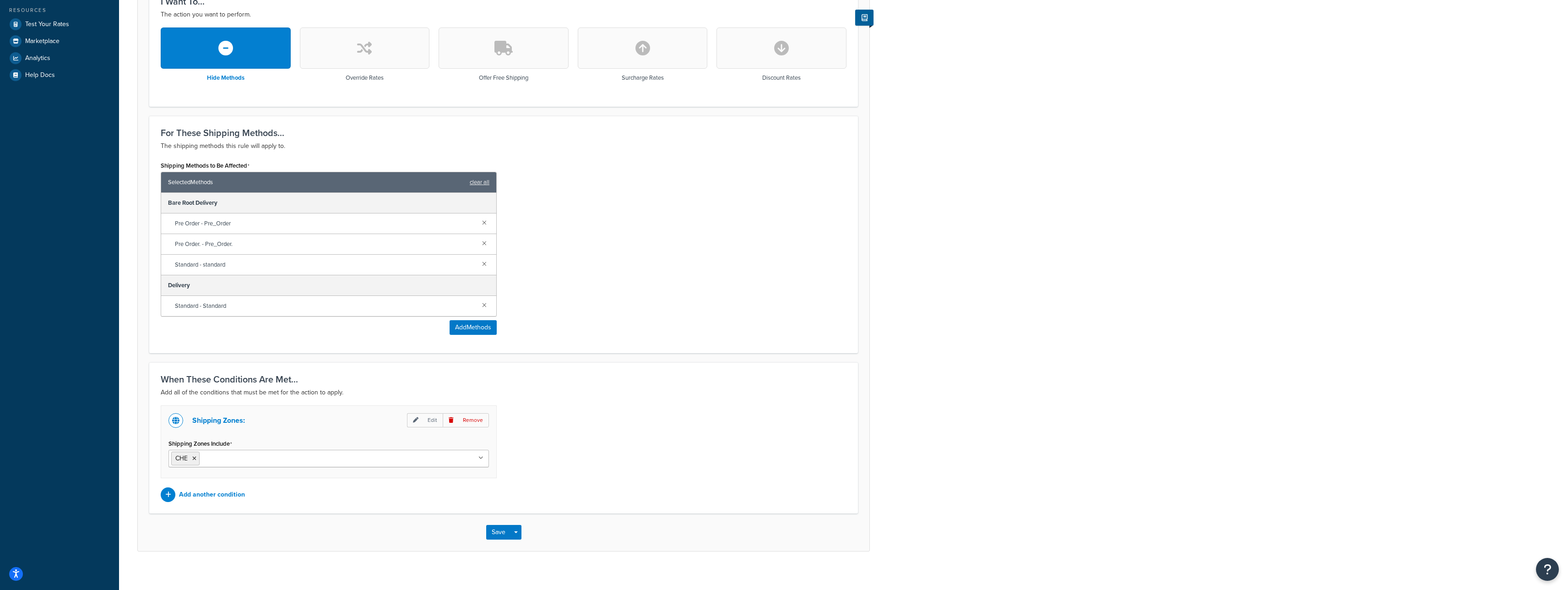
scroll to position [255, 0]
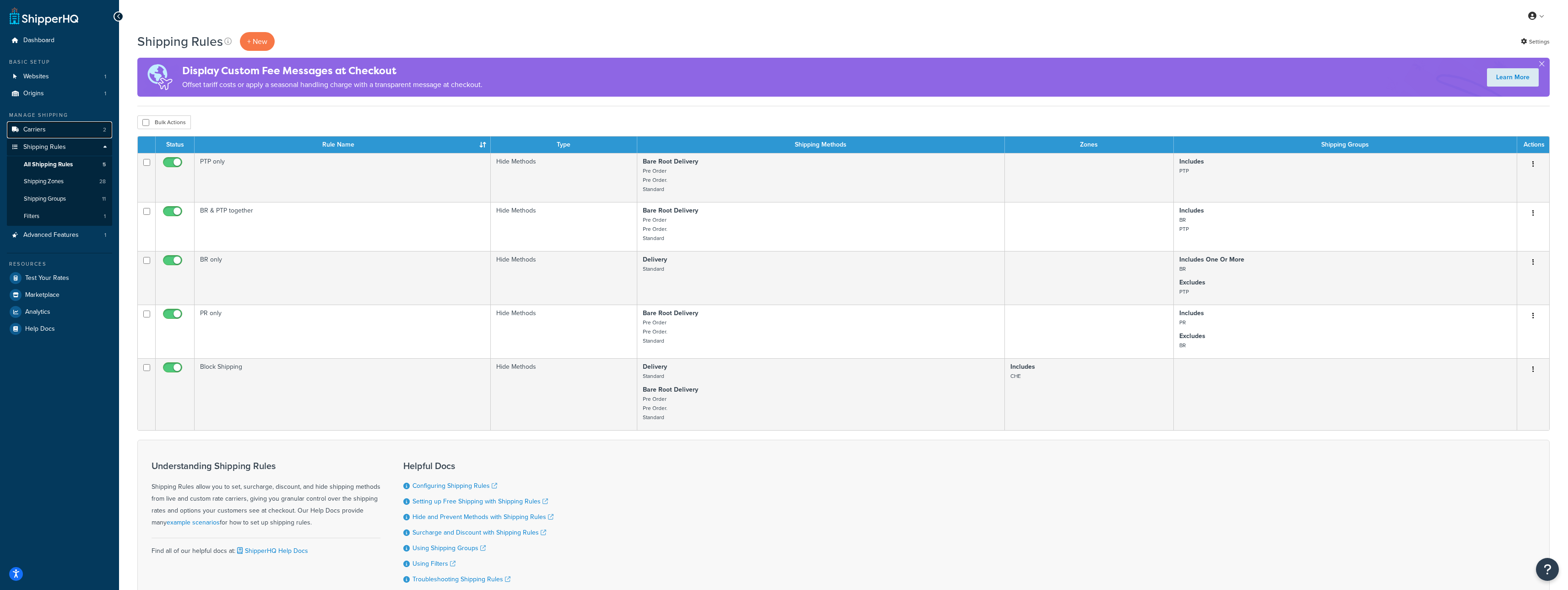
click at [56, 130] on link "Carriers 2" at bounding box center [60, 129] width 105 height 17
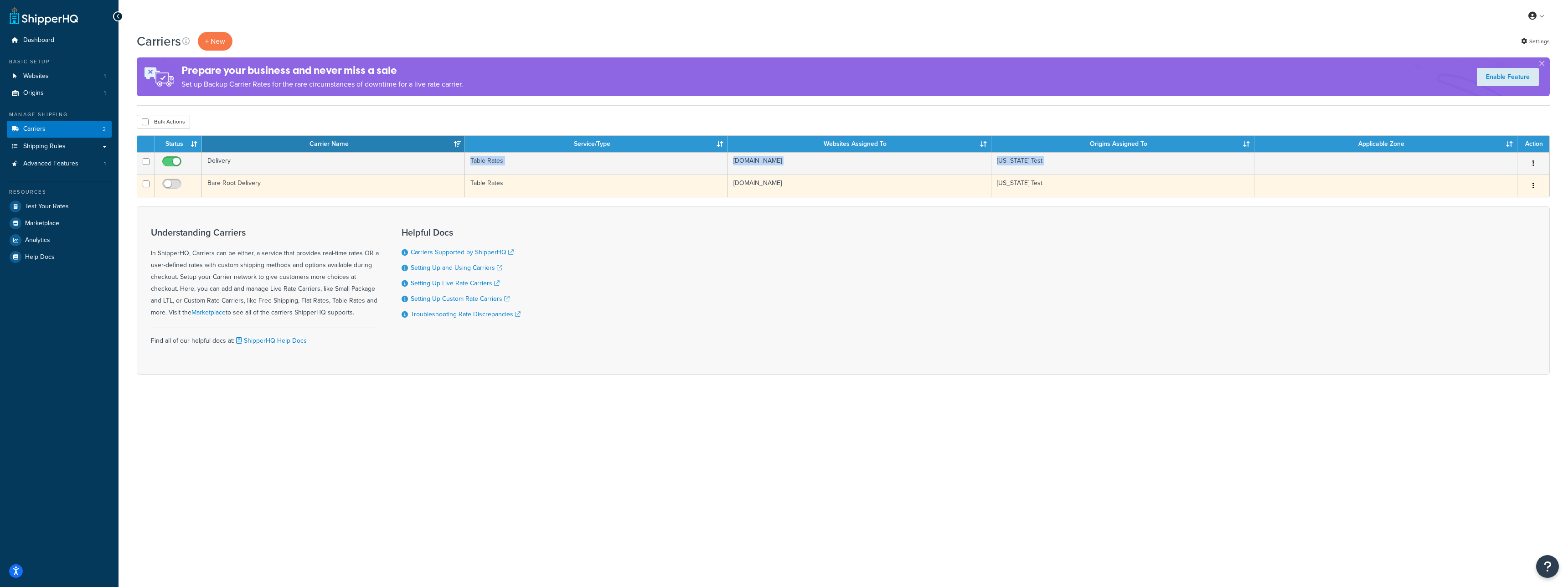
click at [213, 175] on tbody "Delivery Table Rates [DOMAIN_NAME] [US_STATE] Test Edit Duplicate [GEOGRAPHIC_D…" at bounding box center [843, 174] width 1412 height 45
click at [215, 181] on td "Bare Root Delivery" at bounding box center [333, 186] width 263 height 23
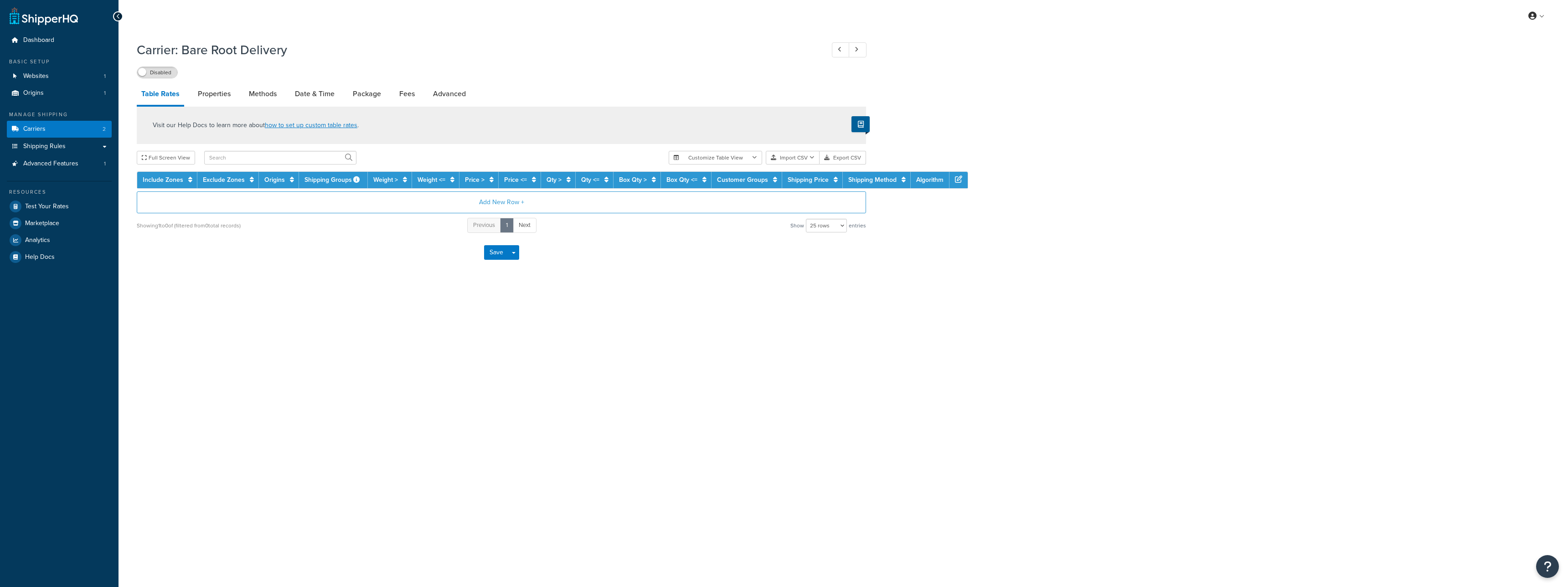
select select "25"
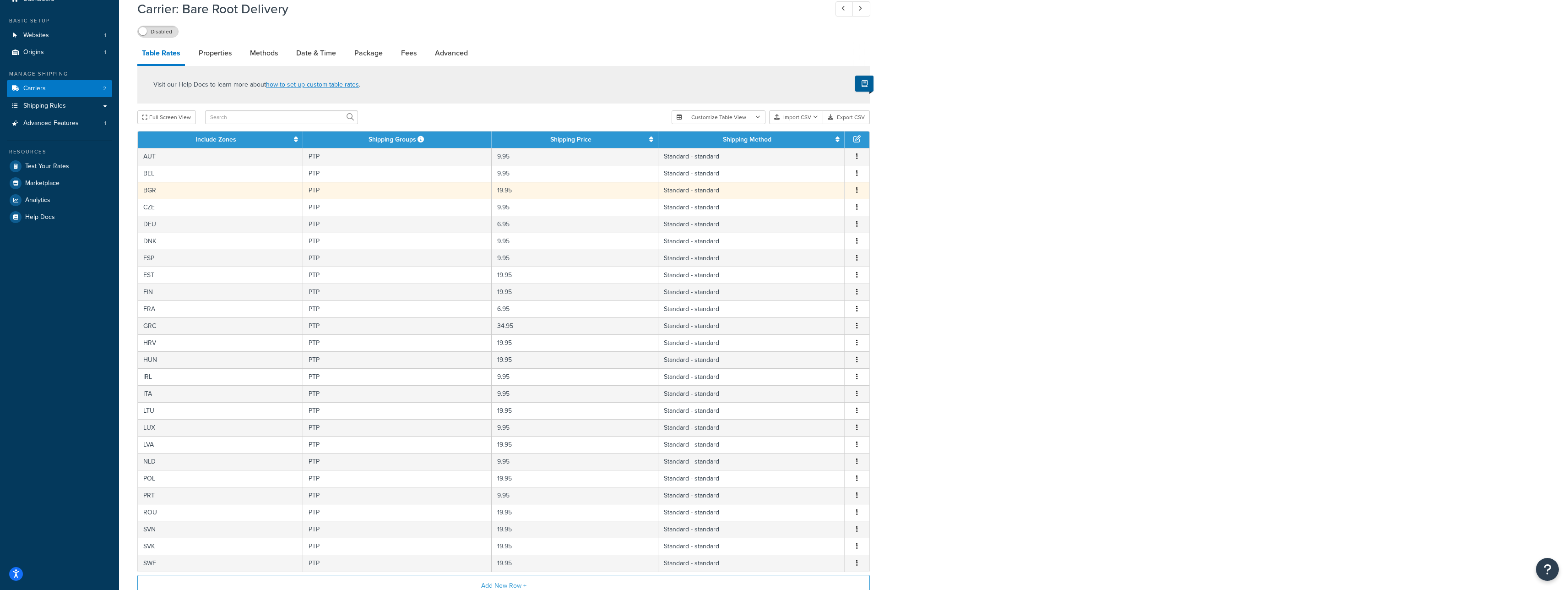
scroll to position [86, 0]
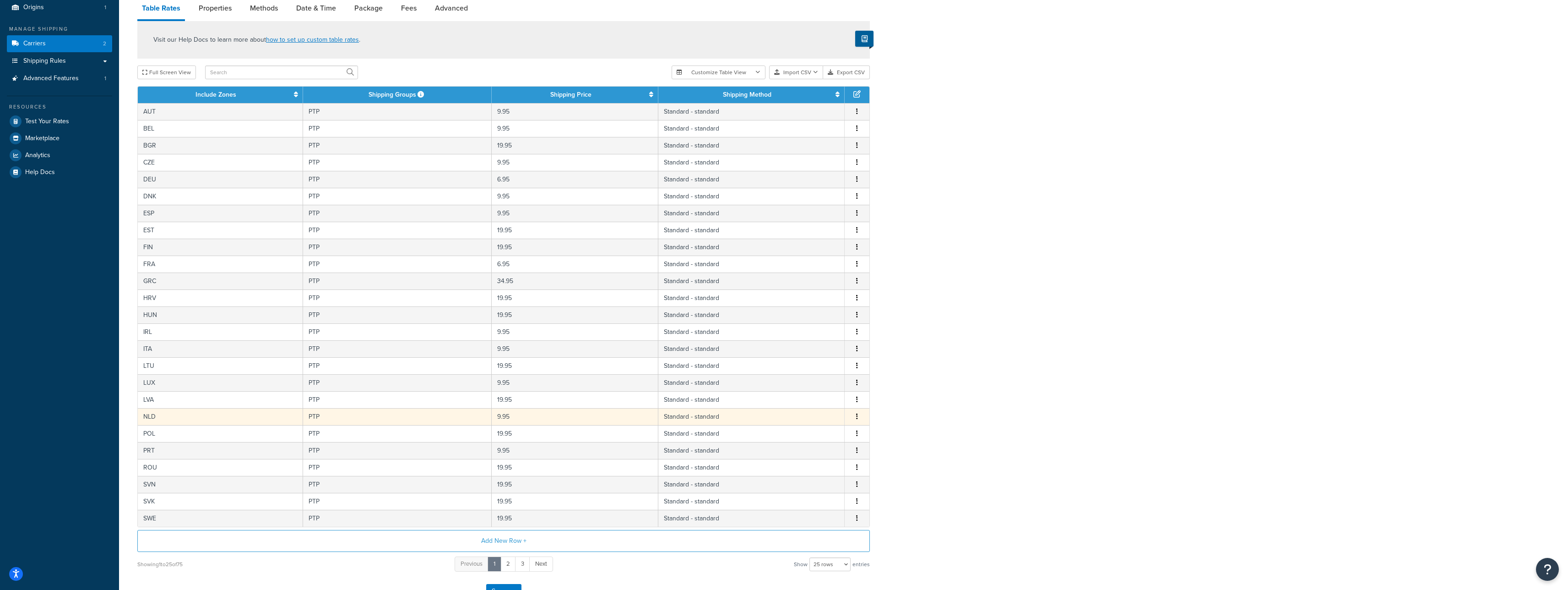
click at [190, 421] on td "NLD" at bounding box center [220, 416] width 165 height 17
select select "123911"
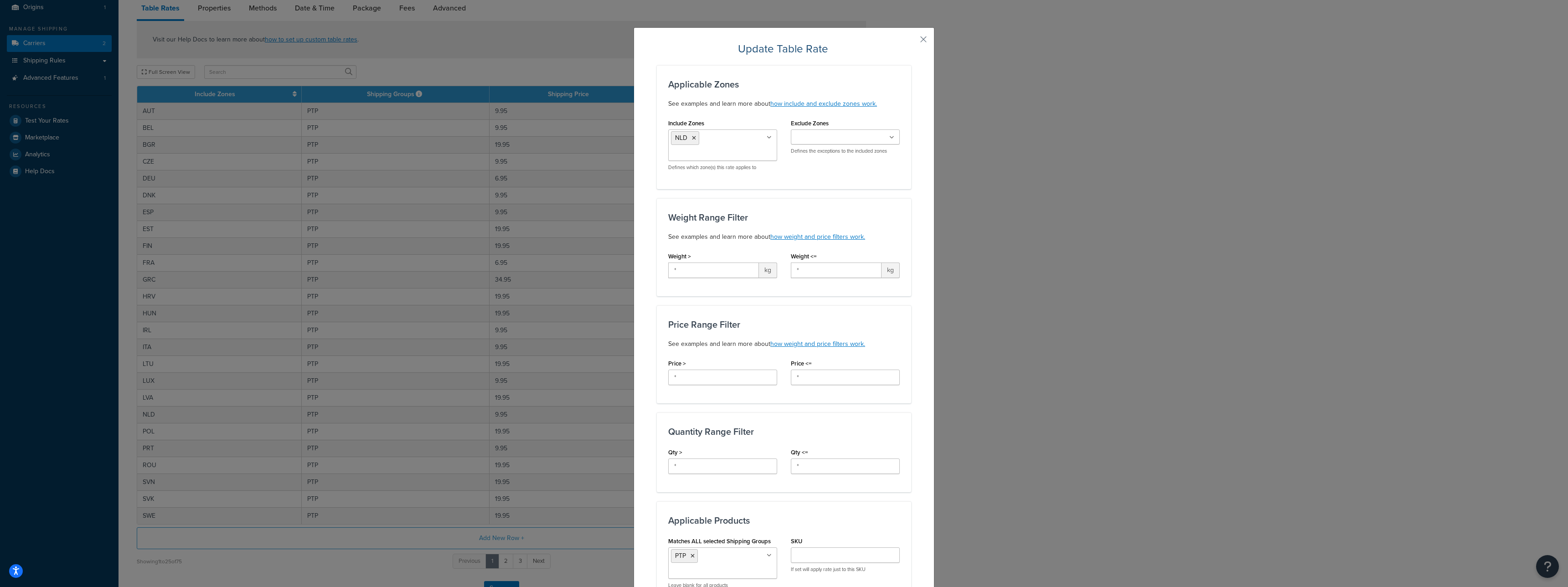
click at [924, 35] on div "Update Table Rate Applicable Zones See examples and learn more about how includ…" at bounding box center [784, 450] width 301 height 846
click at [912, 41] on button "button" at bounding box center [910, 42] width 3 height 3
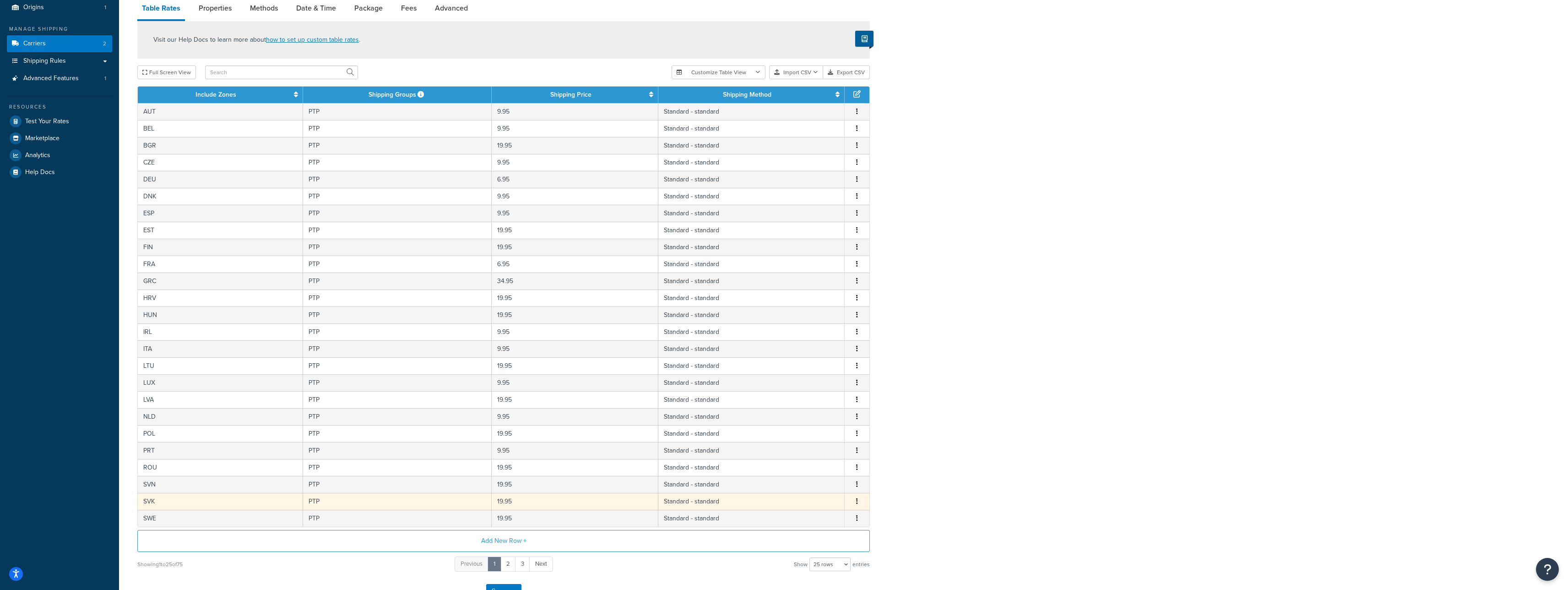
scroll to position [140, 0]
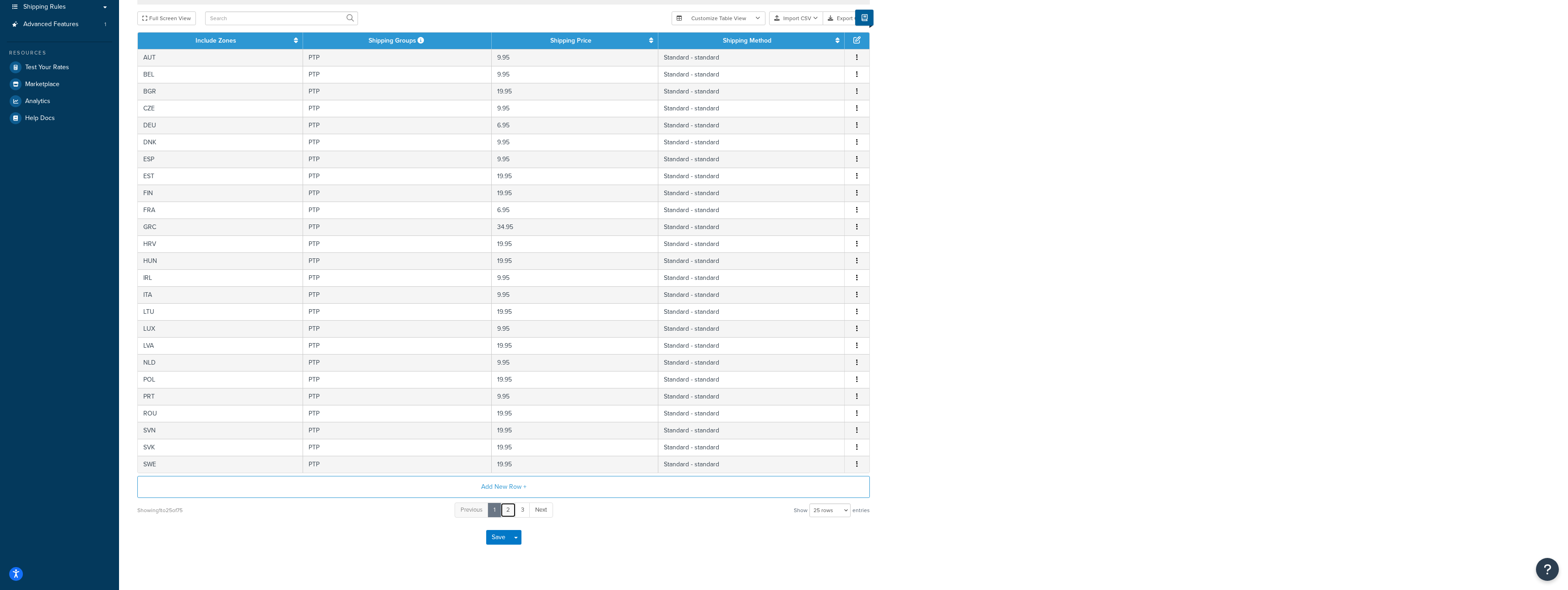
click at [507, 509] on link "2" at bounding box center [508, 509] width 16 height 15
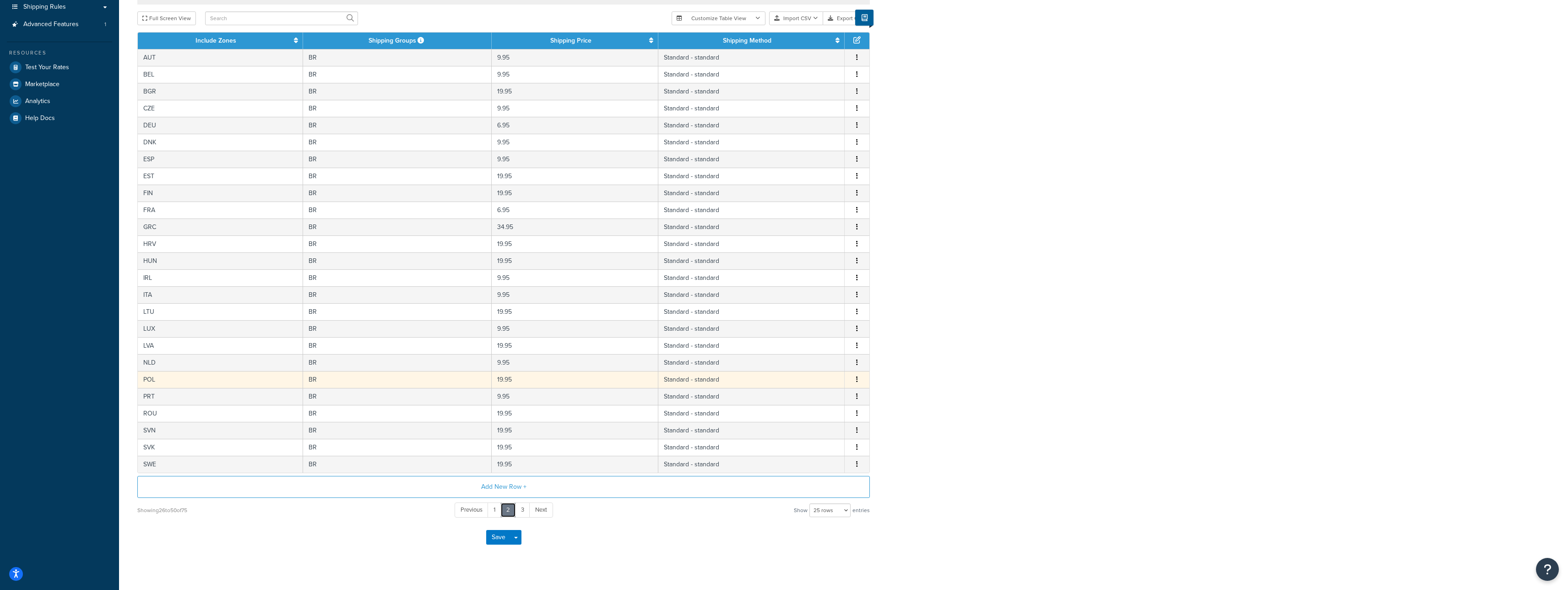
scroll to position [0, 0]
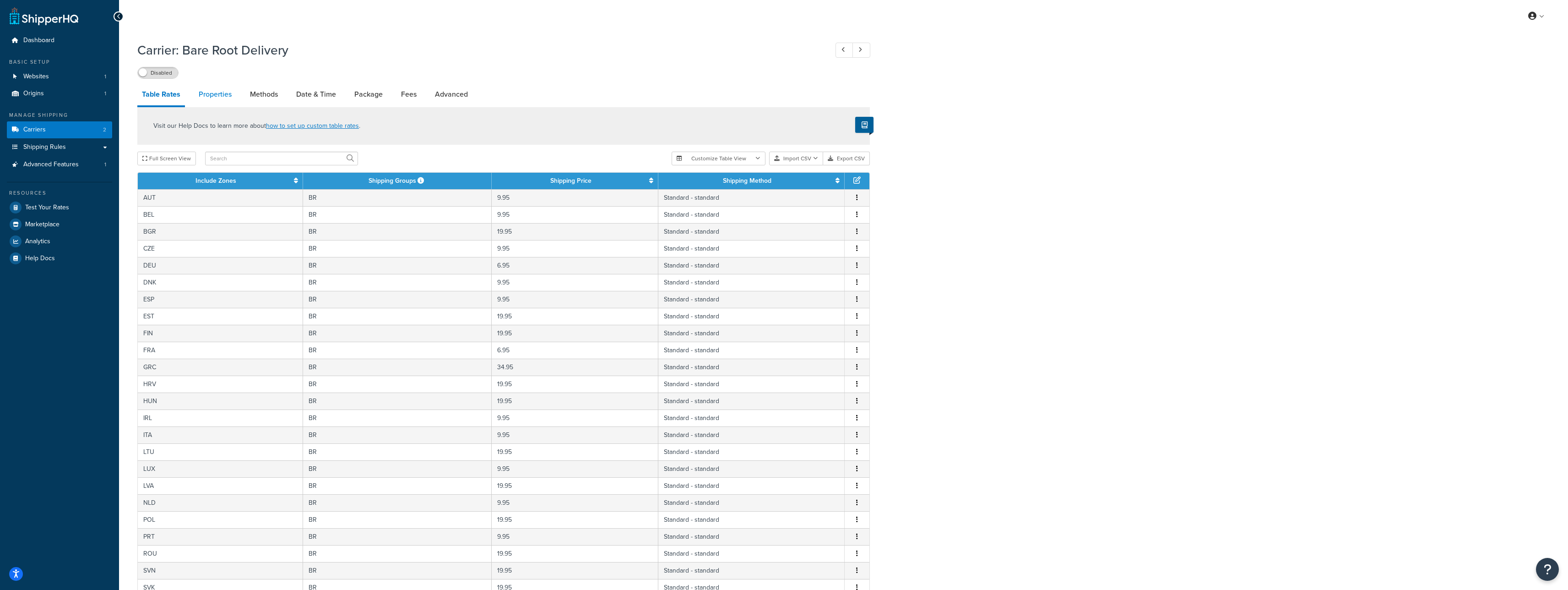
click at [217, 99] on link "Properties" at bounding box center [215, 94] width 42 height 22
select select "HIGHEST"
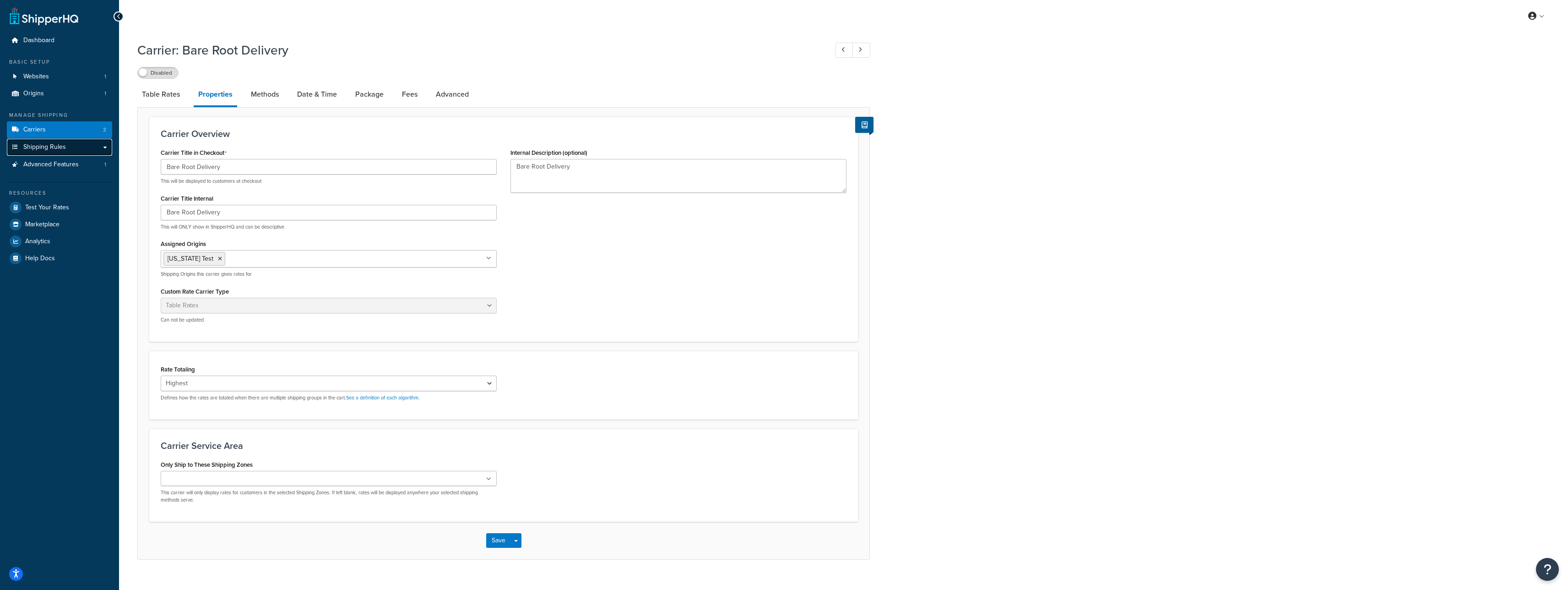
click at [63, 143] on span "Shipping Rules" at bounding box center [45, 147] width 43 height 8
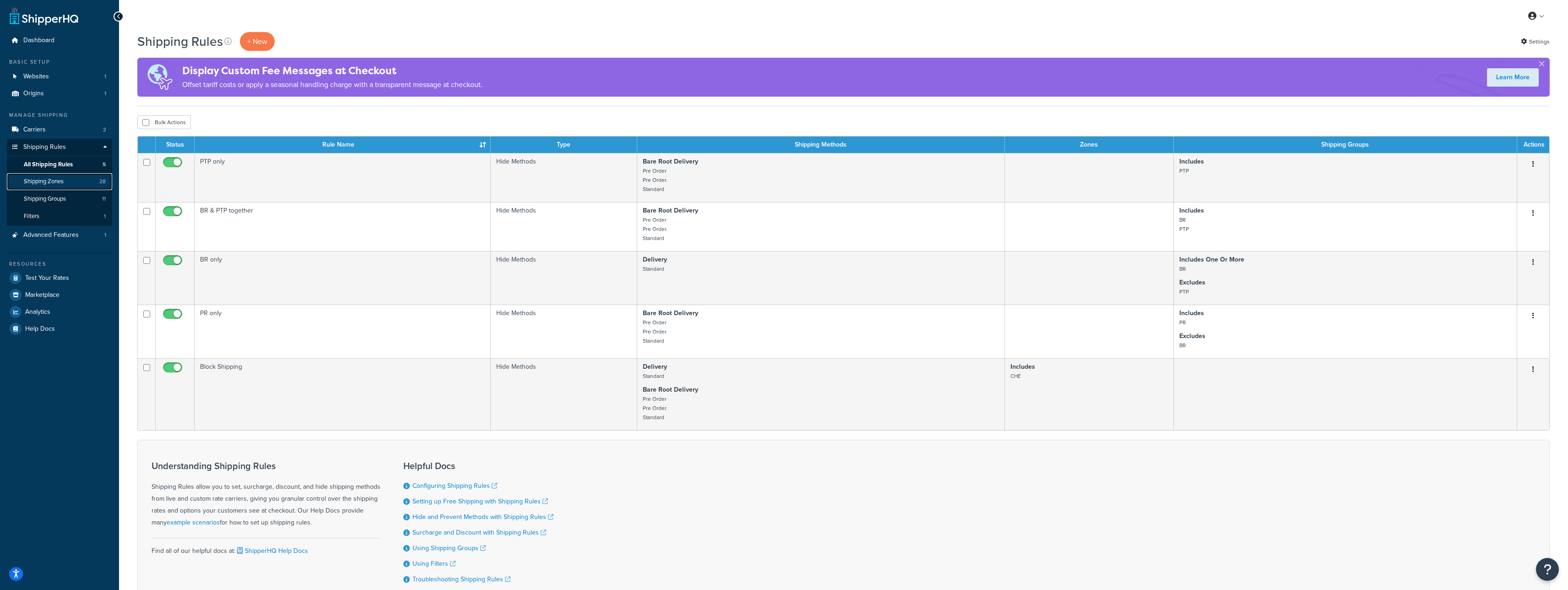
click at [63, 177] on span "Shipping Zones" at bounding box center [43, 181] width 40 height 8
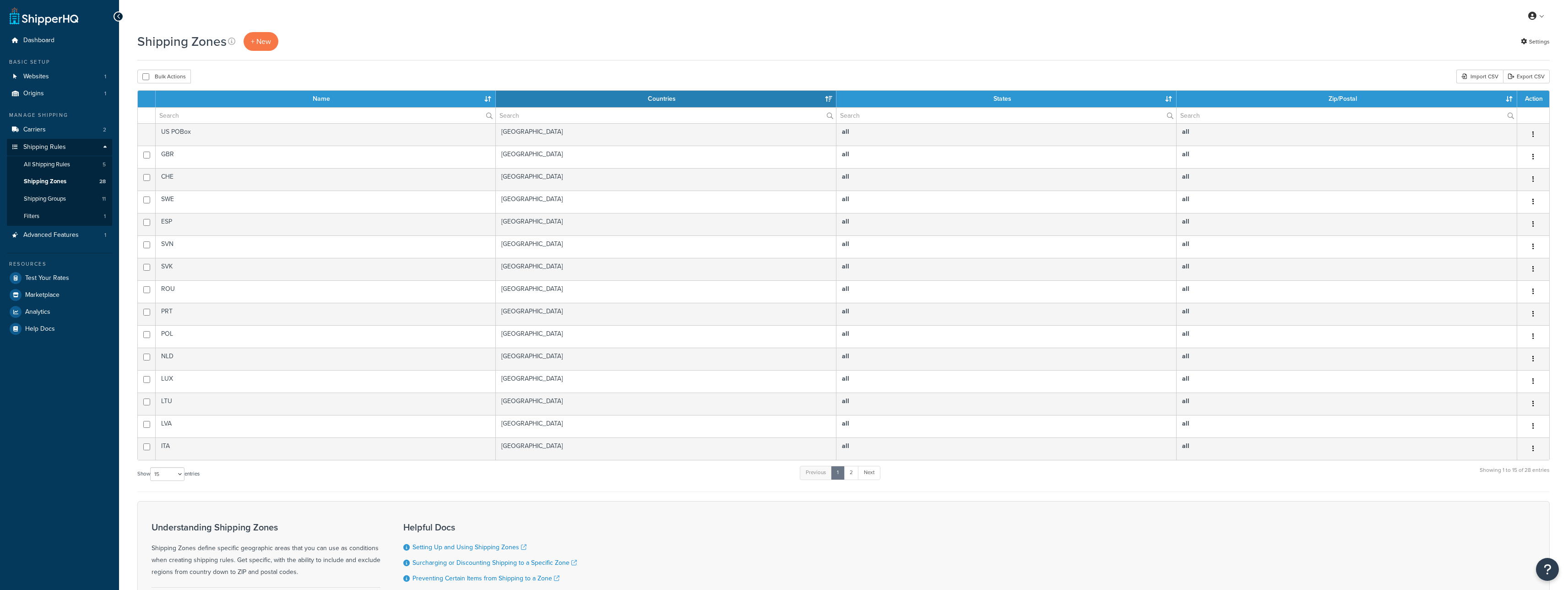
select select "15"
click at [66, 198] on span "Shipping Groups" at bounding box center [45, 198] width 42 height 8
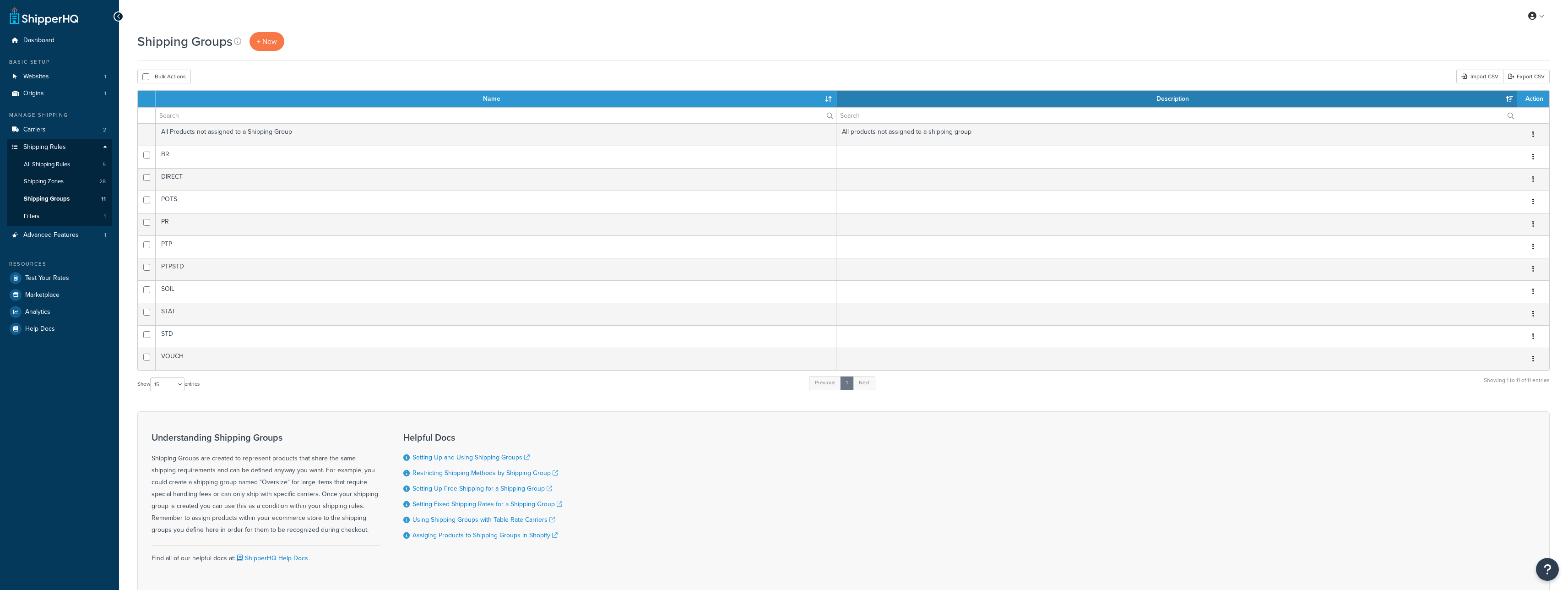
select select "15"
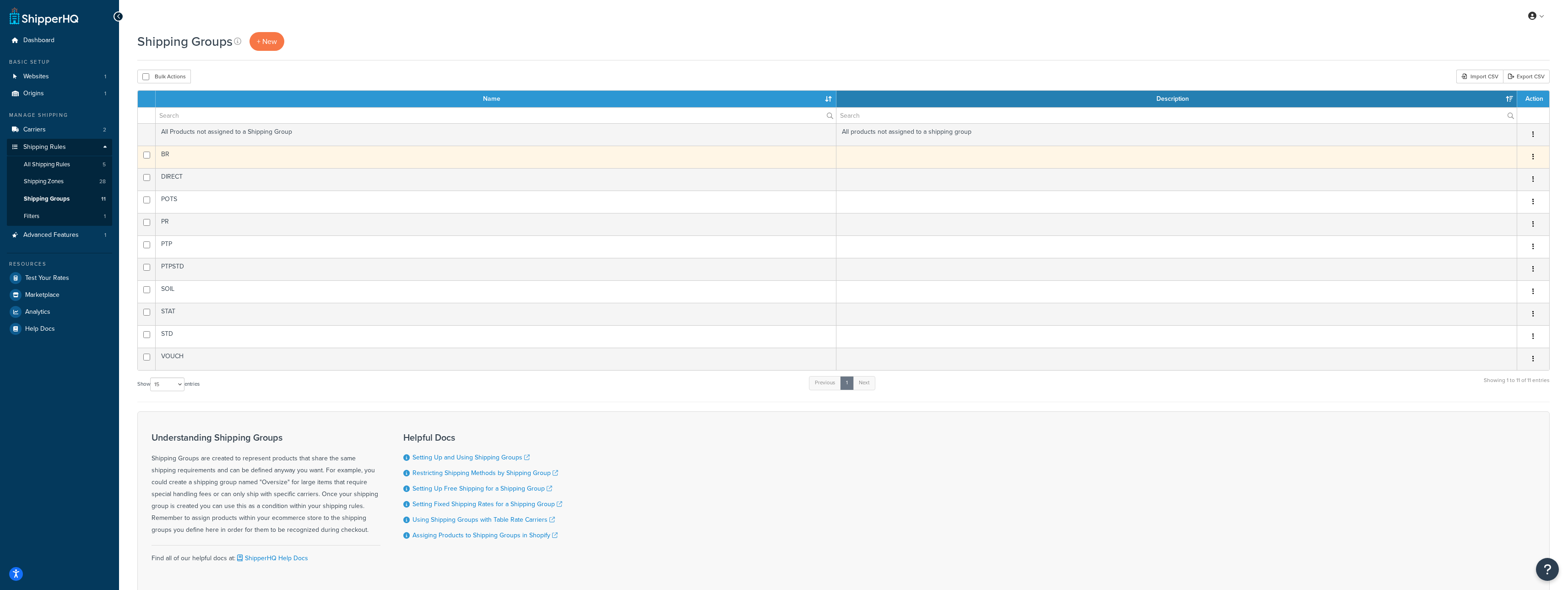
click at [213, 157] on td "BR" at bounding box center [496, 157] width 681 height 23
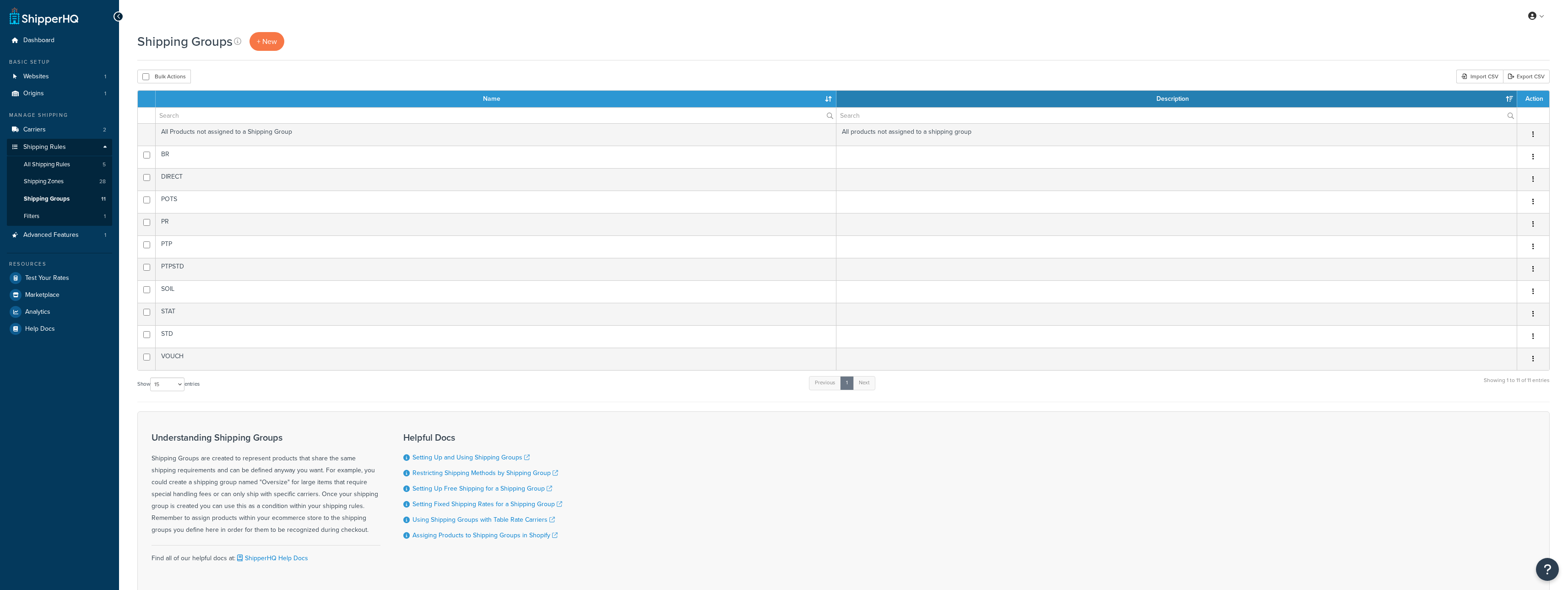
select select "15"
click at [83, 209] on link "Filters 1" at bounding box center [60, 216] width 105 height 17
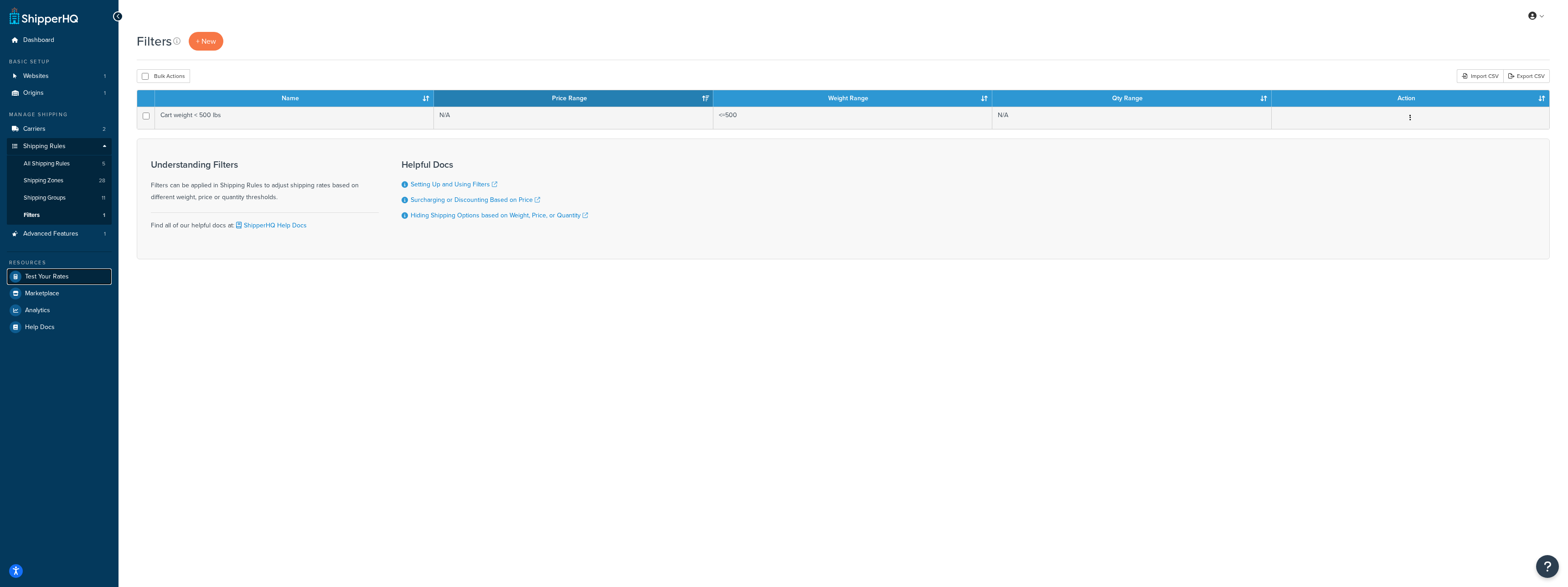
click at [60, 281] on link "Test Your Rates" at bounding box center [59, 276] width 105 height 17
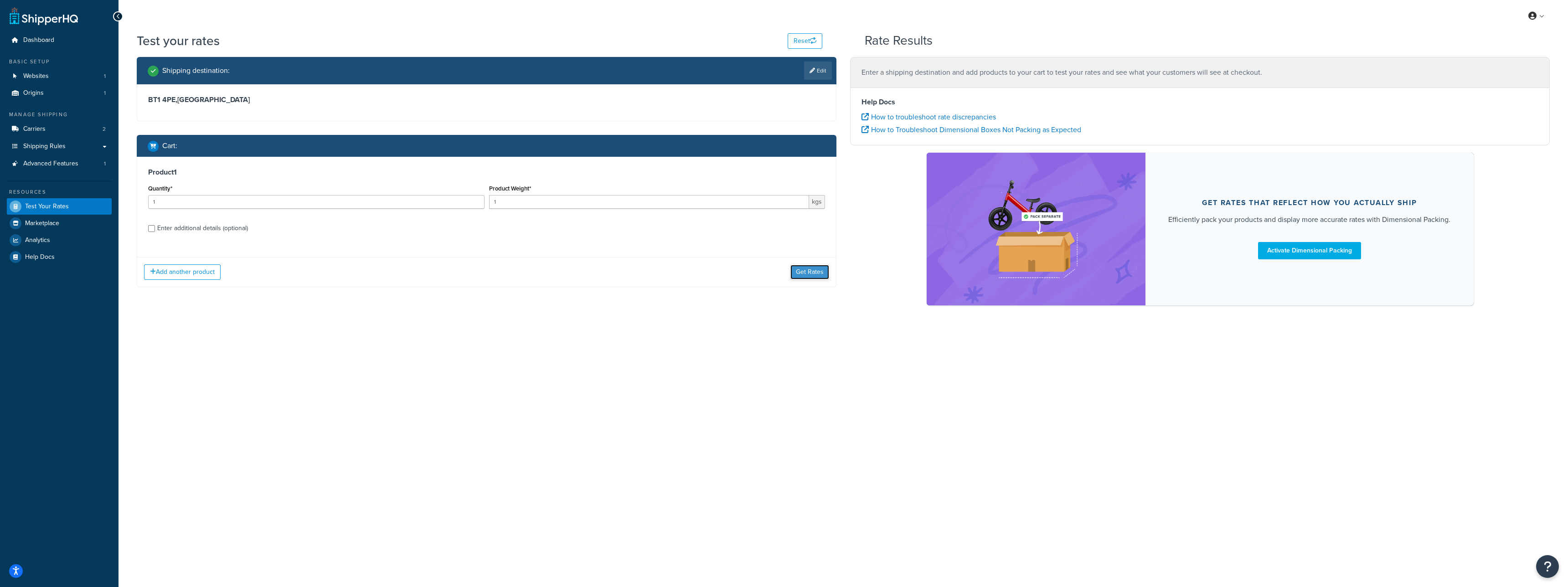
click at [798, 269] on button "Get Rates" at bounding box center [809, 272] width 38 height 15
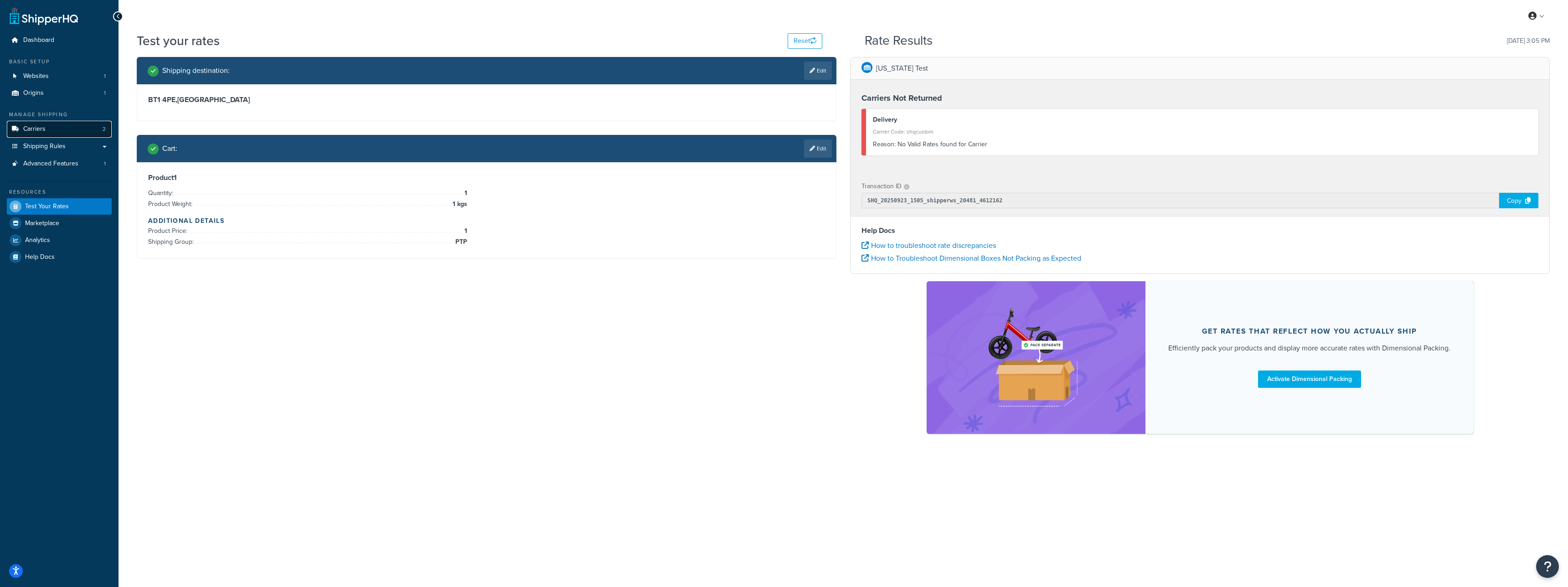
click at [73, 123] on link "Carriers 2" at bounding box center [59, 128] width 105 height 17
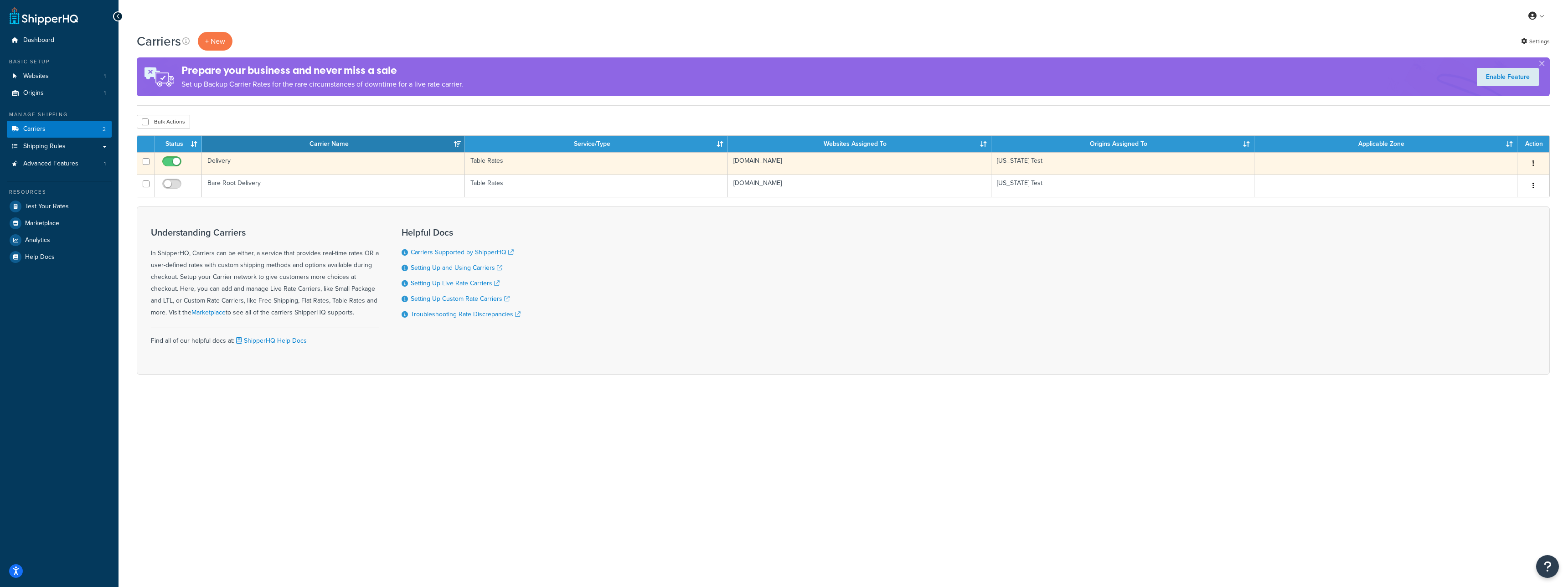
click at [281, 173] on td "Delivery" at bounding box center [333, 163] width 263 height 23
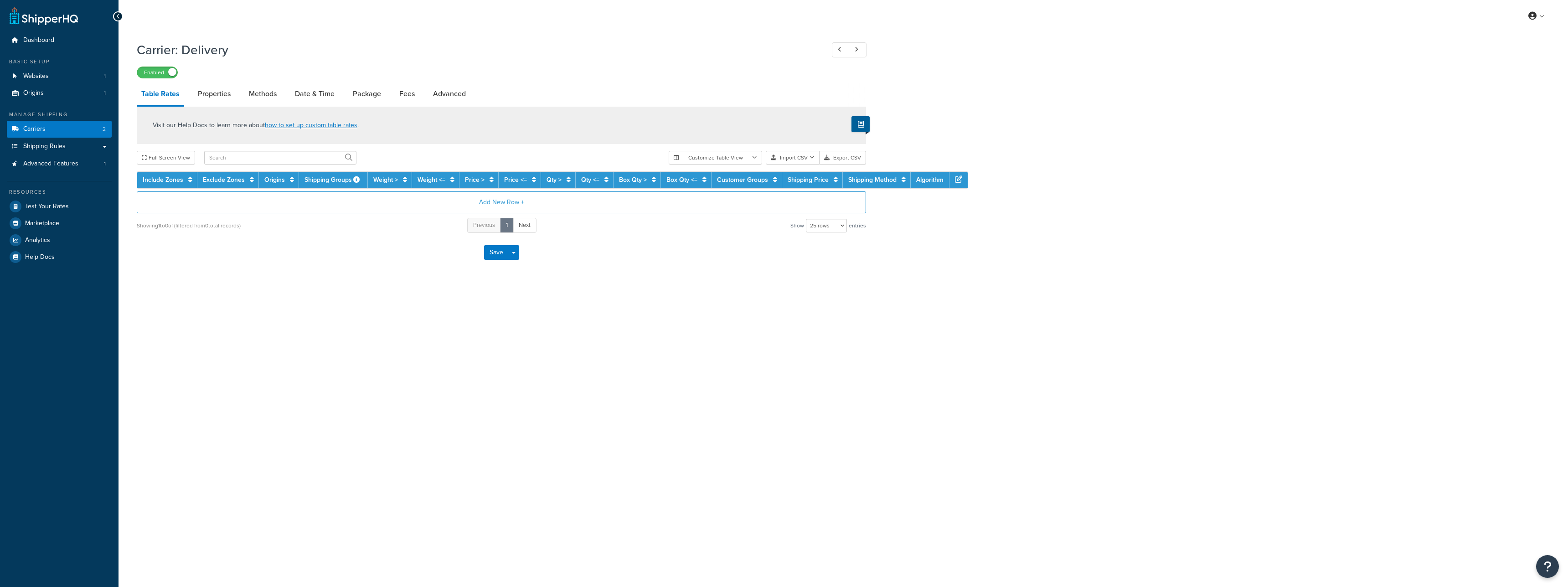
select select "25"
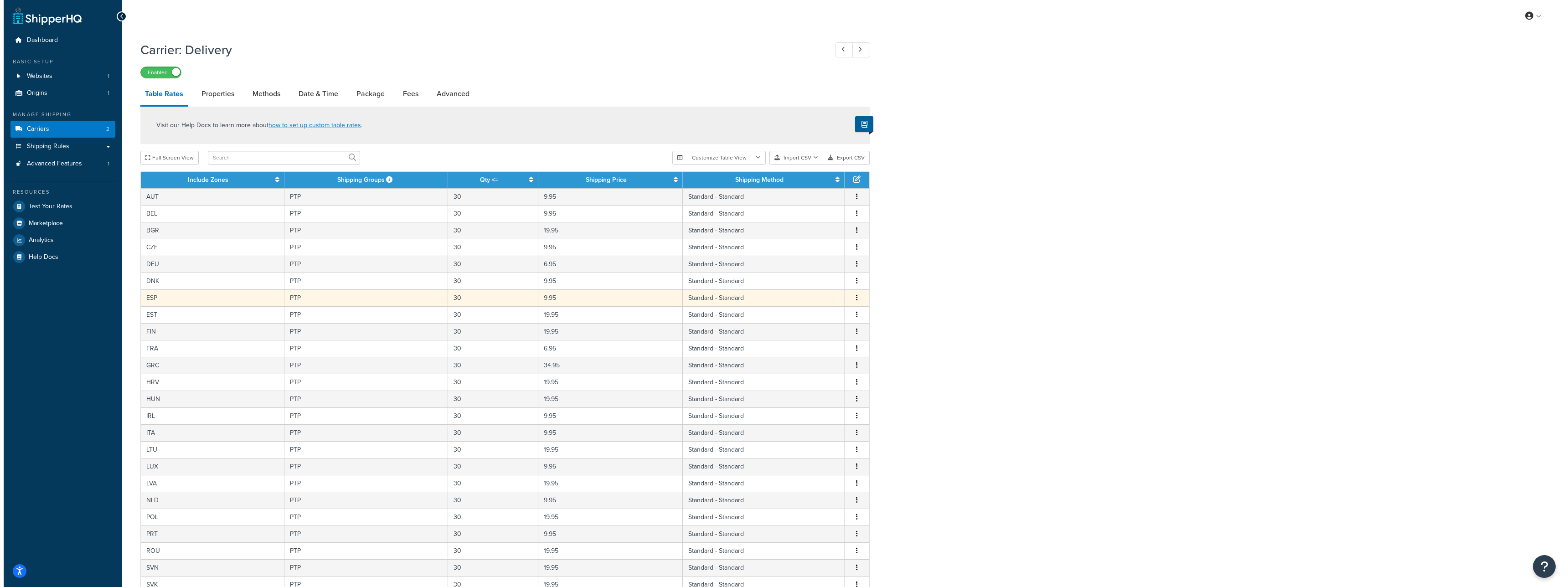
scroll to position [153, 0]
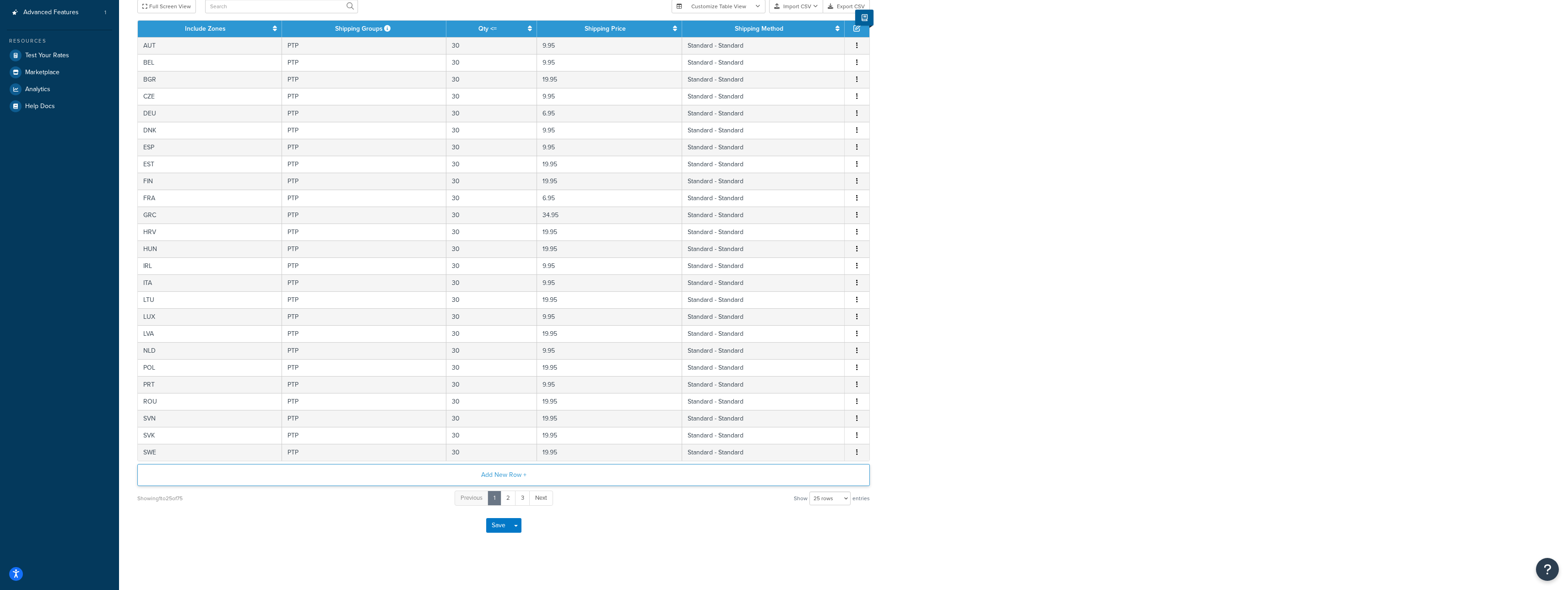
click at [514, 477] on button "Add New Row +" at bounding box center [503, 474] width 733 height 22
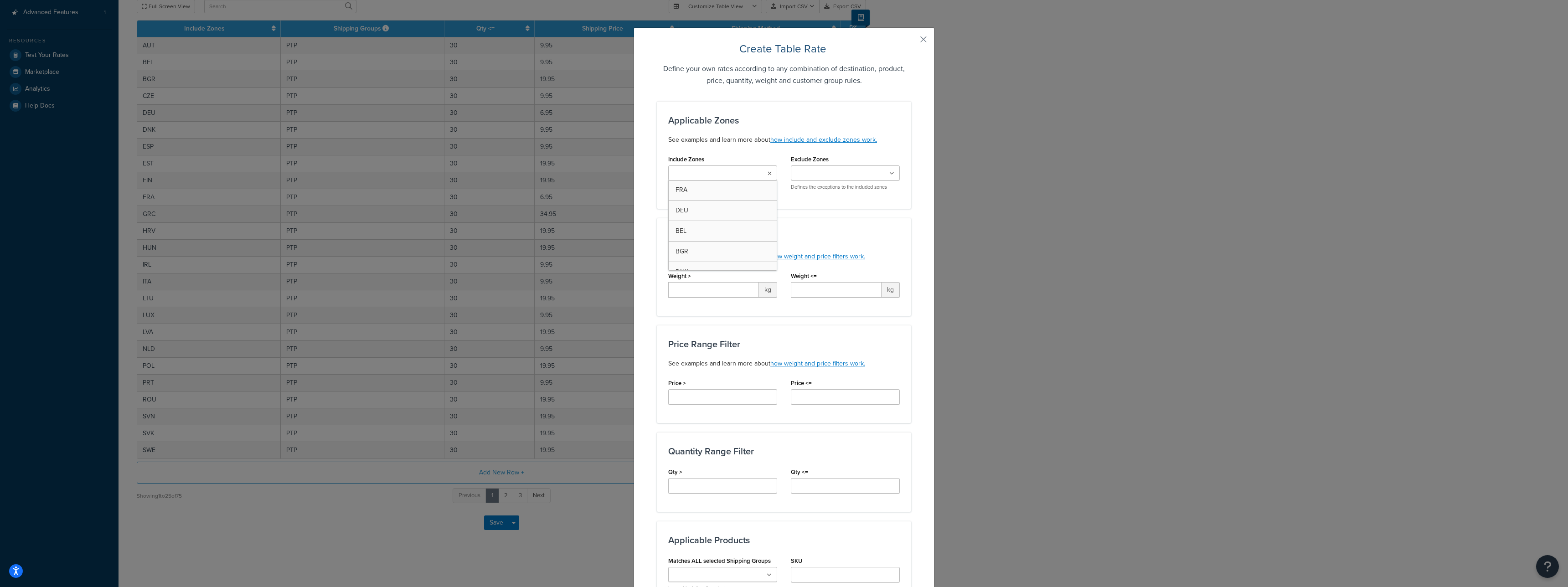
click at [680, 176] on input "Include Zones" at bounding box center [711, 173] width 80 height 10
type input "g"
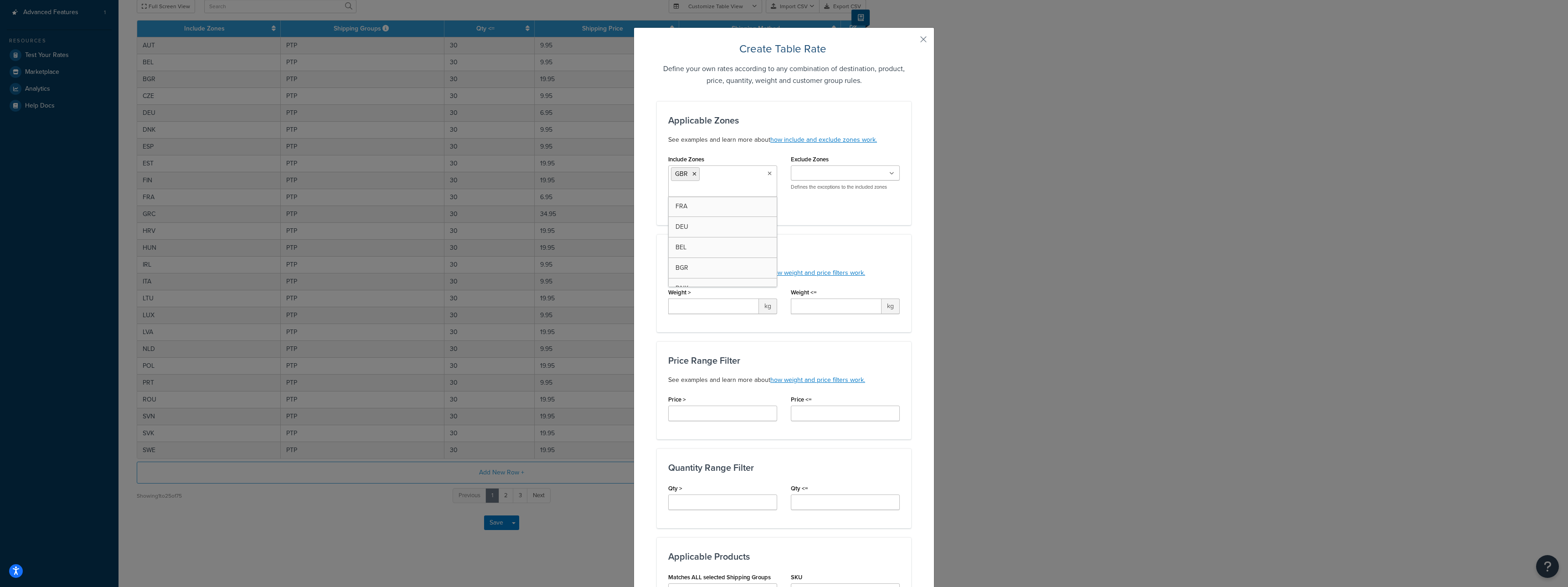
click at [835, 173] on input "Exclude Zones" at bounding box center [834, 173] width 80 height 10
click at [790, 146] on div "Applicable Zones See examples and learn more about how include and exclude zone…" at bounding box center [784, 163] width 254 height 124
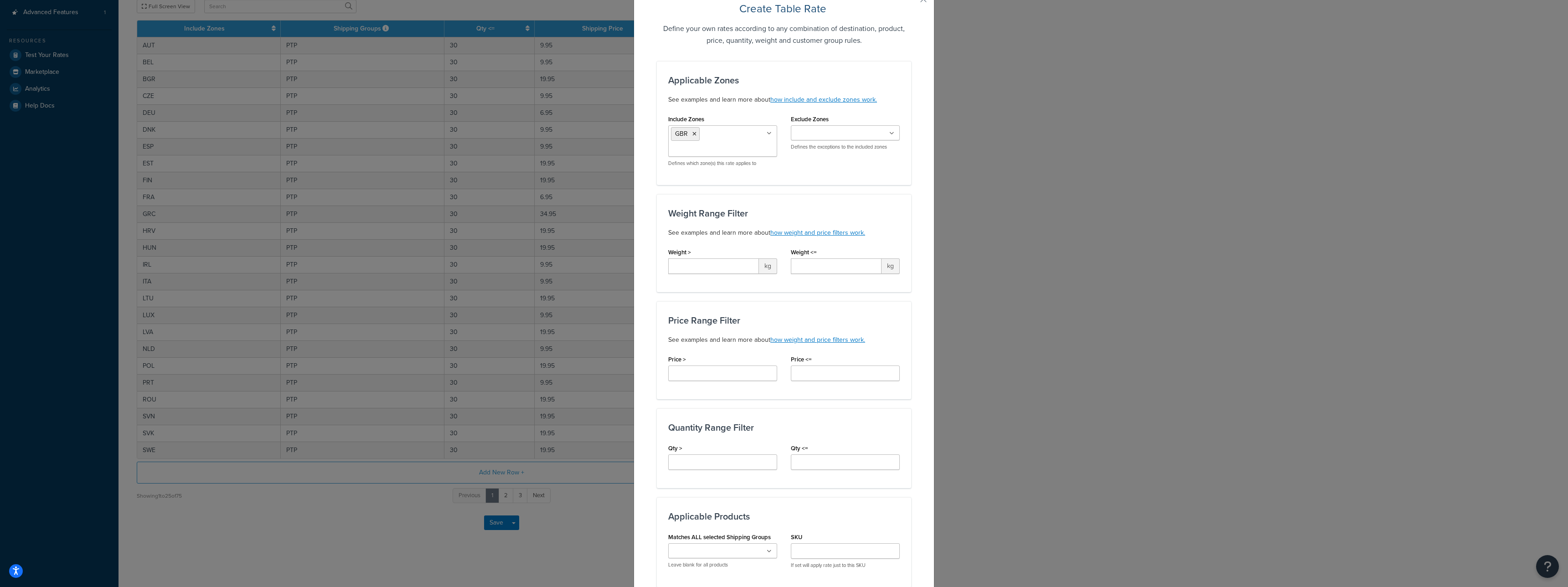
scroll to position [41, 0]
click at [785, 448] on div "Qty <=" at bounding box center [845, 458] width 122 height 35
click at [801, 453] on input "Qty <=" at bounding box center [845, 460] width 109 height 16
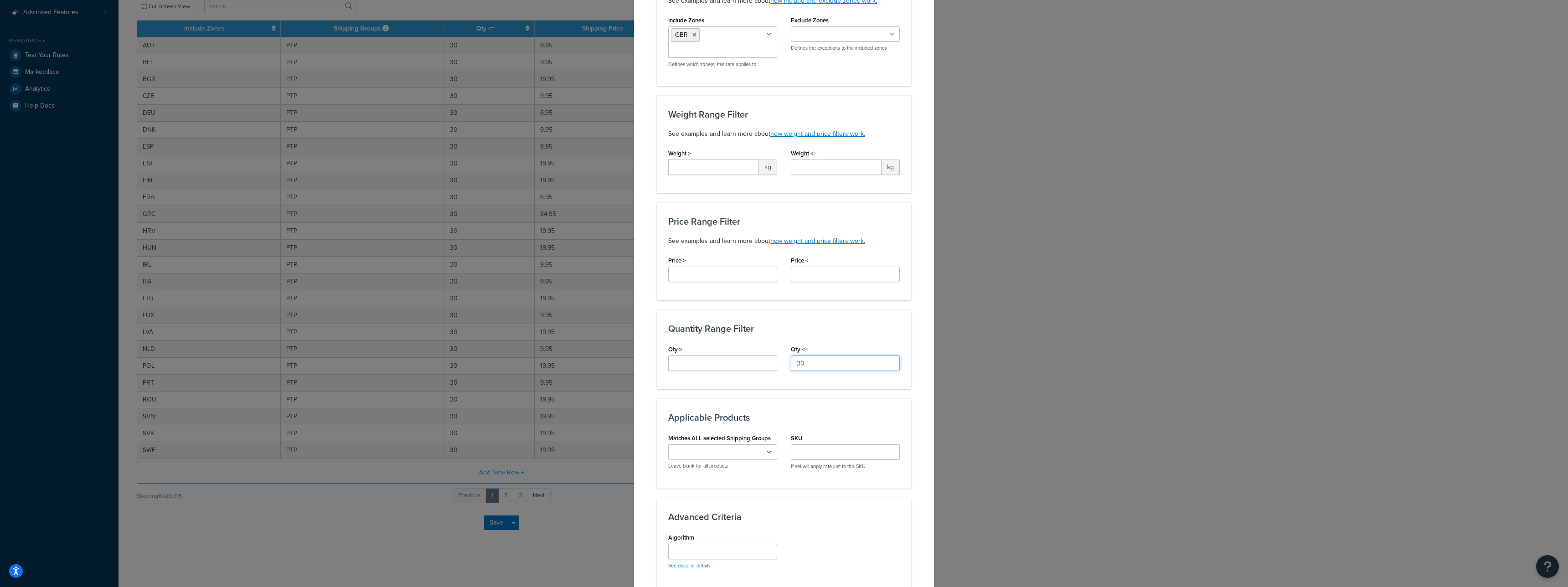
scroll to position [155, 0]
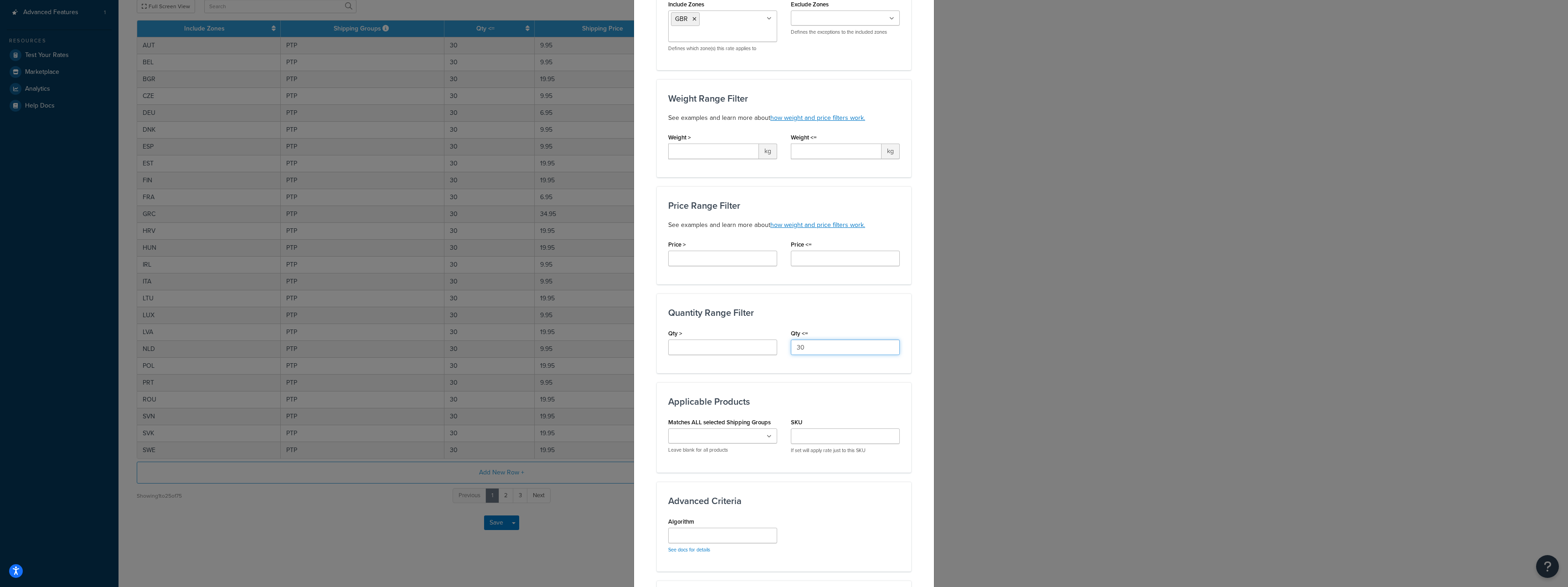
type input "30"
click at [767, 435] on icon at bounding box center [769, 437] width 4 height 5
click at [892, 495] on div "Applicable Zones See examples and learn more about how include and exclude zone…" at bounding box center [784, 316] width 254 height 741
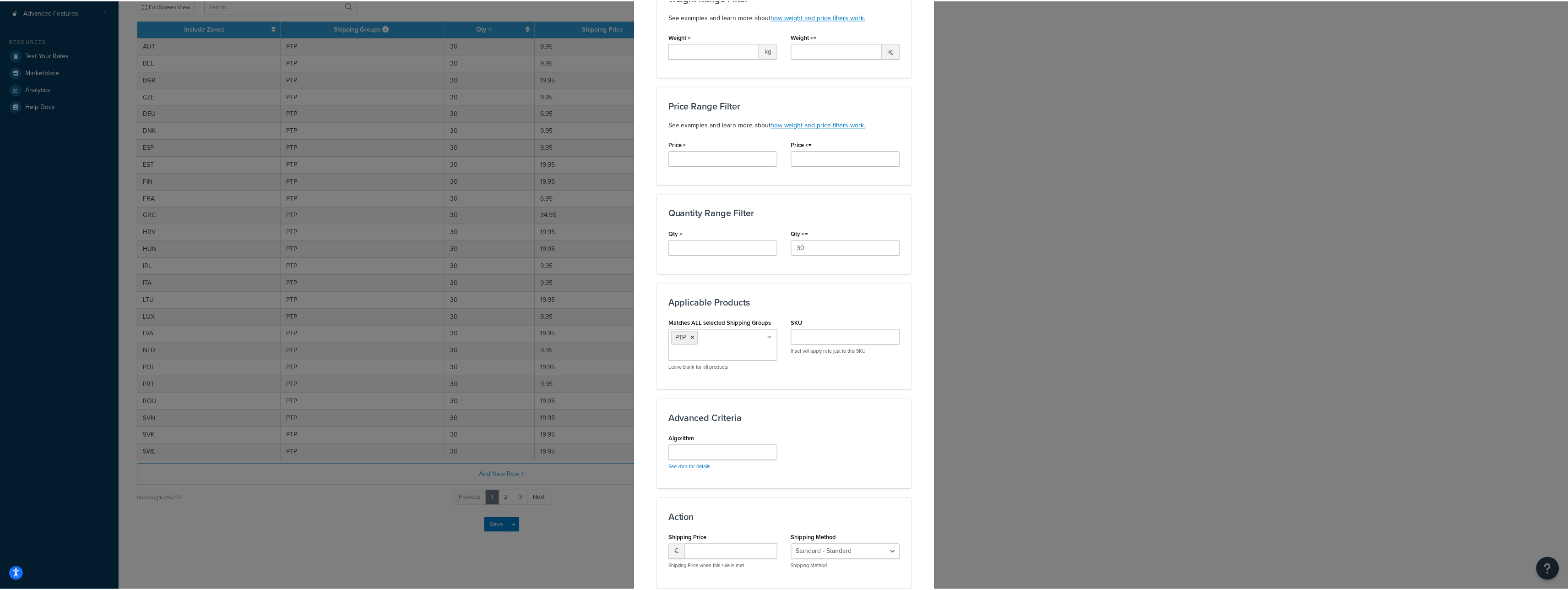
scroll to position [314, 0]
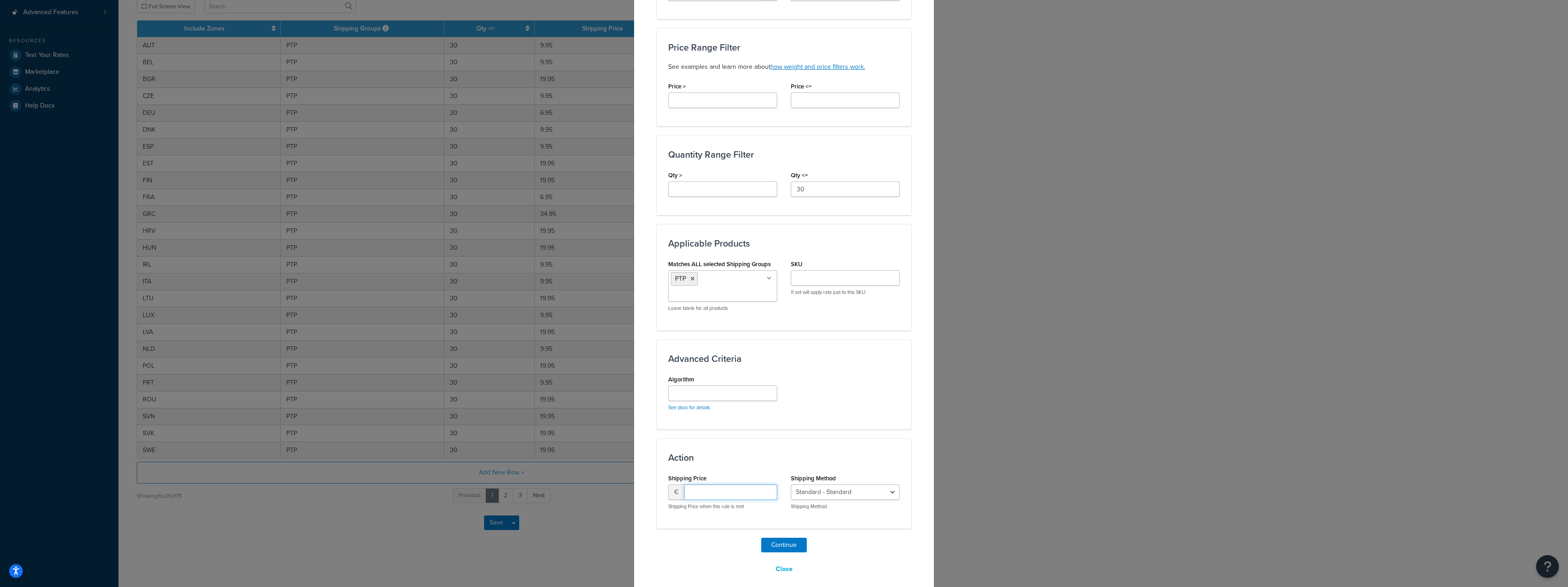
click at [728, 488] on input "number" at bounding box center [731, 492] width 93 height 16
type input "9.95"
click at [773, 544] on button "Continue" at bounding box center [784, 544] width 45 height 15
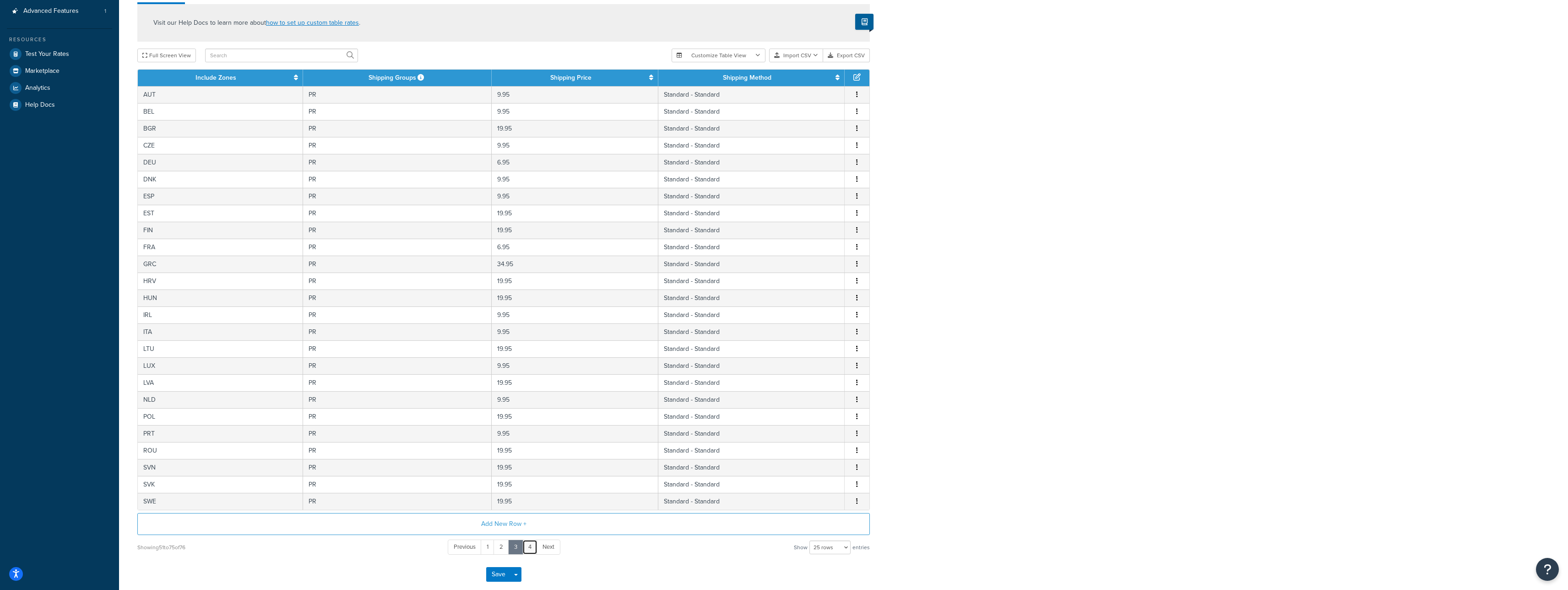
click at [533, 542] on link "4" at bounding box center [529, 546] width 15 height 15
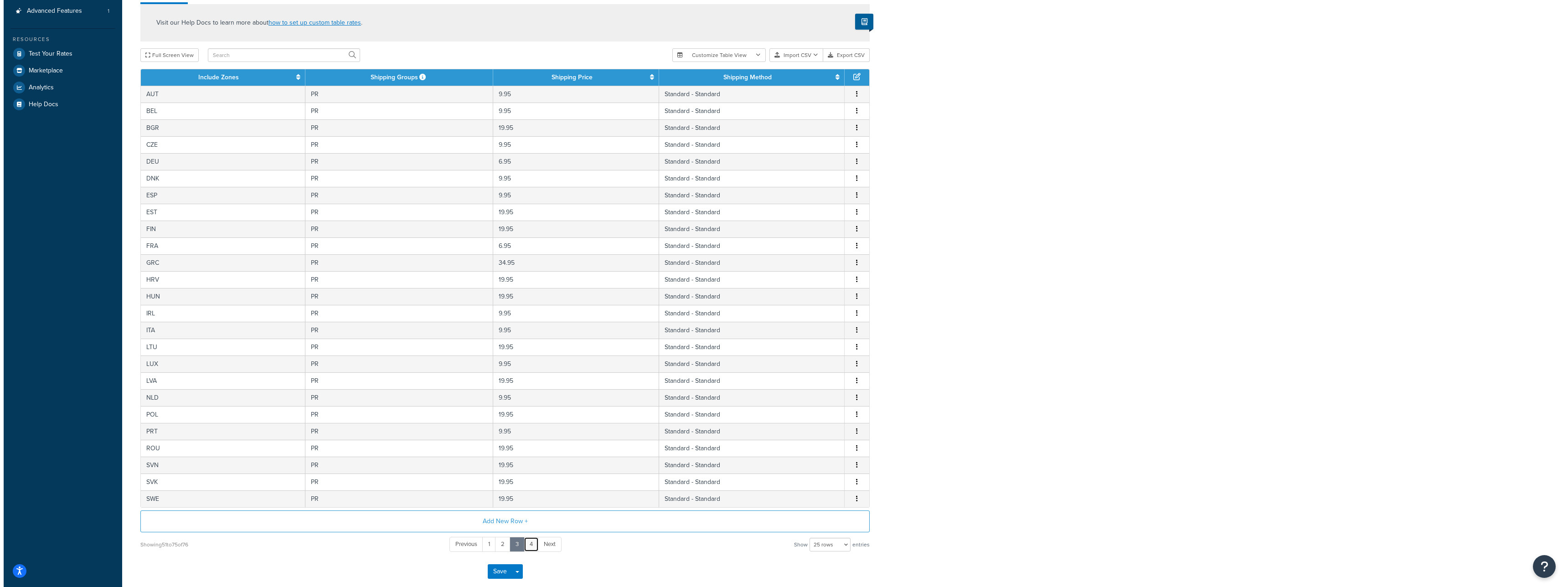
scroll to position [0, 0]
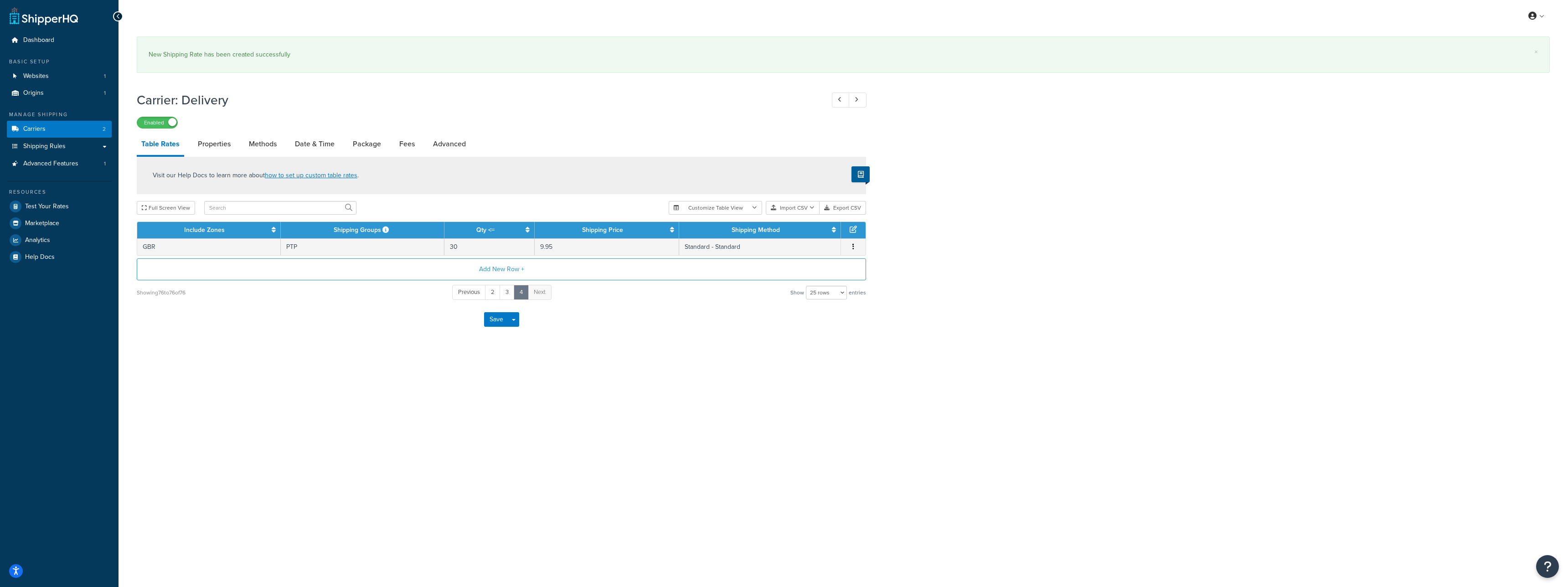
click at [34, 194] on div "Resources" at bounding box center [59, 191] width 105 height 8
click at [38, 204] on span "Test Your Rates" at bounding box center [47, 206] width 44 height 8
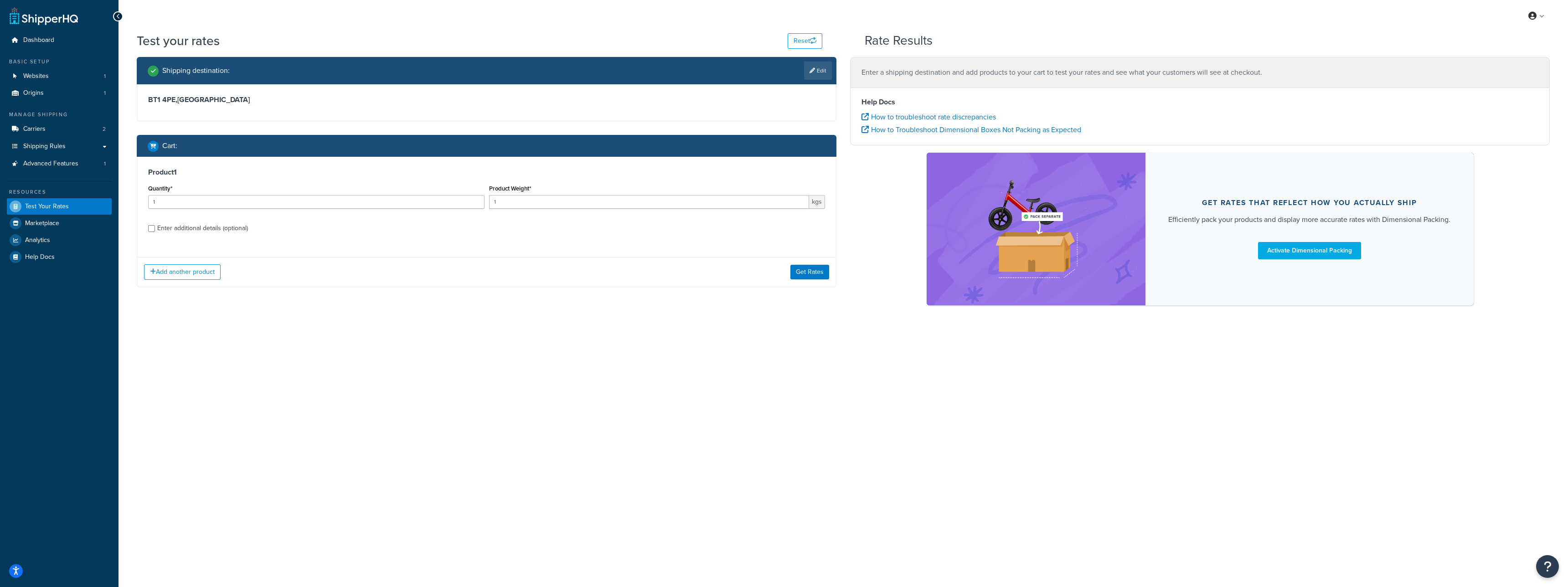
click at [808, 262] on div "Add another product Get Rates" at bounding box center [487, 272] width 699 height 30
click at [809, 269] on button "Get Rates" at bounding box center [809, 272] width 38 height 15
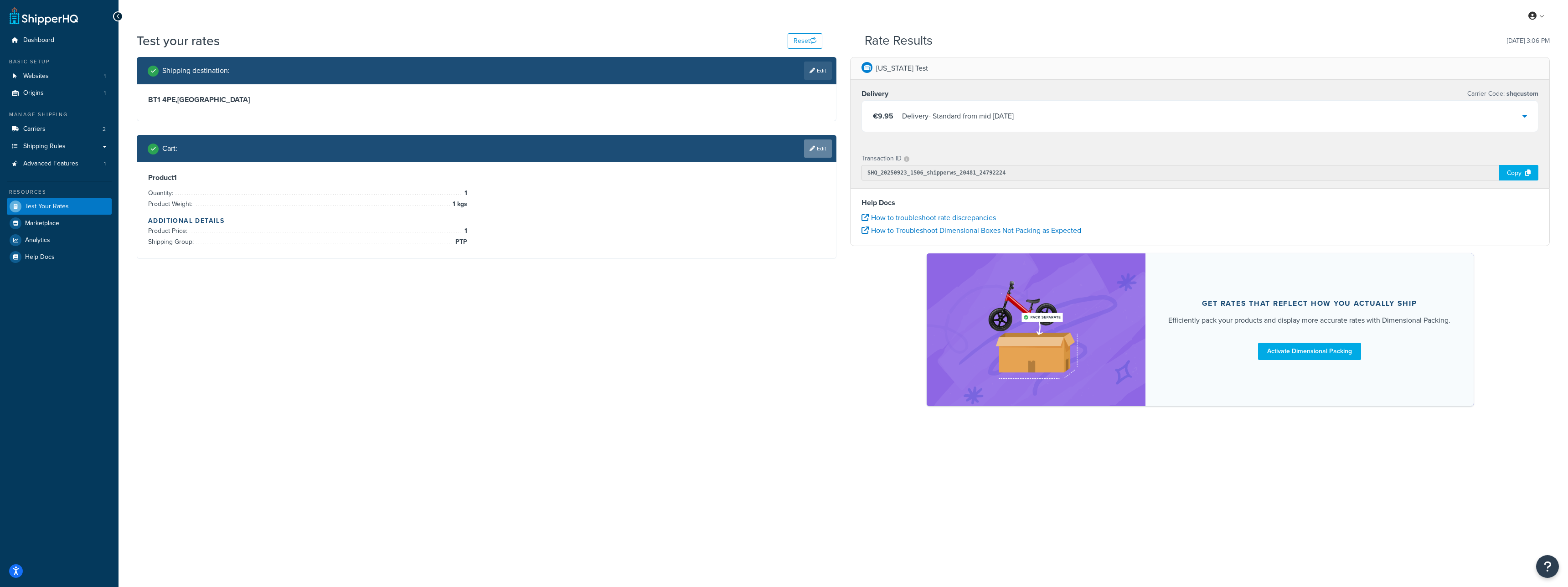
click at [825, 147] on link "Edit" at bounding box center [818, 148] width 28 height 18
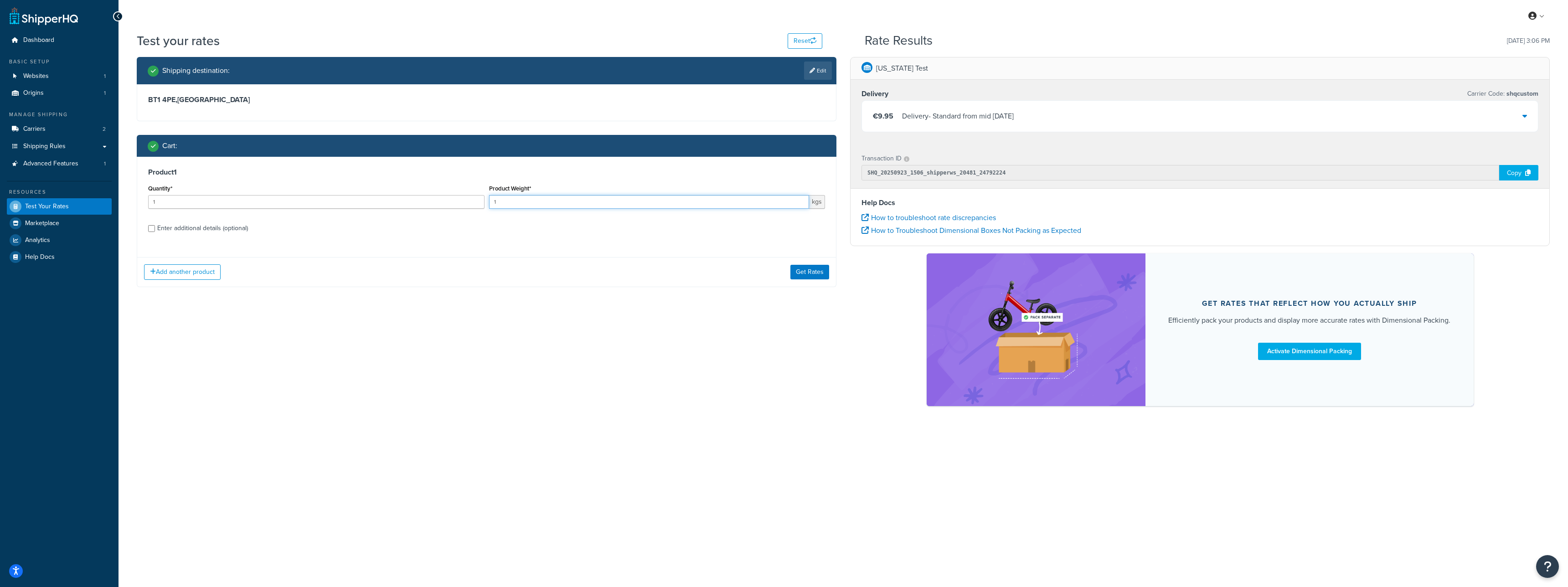
click at [552, 203] on input "1" at bounding box center [649, 202] width 321 height 14
click at [451, 199] on input "1" at bounding box center [316, 202] width 336 height 14
click at [557, 205] on input "1" at bounding box center [649, 202] width 321 height 14
click at [451, 200] on input "1" at bounding box center [316, 202] width 336 height 14
click at [231, 227] on div "Enter additional details (optional)" at bounding box center [203, 228] width 91 height 13
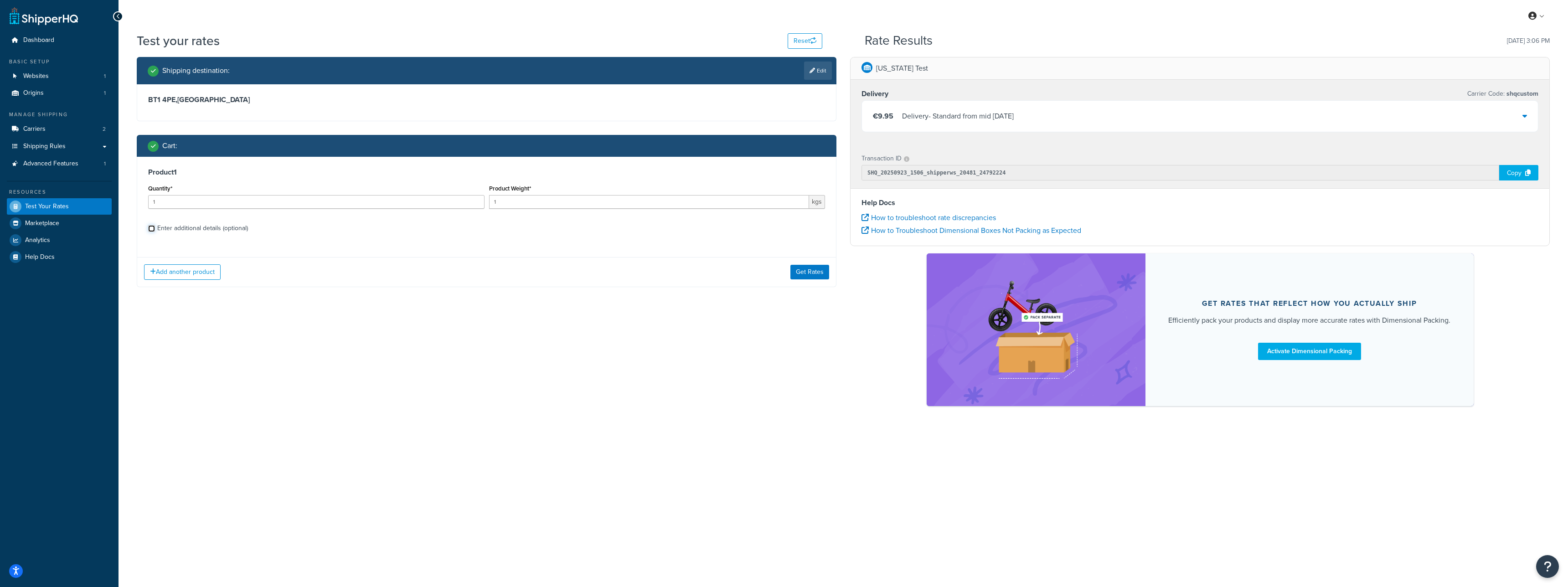
click at [155, 227] on input "Enter additional details (optional)" at bounding box center [152, 229] width 7 height 7
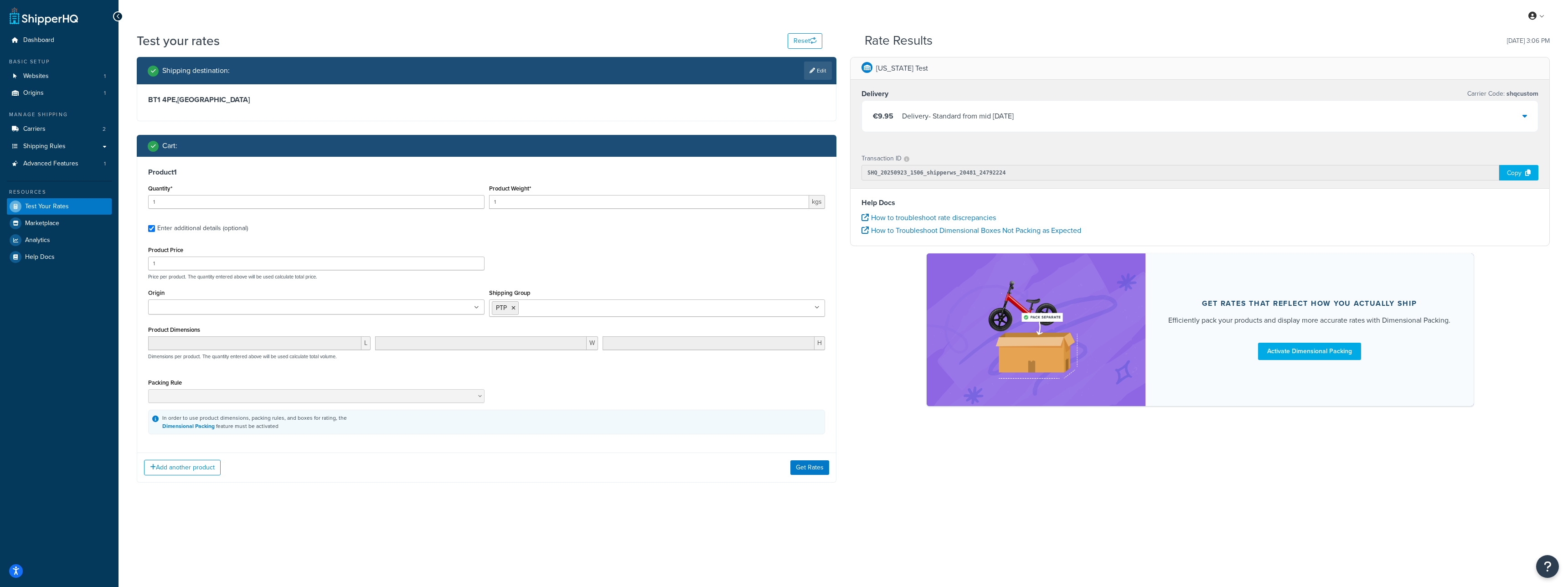
click at [232, 227] on div "Enter additional details (optional)" at bounding box center [203, 228] width 91 height 13
click at [155, 227] on input "Enter additional details (optional)" at bounding box center [152, 229] width 7 height 7
checkbox input "false"
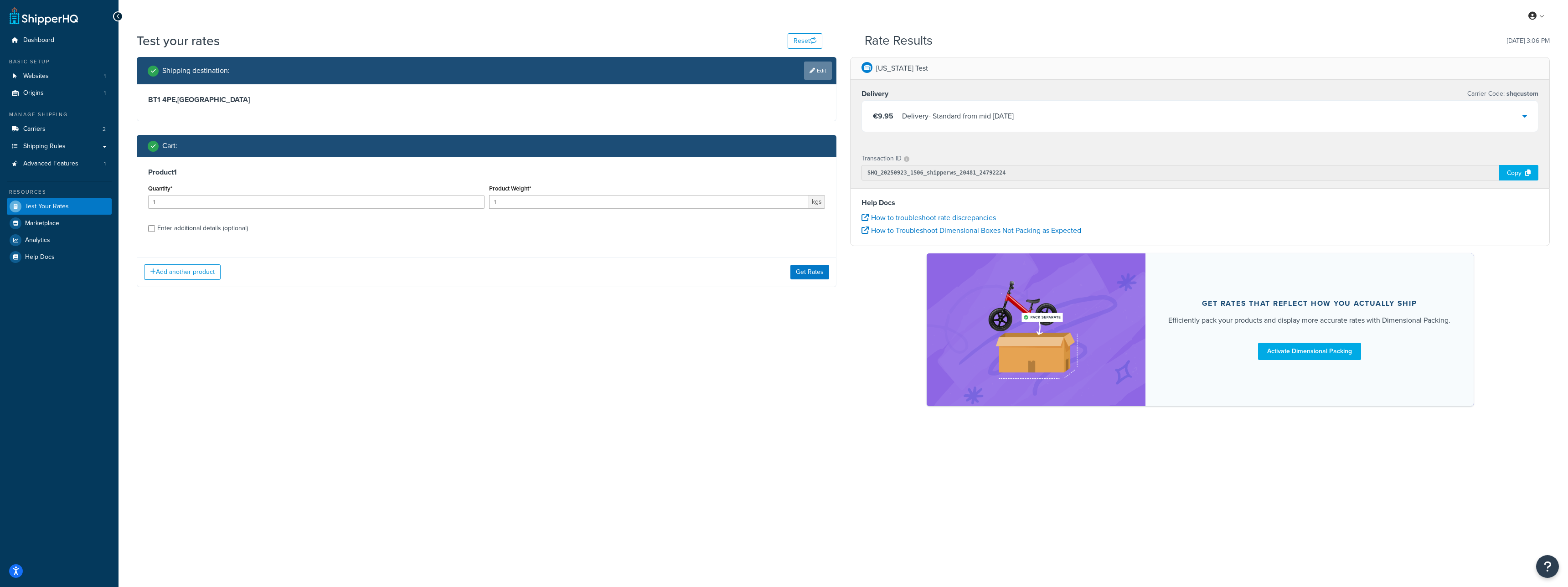
click at [814, 72] on icon at bounding box center [812, 71] width 5 height 5
select select "GB"
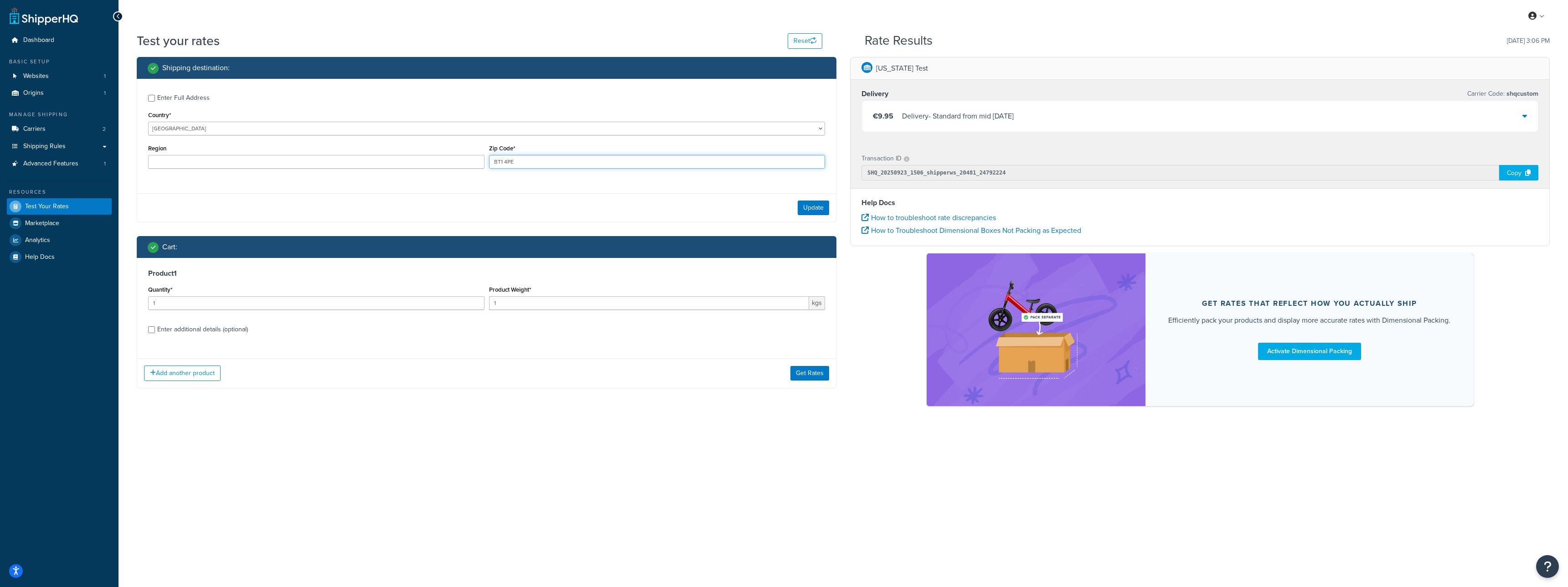
click at [524, 166] on input "BT1 4PE" at bounding box center [657, 162] width 336 height 14
click at [537, 155] on input "BT1 4PE" at bounding box center [657, 162] width 336 height 14
type input "TF2 6tn"
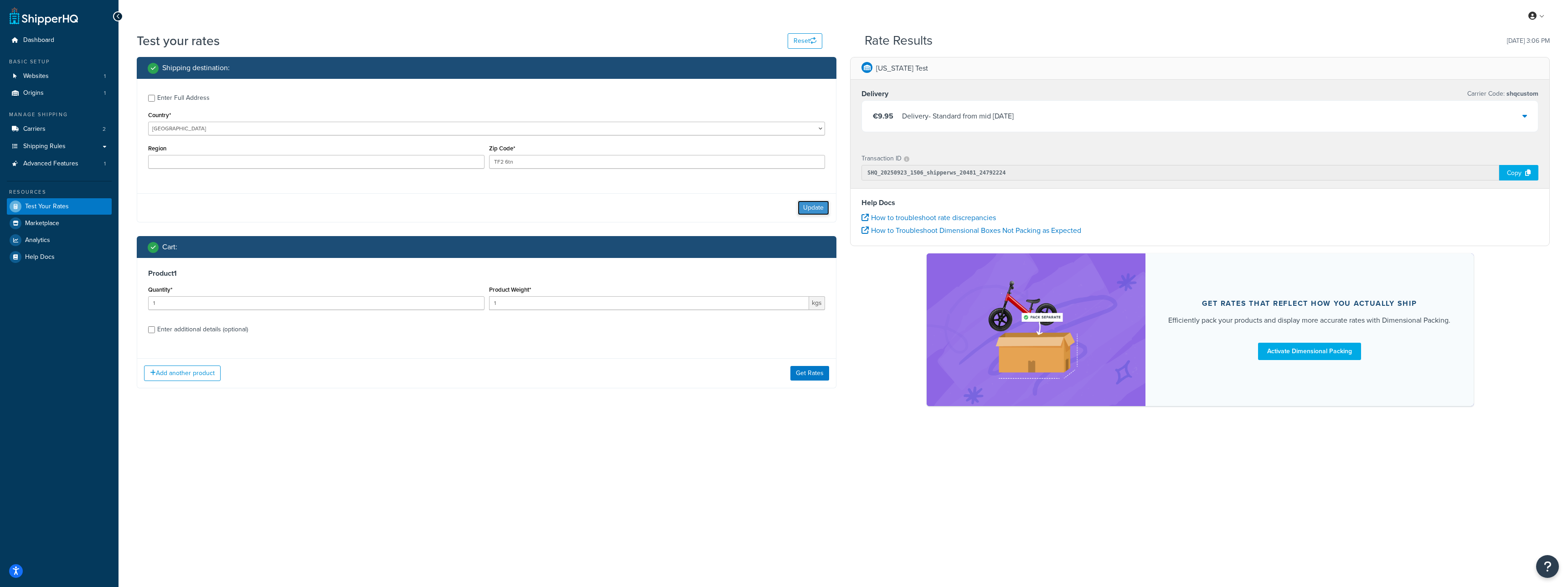
click at [809, 211] on button "Update" at bounding box center [814, 207] width 31 height 15
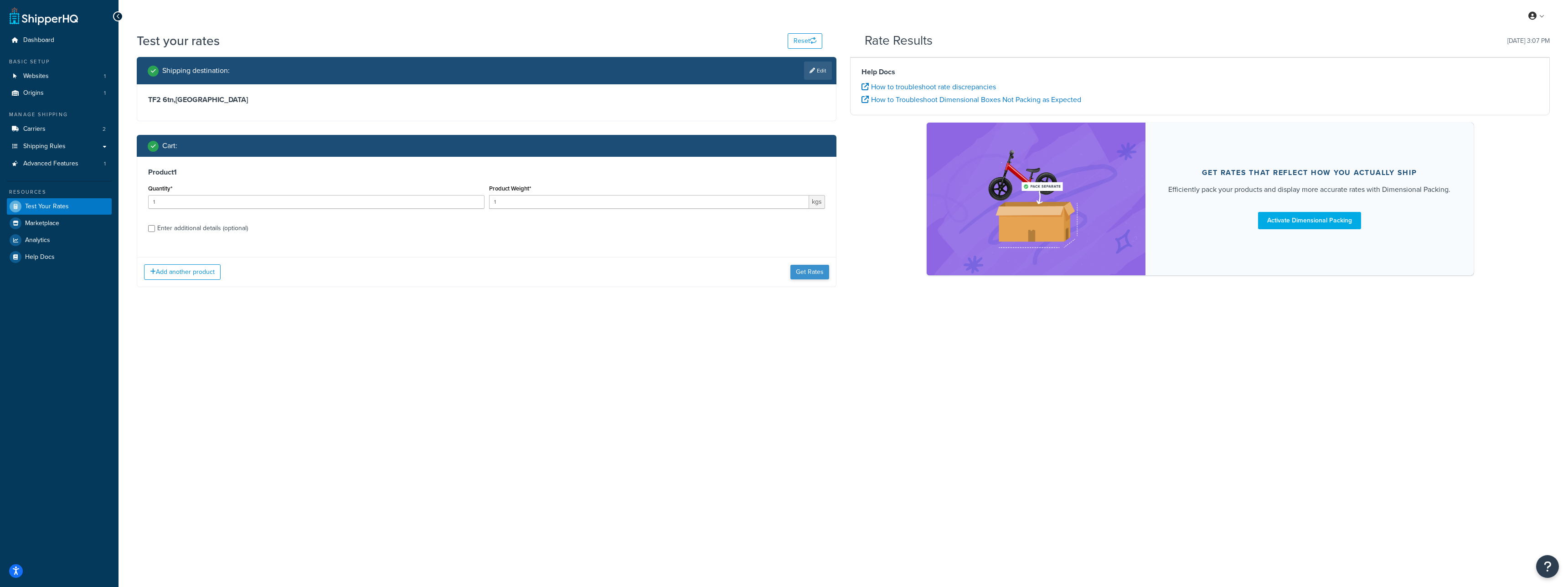
click at [811, 286] on div "Add another product Get Rates" at bounding box center [487, 272] width 699 height 30
click at [811, 280] on div "Add another product Get Rates" at bounding box center [487, 272] width 699 height 30
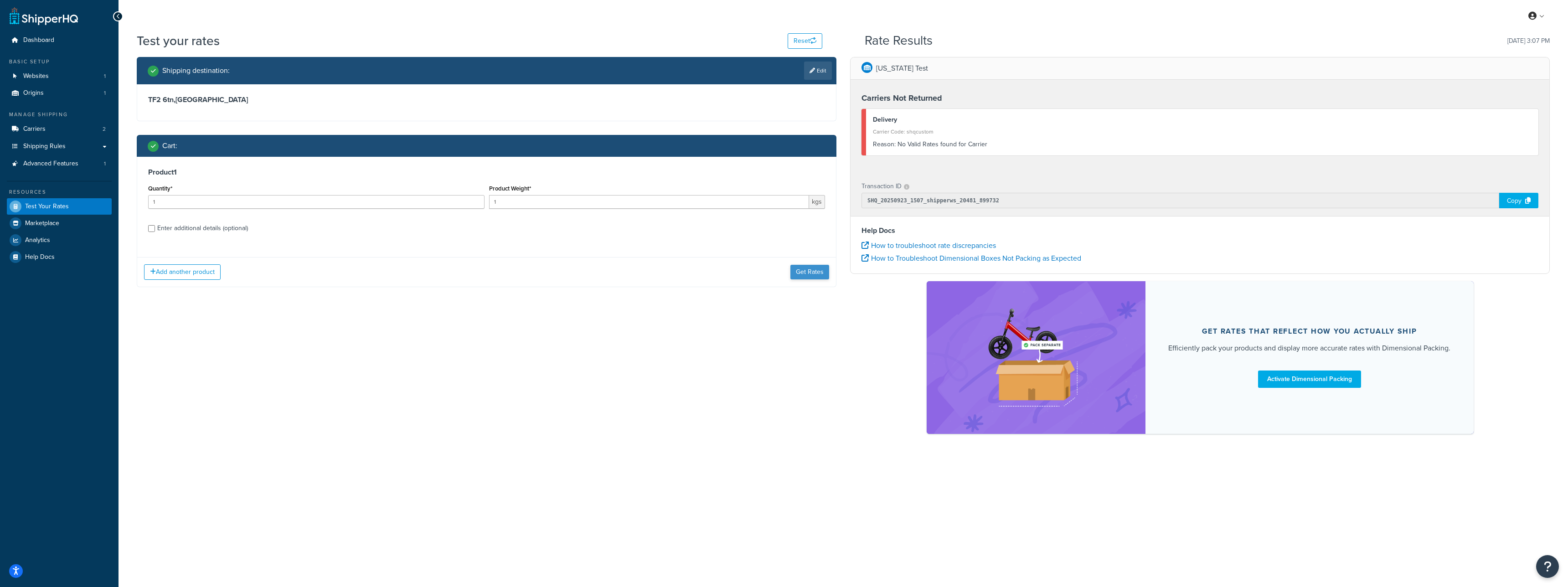
click at [811, 280] on div "Add another product Get Rates" at bounding box center [487, 272] width 699 height 30
click at [817, 72] on link "Edit" at bounding box center [818, 70] width 28 height 18
select select "GB"
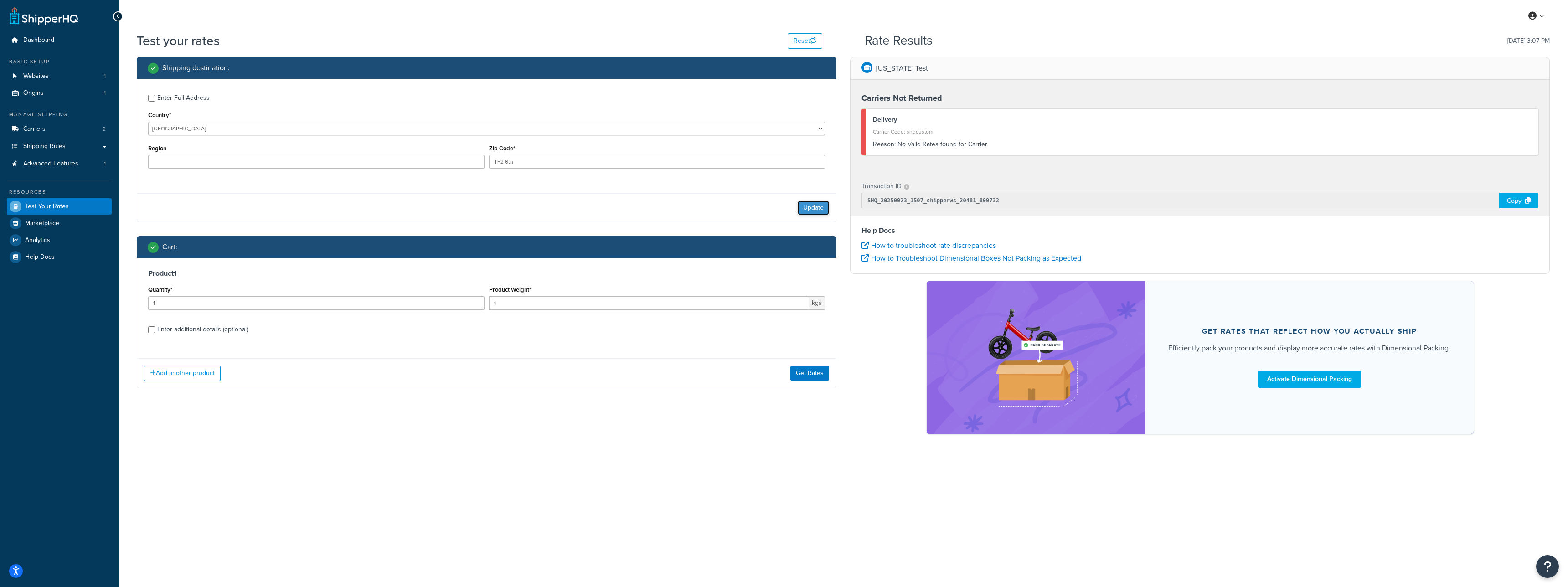
click at [817, 208] on button "Update" at bounding box center [814, 207] width 31 height 15
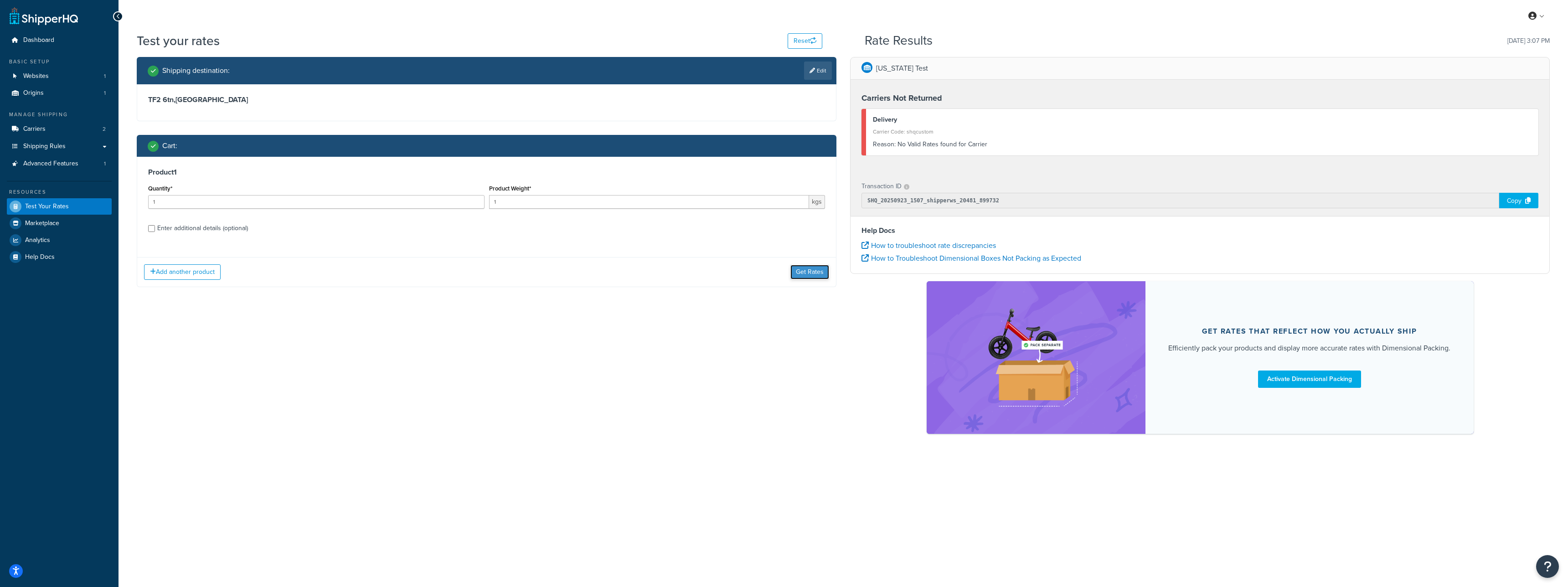
click at [798, 271] on button "Get Rates" at bounding box center [809, 272] width 38 height 15
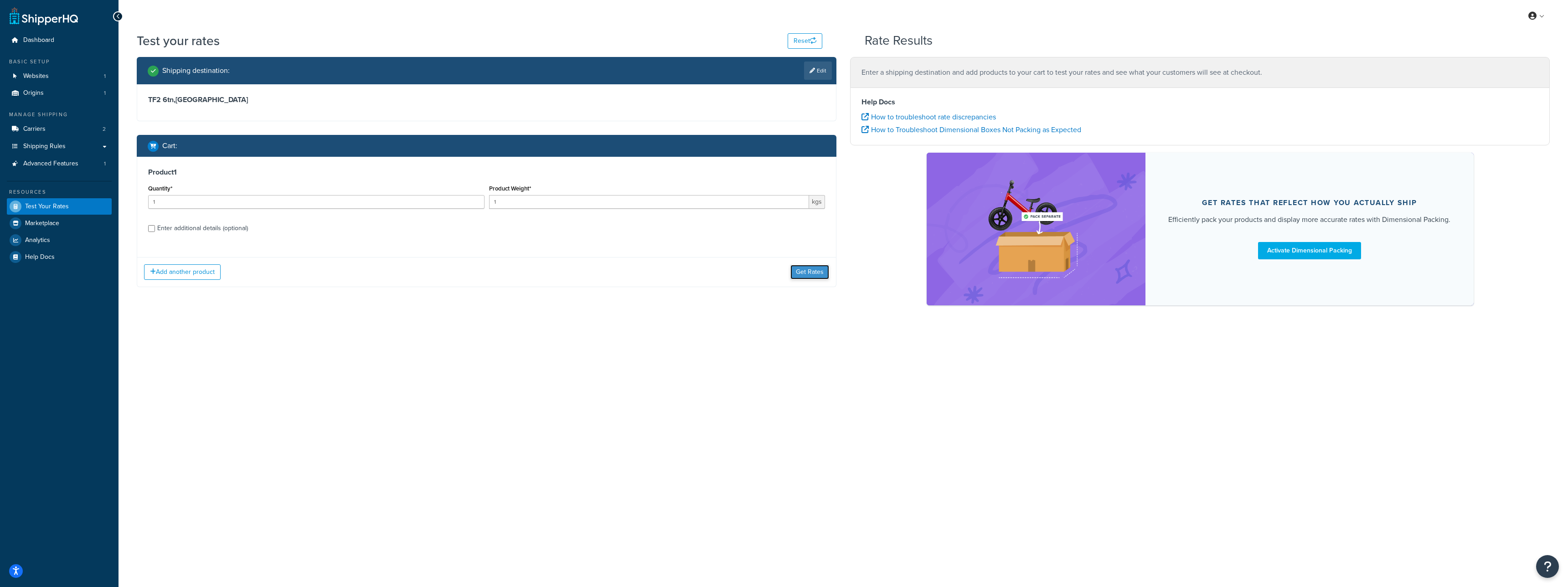
click at [816, 273] on button "Get Rates" at bounding box center [809, 272] width 38 height 15
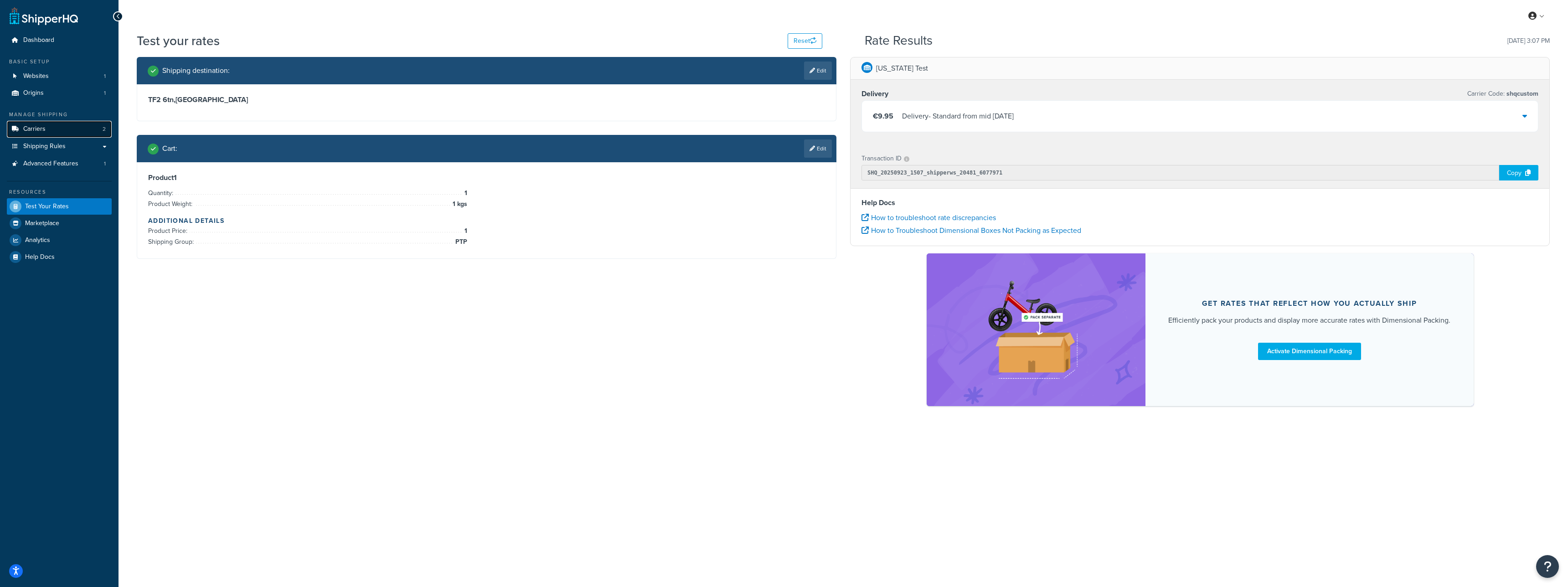
click at [47, 132] on link "Carriers 2" at bounding box center [59, 128] width 105 height 17
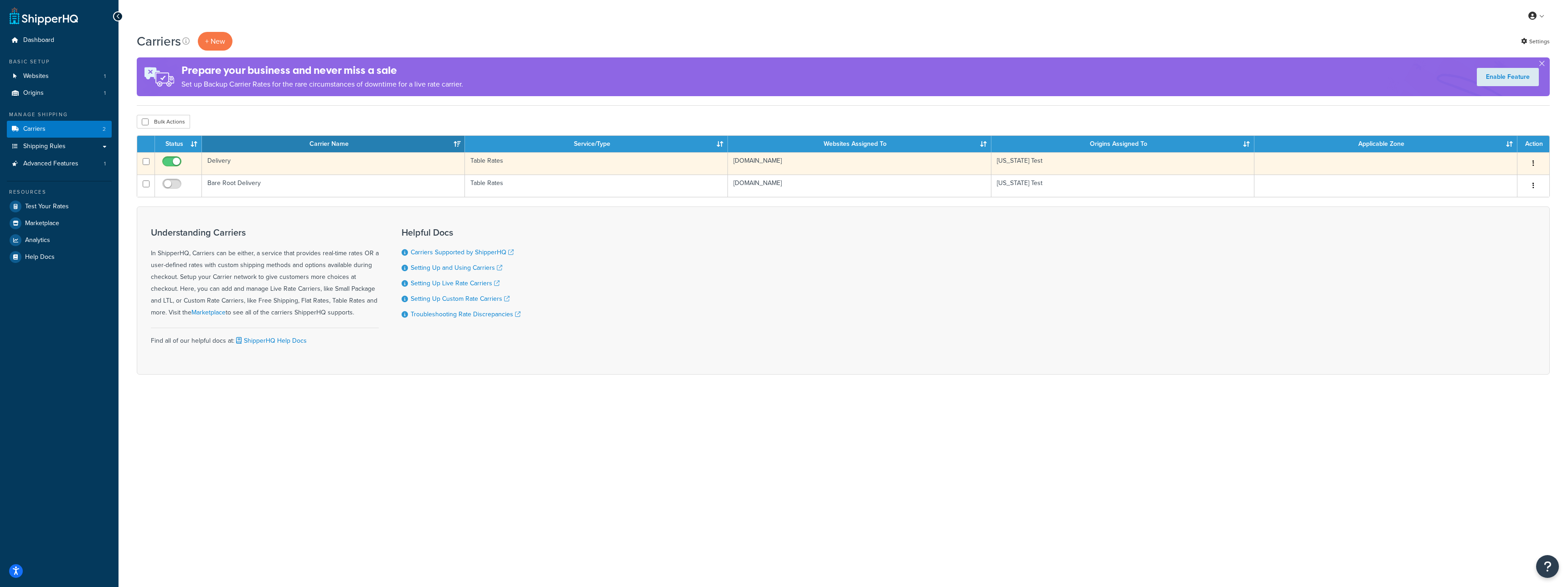
click at [298, 168] on td "Delivery" at bounding box center [333, 163] width 263 height 23
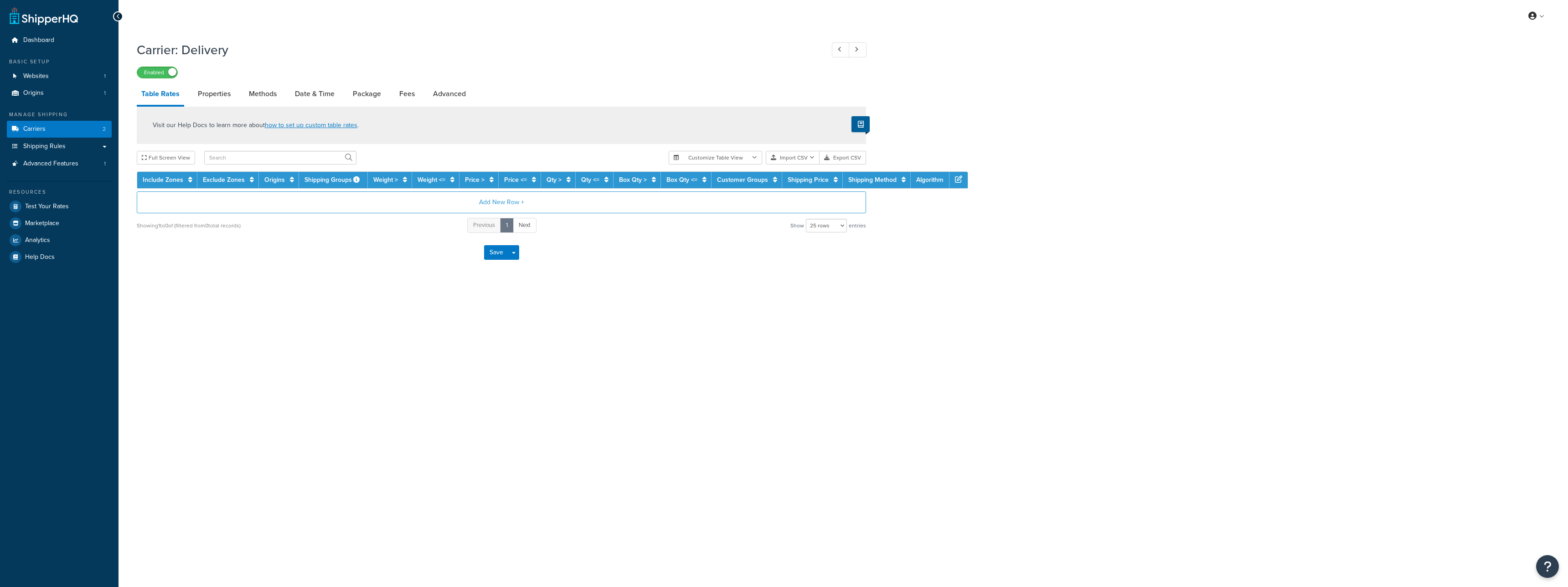
select select "25"
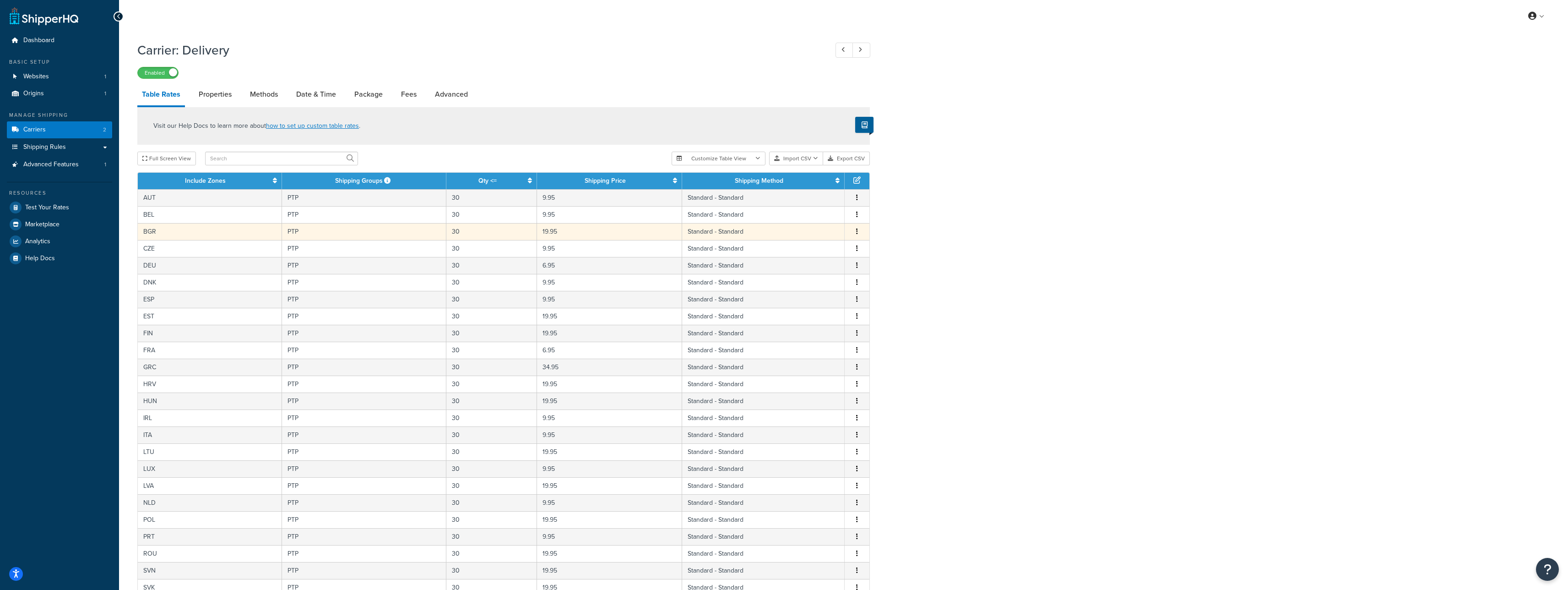
scroll to position [154, 0]
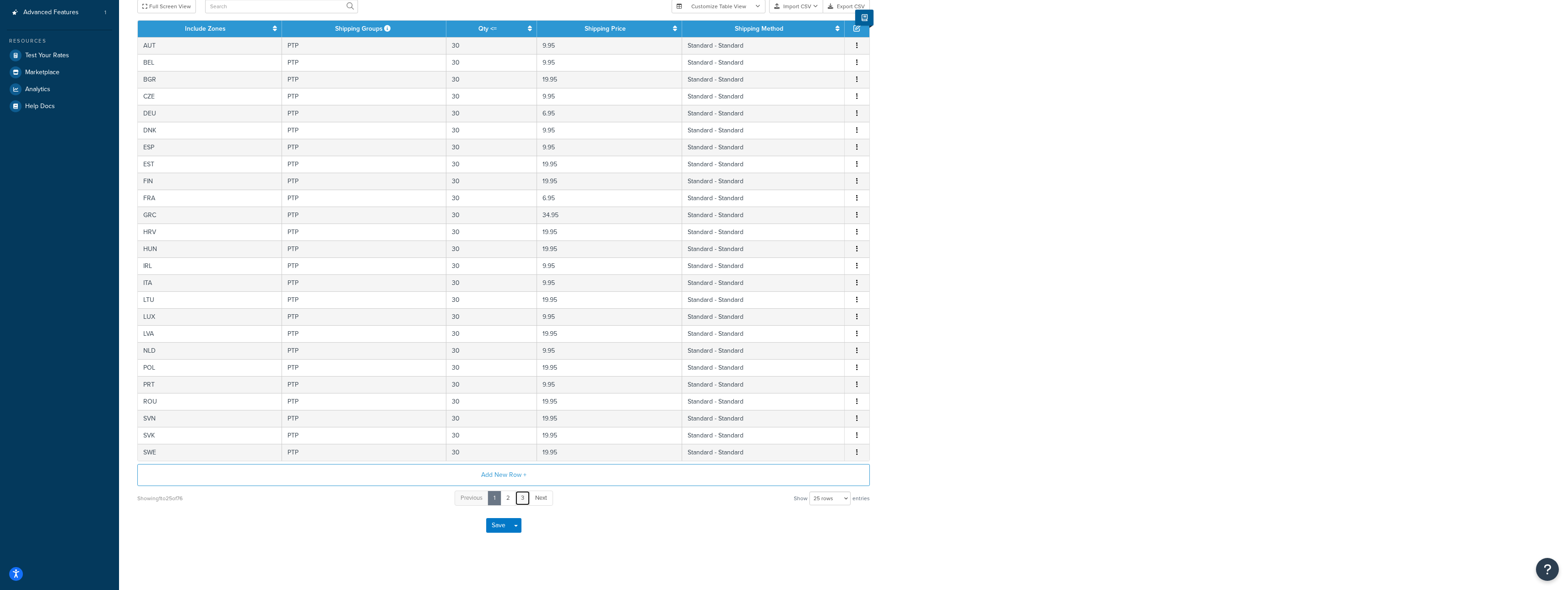
click at [517, 500] on link "3" at bounding box center [522, 498] width 15 height 15
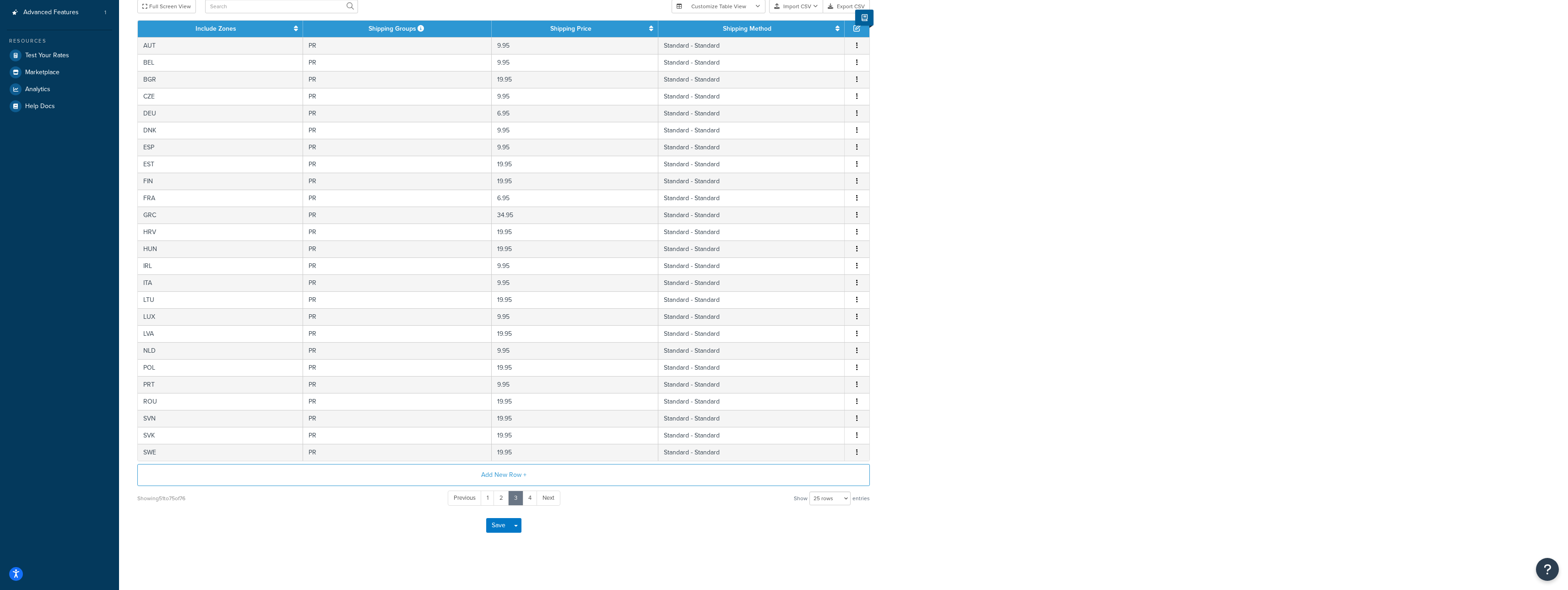
click at [509, 501] on link "3" at bounding box center [515, 498] width 15 height 15
click at [507, 500] on link "2" at bounding box center [501, 498] width 16 height 15
click at [505, 500] on link "2" at bounding box center [501, 498] width 16 height 15
click at [529, 496] on link "4" at bounding box center [529, 498] width 15 height 15
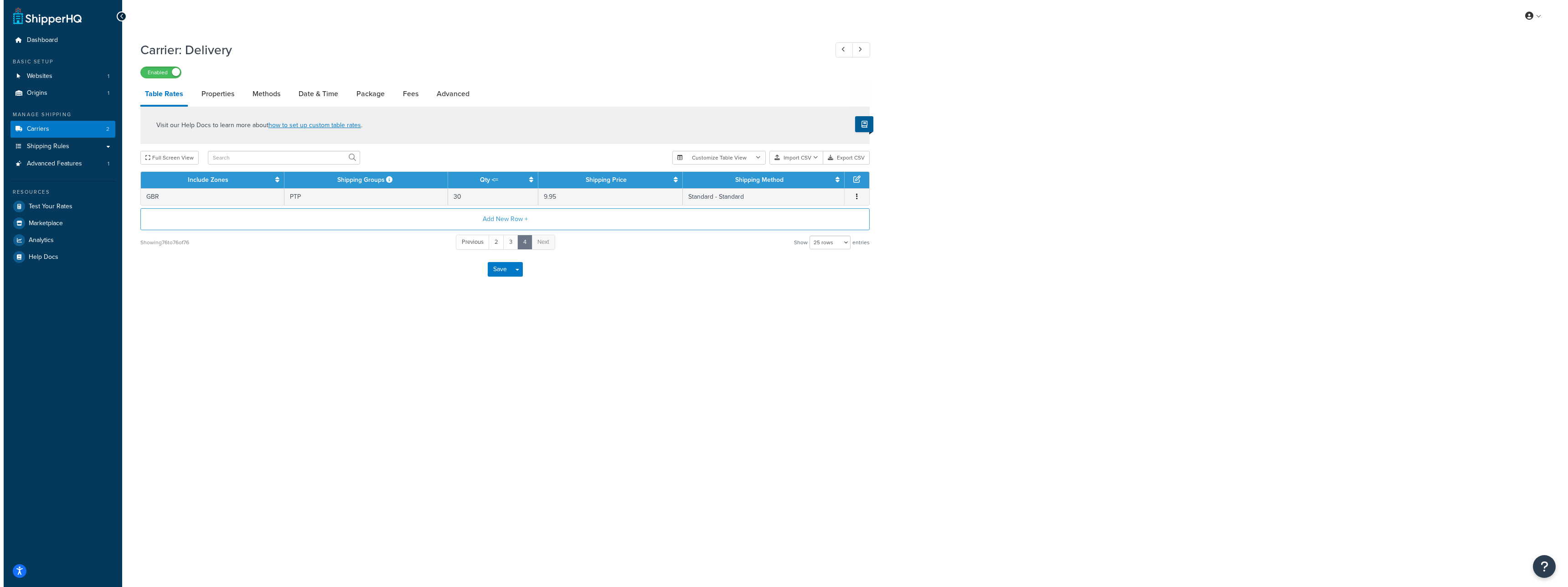
scroll to position [0, 0]
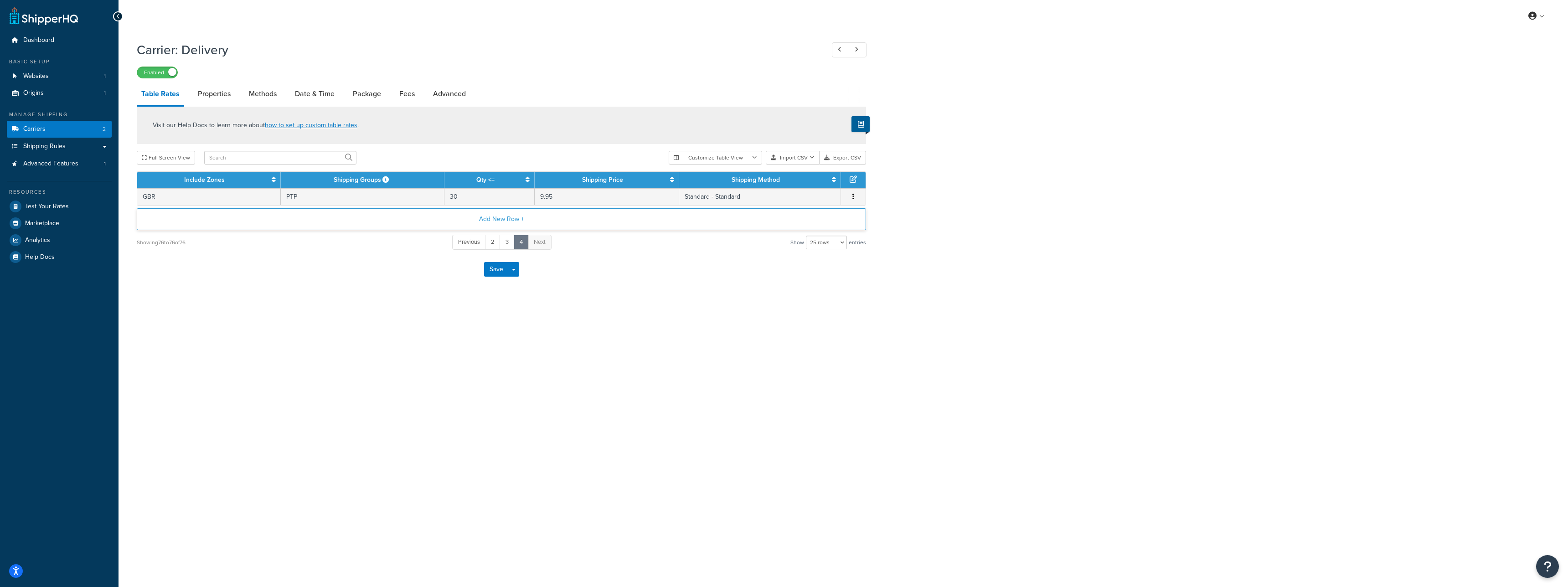
click at [512, 225] on button "Add New Row +" at bounding box center [501, 218] width 730 height 22
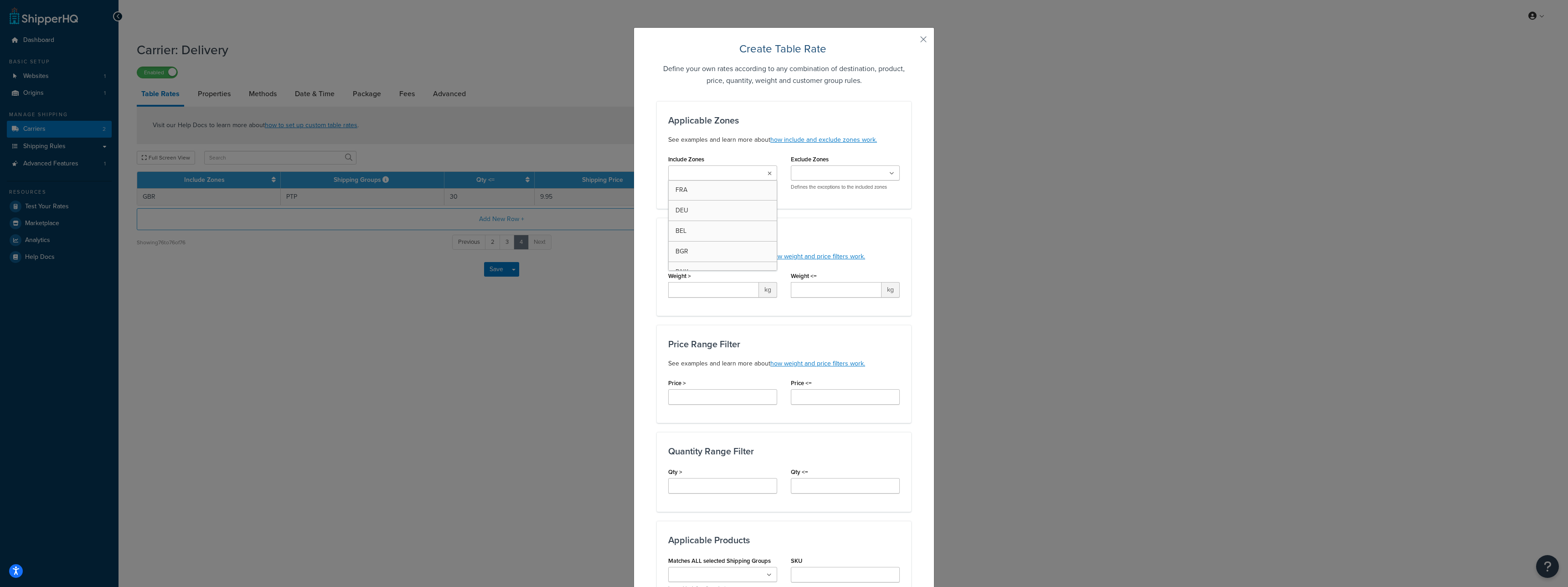
click at [748, 179] on ul at bounding box center [723, 172] width 109 height 15
type input "q"
type input "GB"
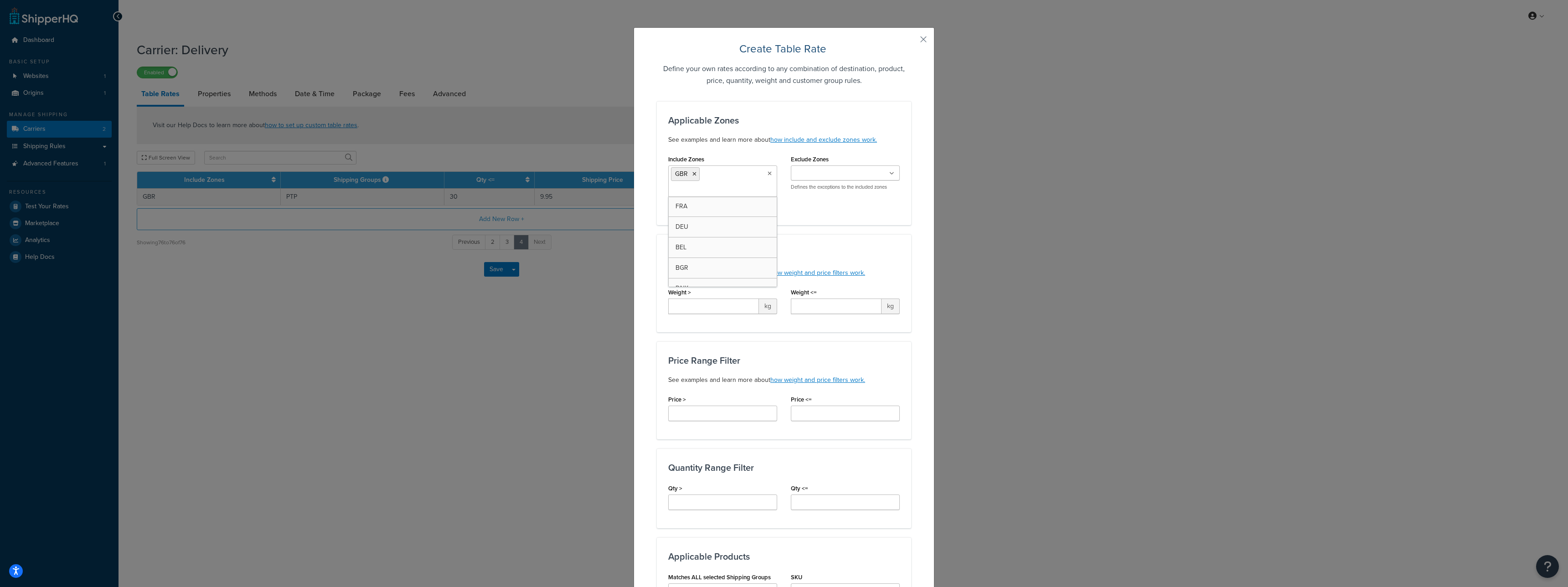
click at [850, 216] on div "Applicable Zones See examples and learn more about how include and exclude zone…" at bounding box center [784, 163] width 254 height 124
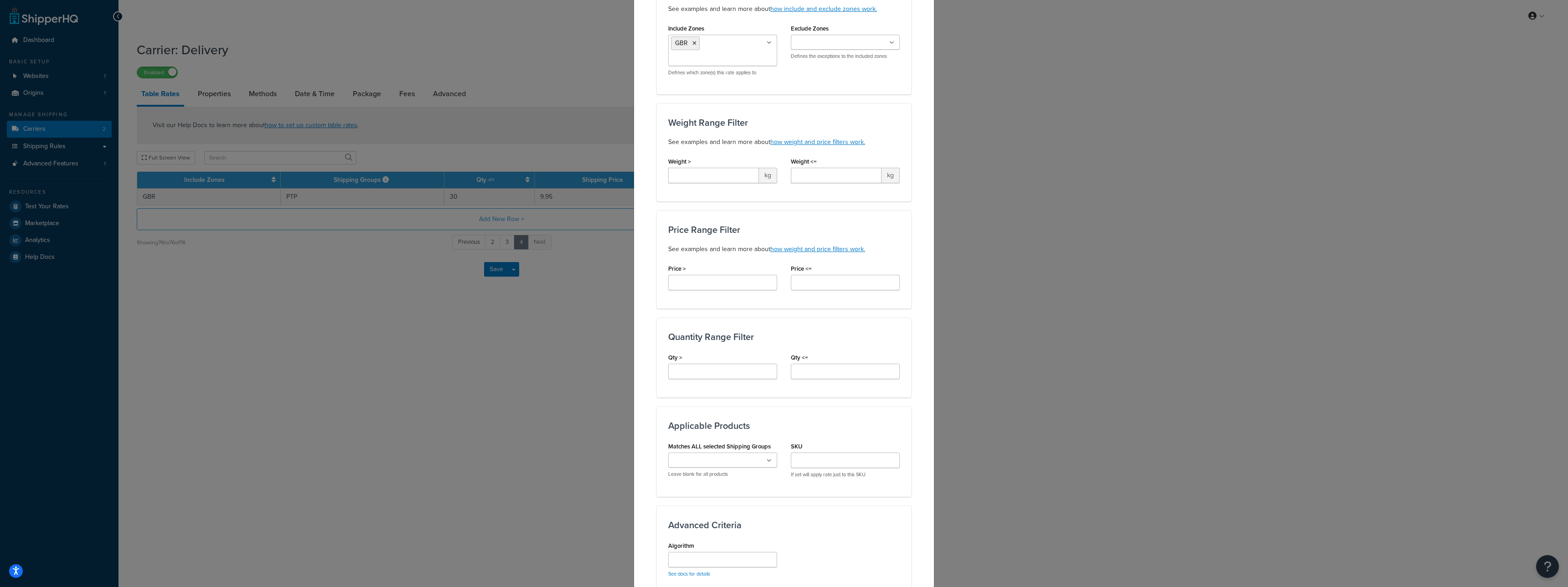
scroll to position [132, 0]
click at [809, 369] on input "Qty <=" at bounding box center [845, 370] width 109 height 16
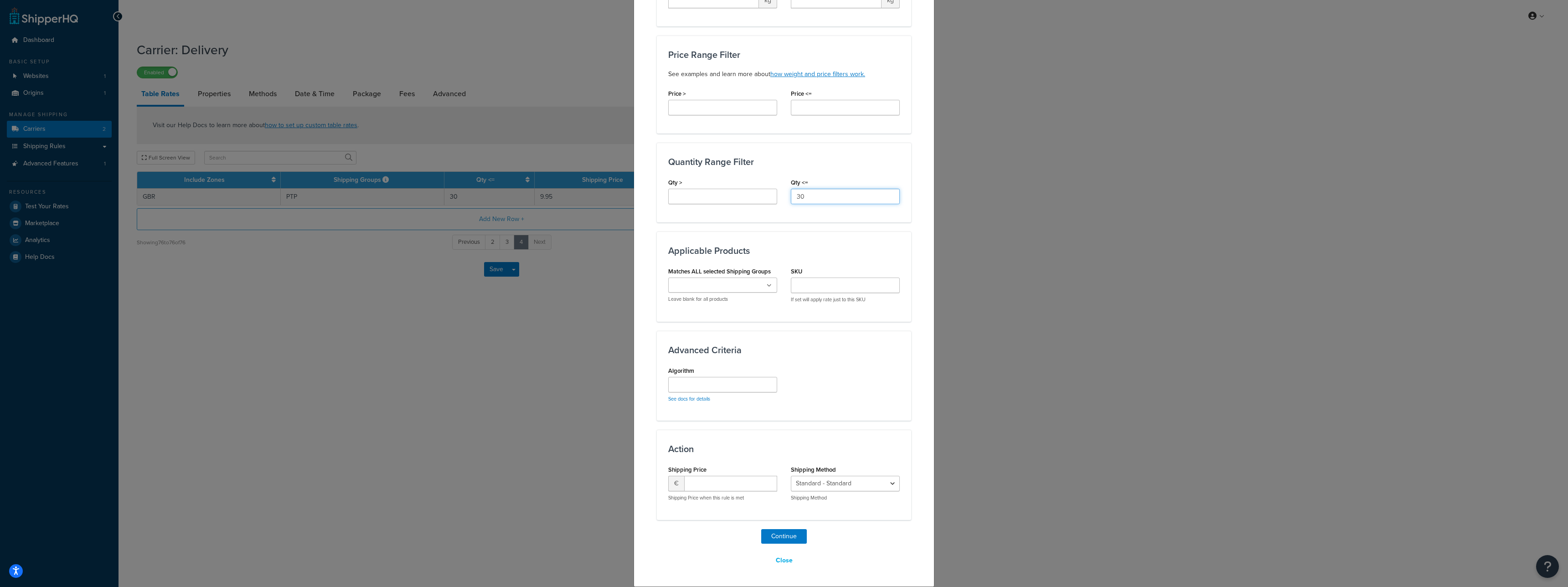
type input "30"
click at [727, 475] on div "Shipping Price € Shipping Price when this rule is met" at bounding box center [723, 482] width 109 height 38
click at [726, 480] on input "number" at bounding box center [731, 484] width 93 height 16
type input "9.95"
click at [771, 530] on button "Continue" at bounding box center [784, 536] width 45 height 15
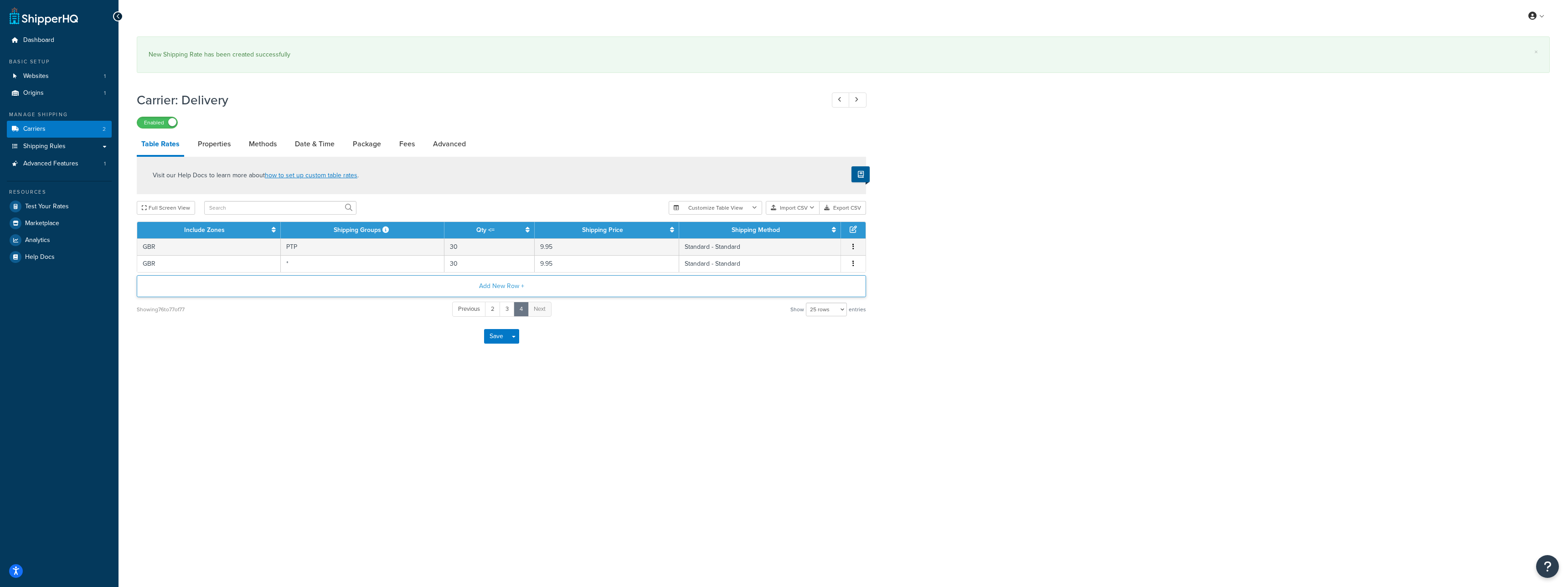
click at [524, 268] on div "Visit our Help Docs to learn more about how to set up custom table rates . Full…" at bounding box center [502, 237] width 743 height 161
click at [524, 267] on td "30" at bounding box center [489, 263] width 90 height 17
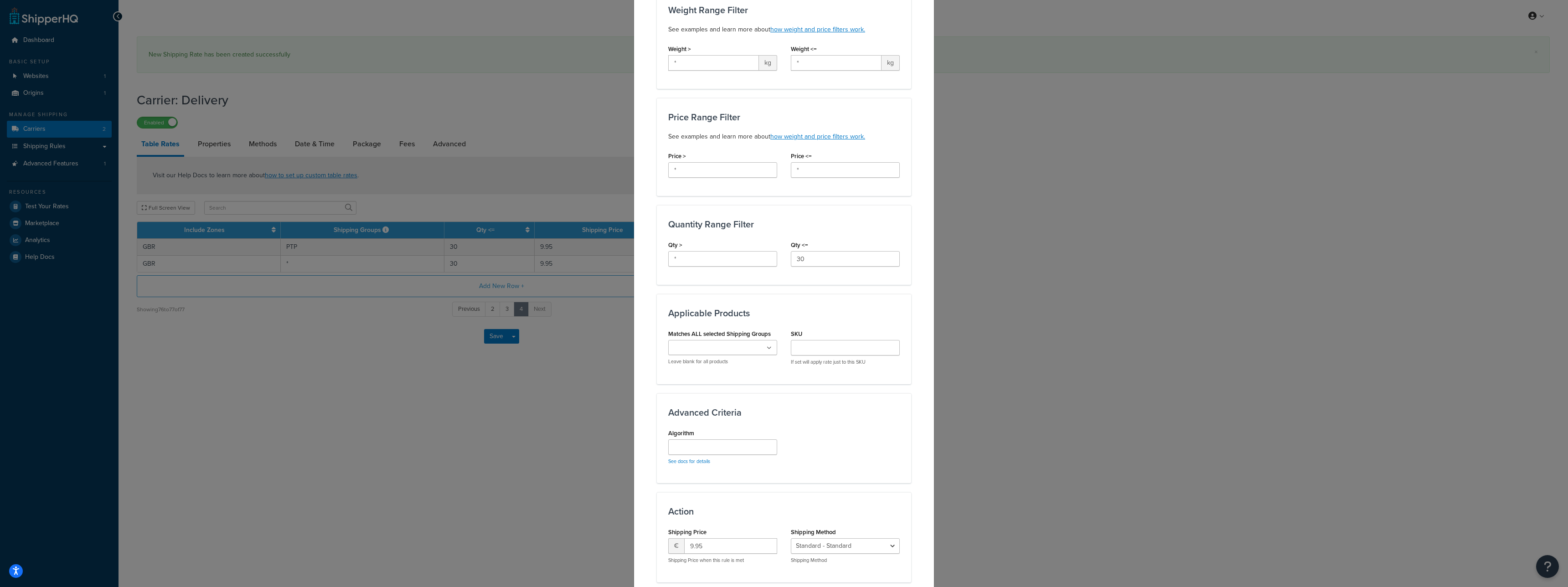
scroll to position [252, 0]
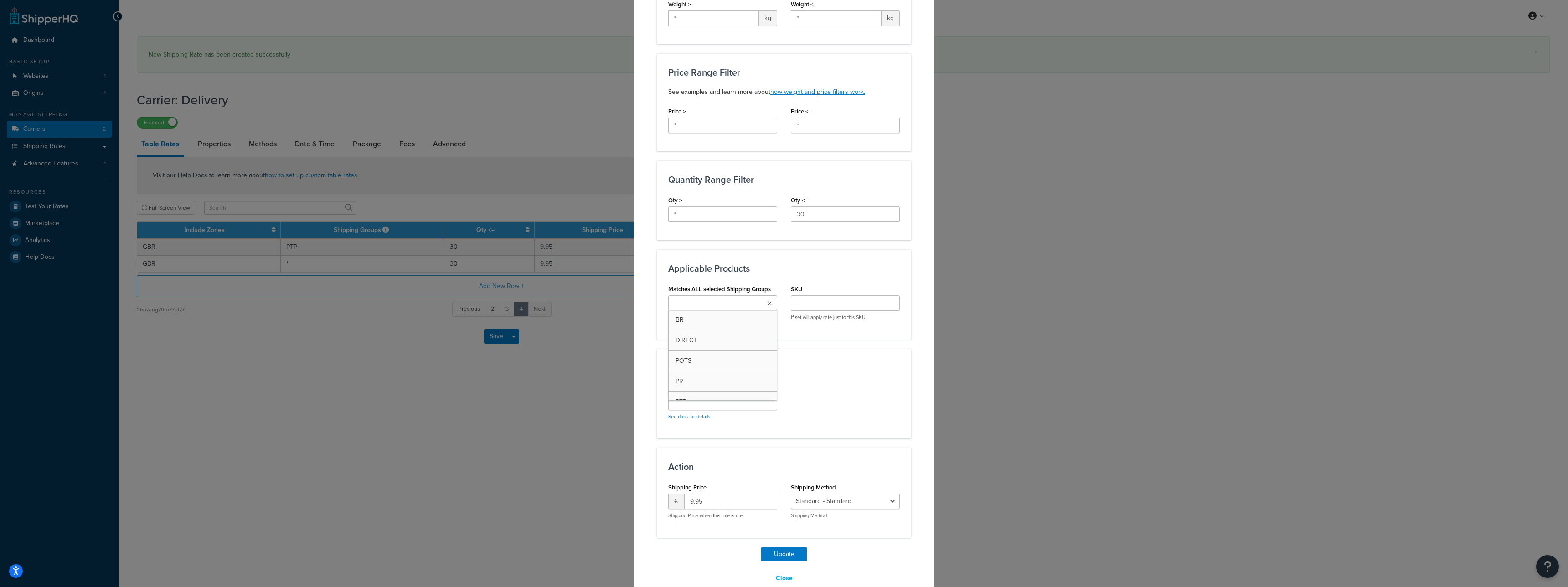
click at [720, 302] on input "Matches ALL selected Shipping Groups" at bounding box center [711, 303] width 80 height 10
type input "BR"
click at [779, 570] on button "Update" at bounding box center [784, 570] width 45 height 15
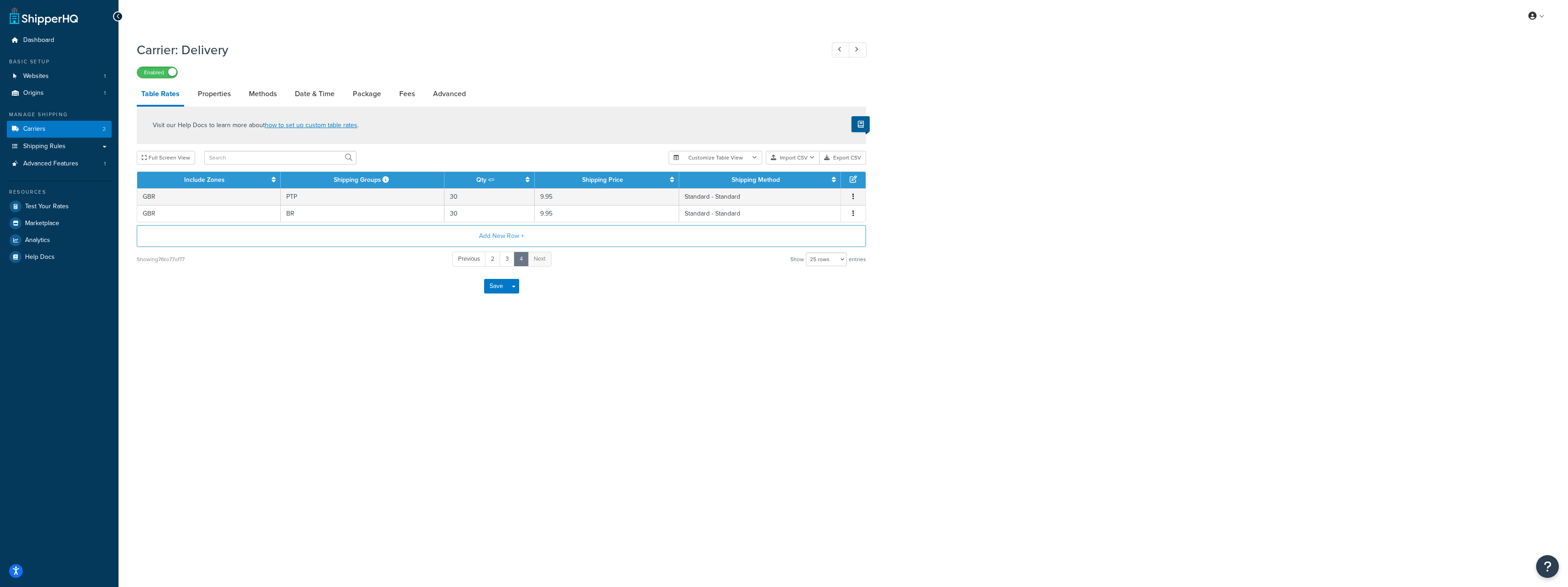
click at [596, 267] on div "Showing 76 to 77 of 77 Previous 2 3 4 Next Show 10 rows 15 rows 25 rows 50 rows…" at bounding box center [501, 259] width 730 height 17
click at [600, 238] on button "Add New Row +" at bounding box center [501, 236] width 730 height 22
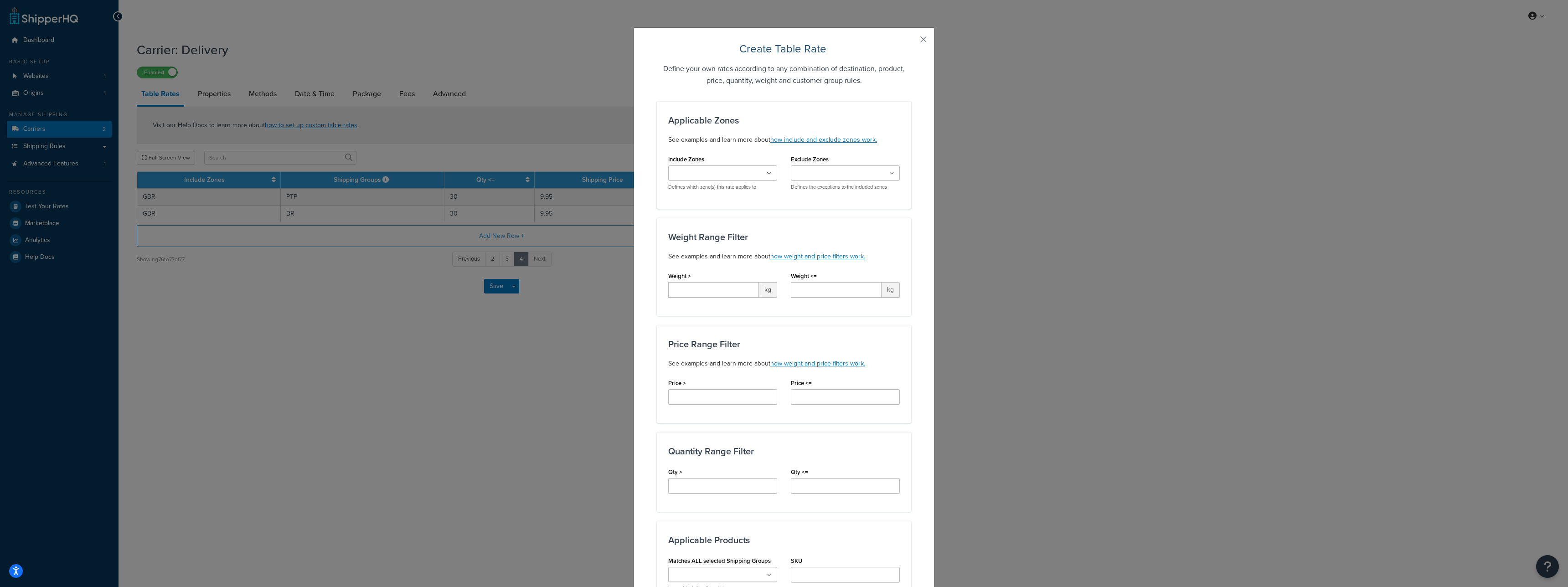
click at [722, 172] on input "Include Zones" at bounding box center [711, 173] width 80 height 10
type input "G"
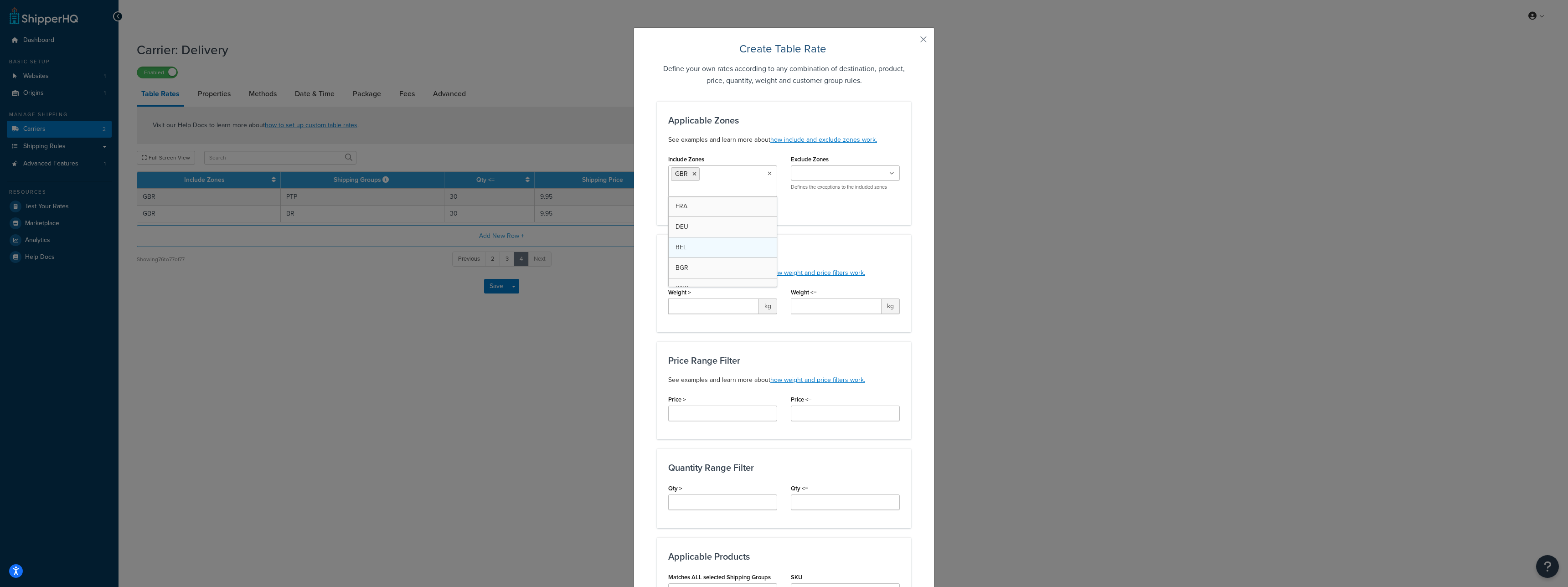
type input "n"
click at [829, 248] on h3 "Weight Range Filter" at bounding box center [784, 252] width 232 height 10
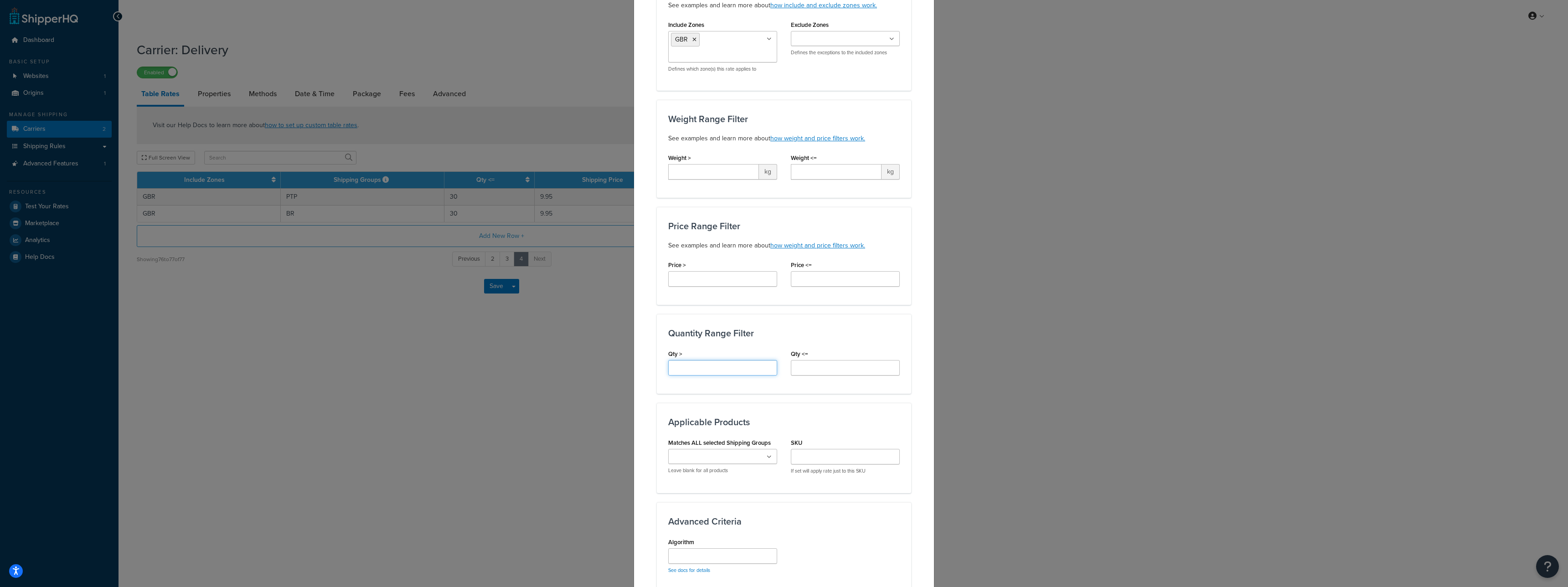
click at [700, 370] on input "Qty >" at bounding box center [723, 368] width 109 height 16
click at [828, 372] on input "Qty <=" at bounding box center [845, 368] width 109 height 16
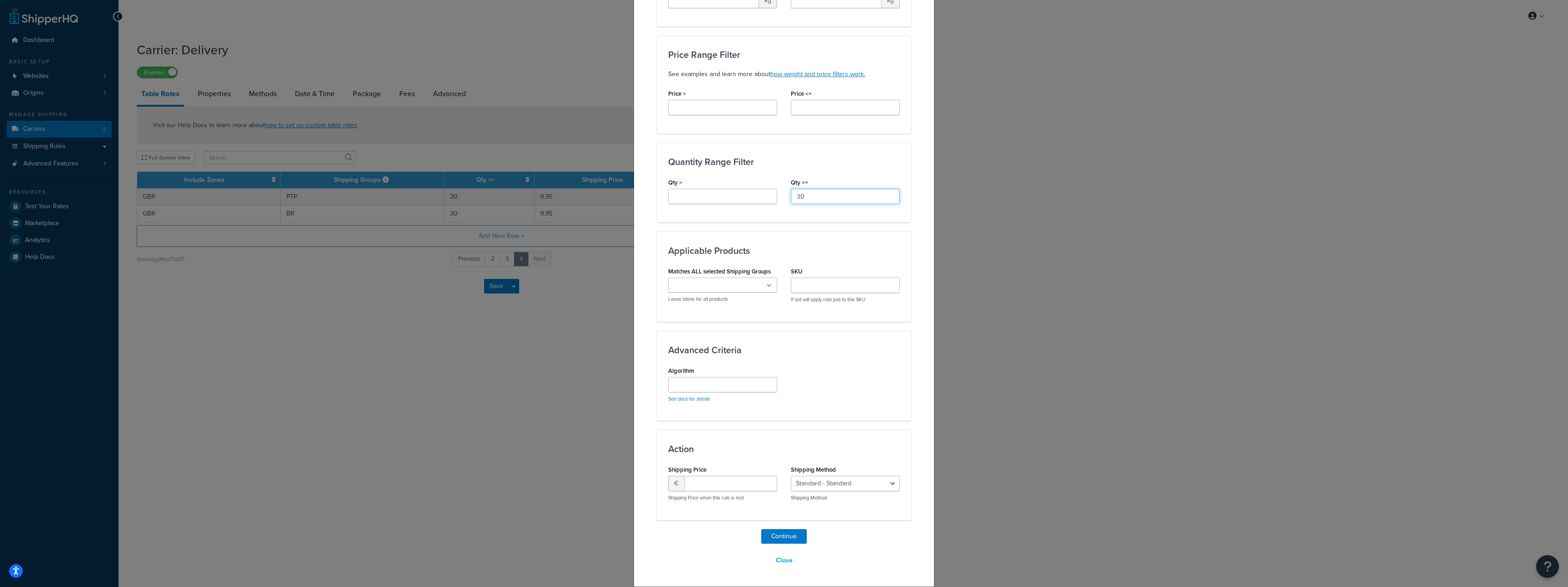
type input "30"
click at [712, 479] on input "number" at bounding box center [731, 484] width 93 height 16
type input "0"
type input "9.95"
click at [706, 286] on input "Matches ALL selected Shipping Groups" at bounding box center [711, 285] width 80 height 10
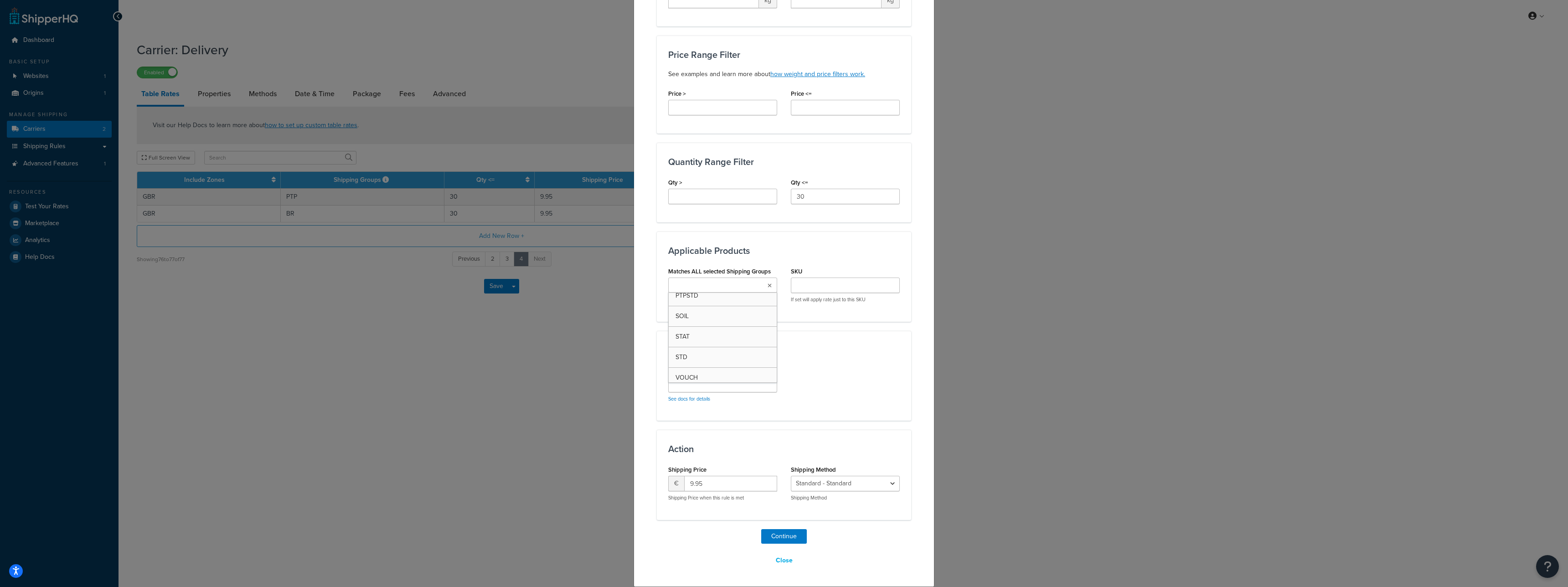
scroll to position [121, 0]
click at [790, 555] on button "Continue" at bounding box center [784, 552] width 45 height 15
